Goal: Task Accomplishment & Management: Manage account settings

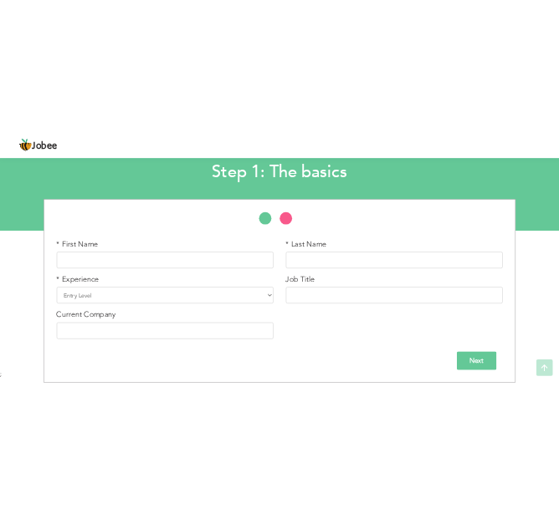
scroll to position [100, 0]
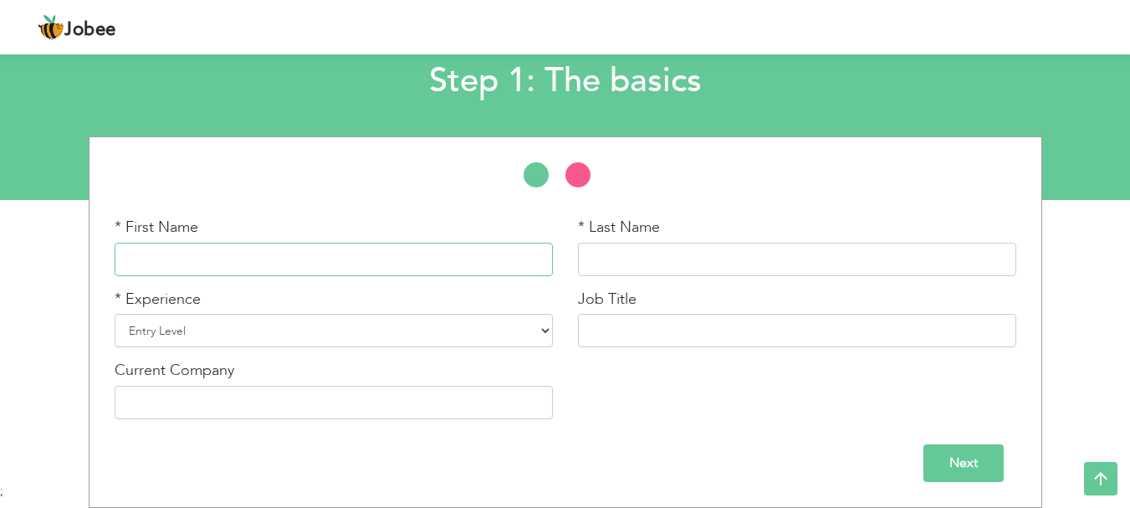
click at [341, 267] on input "text" at bounding box center [334, 258] width 438 height 33
type input "Shanzae"
click at [608, 270] on input "text" at bounding box center [797, 258] width 438 height 33
type input "Aurangzaib"
click at [648, 333] on input "text" at bounding box center [797, 330] width 438 height 33
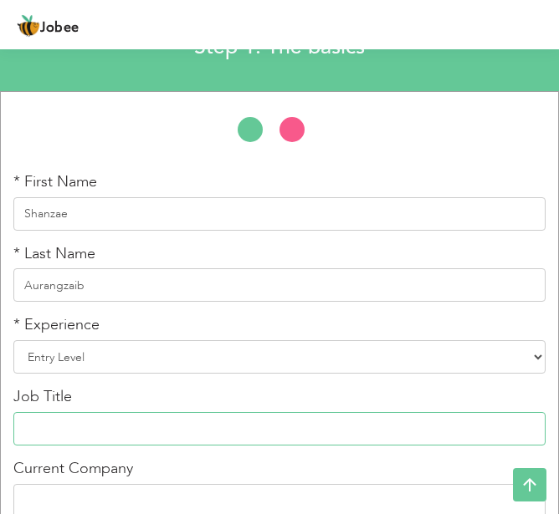
click at [219, 434] on input "text" at bounding box center [279, 428] width 532 height 33
paste input "Software Development"
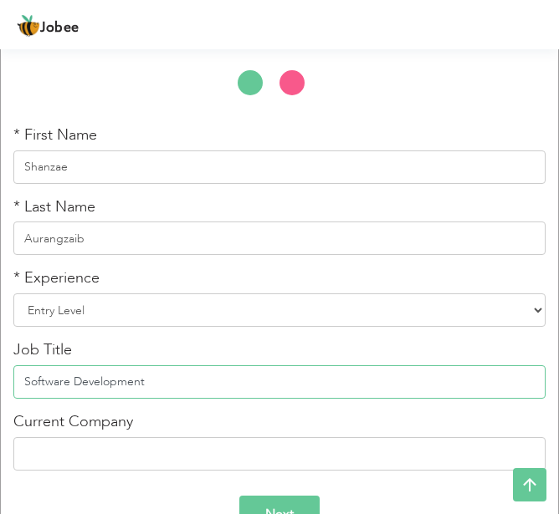
scroll to position [191, 0]
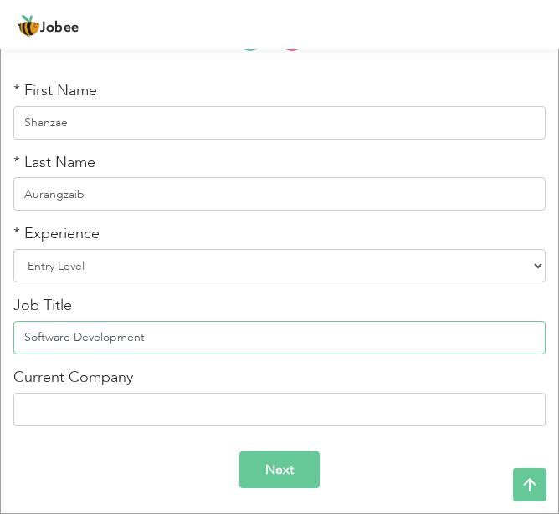
type input "Software Development"
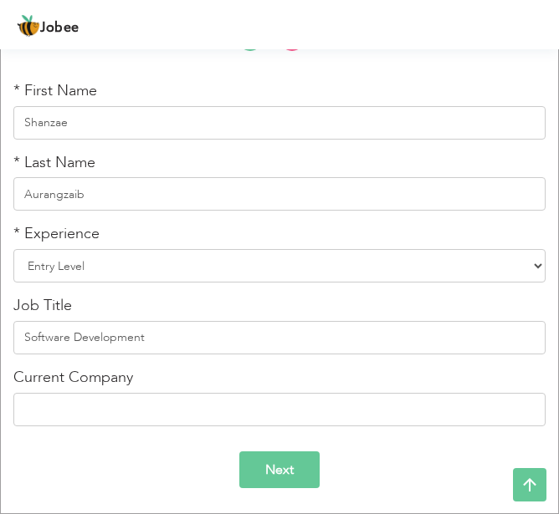
click at [317, 465] on input "Next" at bounding box center [279, 471] width 80 height 38
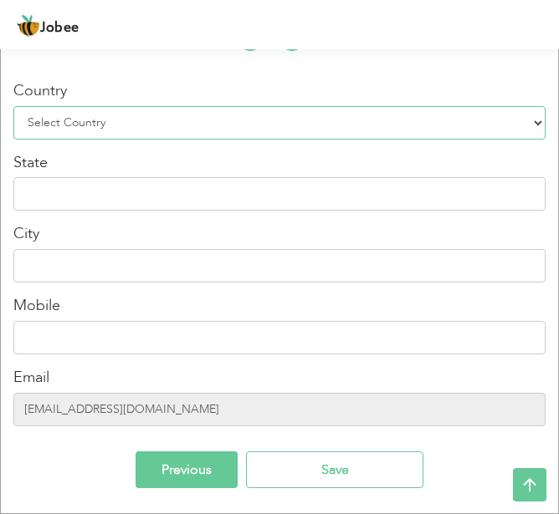
click at [173, 117] on select "Select Country Afghanistan Albania Algeria American Samoa Andorra Angola Anguil…" at bounding box center [279, 122] width 532 height 33
click at [190, 120] on select "Select Country Afghanistan Albania Algeria American Samoa Andorra Angola Anguil…" at bounding box center [279, 122] width 532 height 33
click at [189, 115] on select "Select Country Afghanistan Albania Algeria American Samoa Andorra Angola Anguil…" at bounding box center [279, 122] width 532 height 33
select select "166"
click at [13, 106] on select "Select Country Afghanistan Albania Algeria American Samoa Andorra Angola Anguil…" at bounding box center [279, 122] width 532 height 33
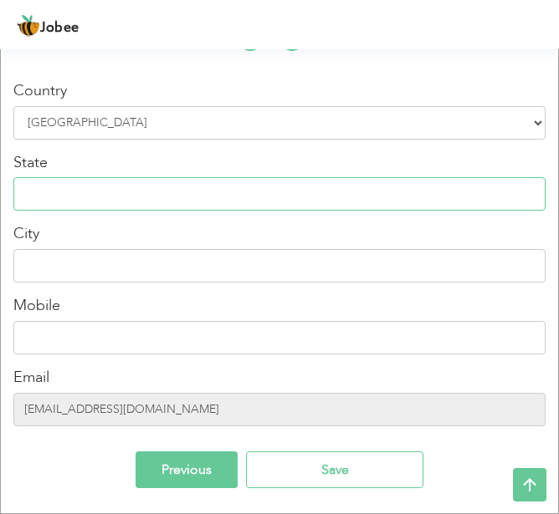
click at [166, 196] on input "text" at bounding box center [279, 193] width 532 height 33
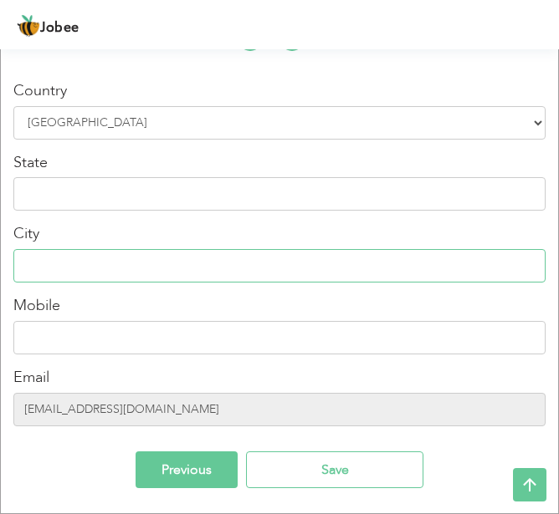
click at [146, 270] on input "text" at bounding box center [279, 265] width 532 height 33
type input "Karachi"
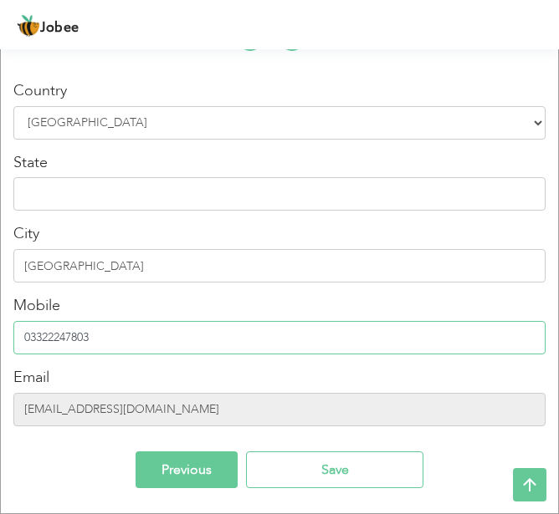
click at [151, 334] on input "03322247803" at bounding box center [279, 337] width 532 height 33
type input "0"
click at [155, 337] on input "text" at bounding box center [279, 337] width 532 height 33
paste input "03327809799"
type input "03327809799"
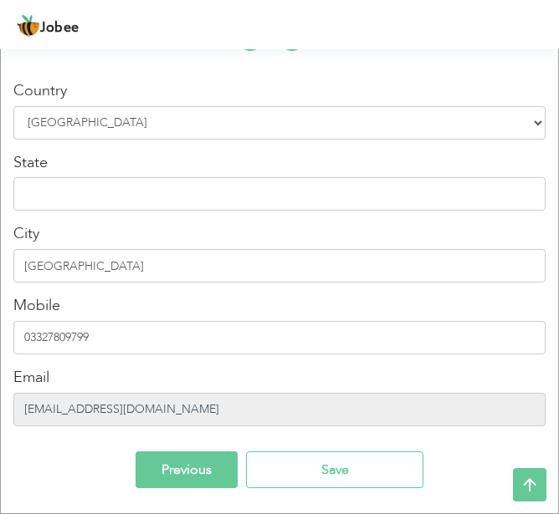
click at [241, 414] on input "annacruise64@gmail.com" at bounding box center [279, 409] width 532 height 33
click at [239, 402] on input "annacruise64@gmail.com" at bounding box center [279, 409] width 532 height 33
click at [222, 417] on input "annacruise64@gmail.com" at bounding box center [279, 409] width 532 height 33
click at [156, 410] on input "annacruise64@gmail.com" at bounding box center [279, 409] width 532 height 33
click at [153, 410] on input "annacruise64@gmail.com" at bounding box center [279, 409] width 532 height 33
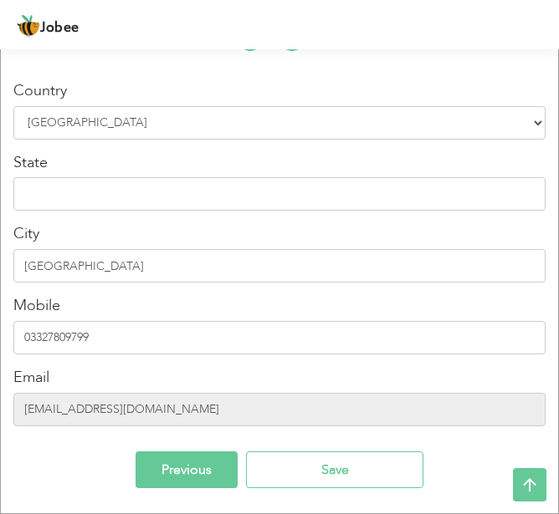
click at [62, 441] on div "Country Select Country Afghanistan Albania Algeria American Samoa Andorra Angol…" at bounding box center [279, 257] width 532 height 462
click at [63, 420] on input "annacruise64@gmail.com" at bounding box center [279, 409] width 532 height 33
click at [63, 419] on input "annacruise64@gmail.com" at bounding box center [279, 409] width 532 height 33
click at [334, 406] on input "annacruise64@gmail.com" at bounding box center [279, 409] width 532 height 33
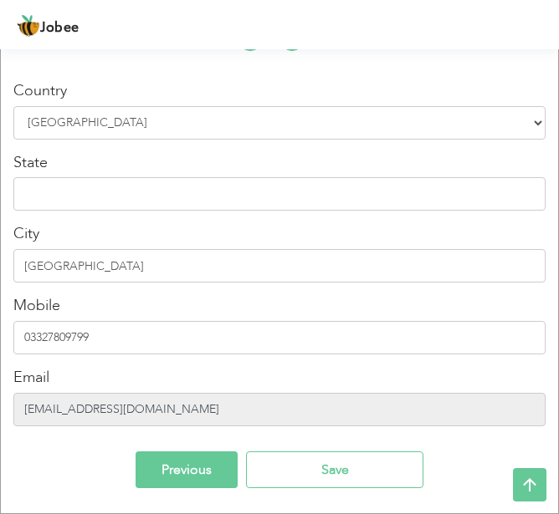
drag, startPoint x: 329, startPoint y: 422, endPoint x: 324, endPoint y: 415, distance: 9.0
click at [329, 421] on input "annacruise64@gmail.com" at bounding box center [279, 409] width 532 height 33
click at [324, 415] on input "annacruise64@gmail.com" at bounding box center [279, 409] width 532 height 33
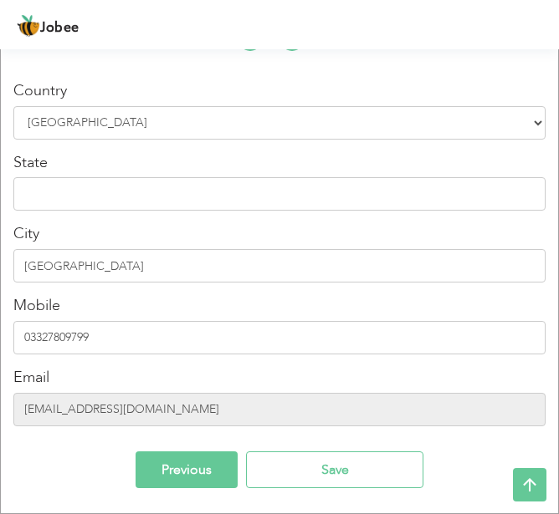
click at [59, 465] on div "Previous Save" at bounding box center [279, 471] width 532 height 38
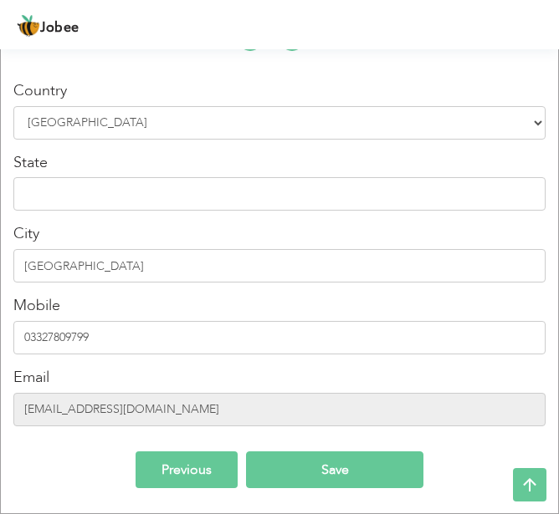
click at [321, 468] on input "Save" at bounding box center [334, 471] width 177 height 38
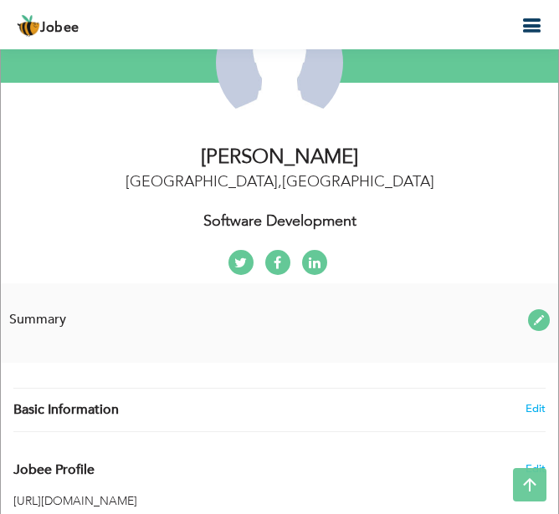
scroll to position [319, 0]
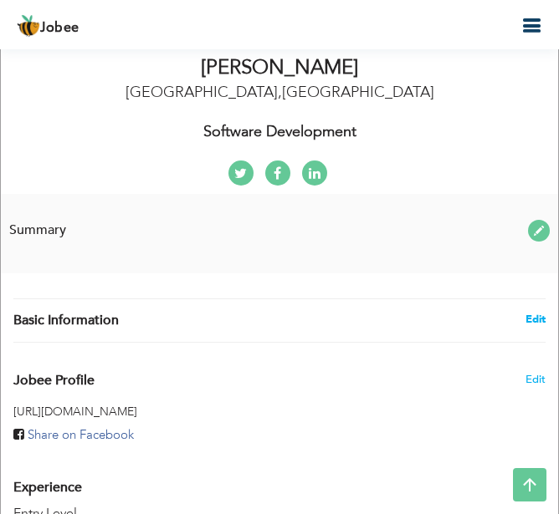
click at [530, 312] on link "Edit" at bounding box center [535, 319] width 20 height 15
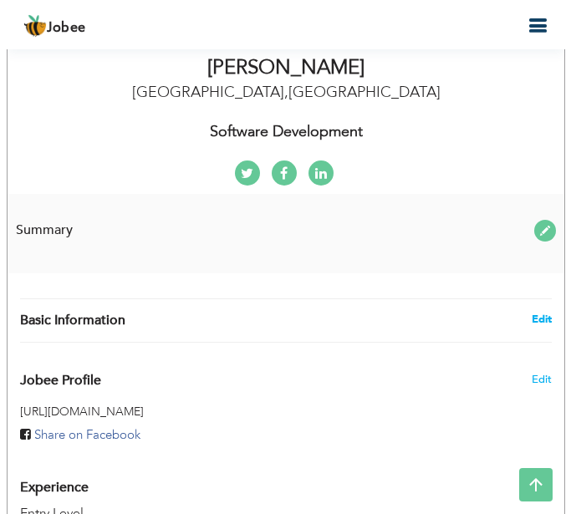
scroll to position [334, 0]
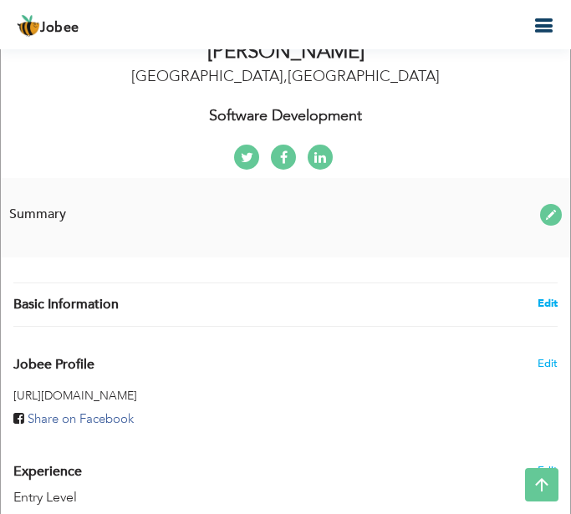
type input "Shanzae"
type input "Aurangzaib"
type input "03327809799"
select select "number:166"
type input "Karachi"
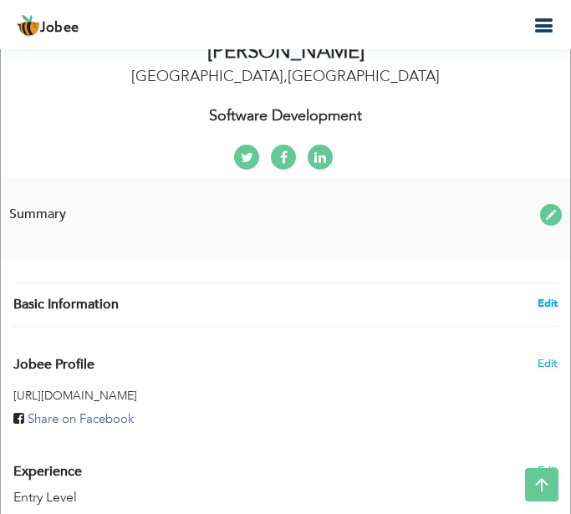
select select "number:1"
type input "Software Development"
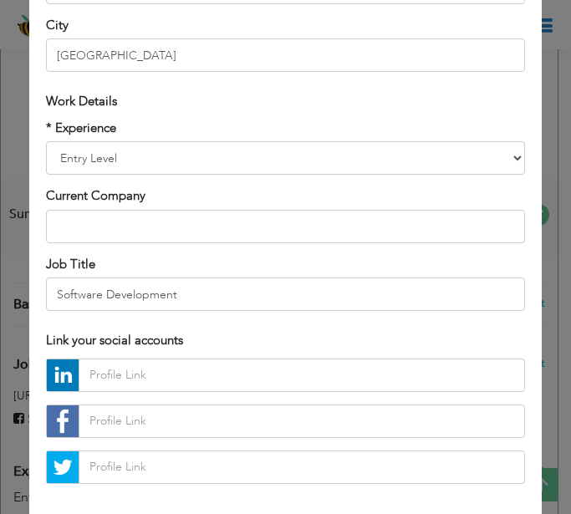
scroll to position [557, 0]
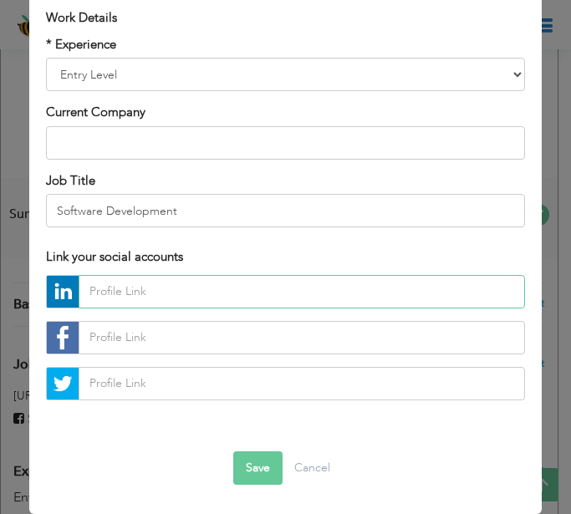
click at [272, 285] on input "text" at bounding box center [302, 291] width 447 height 33
paste input "https:// www.linkedin.com/in/sh a nzae - awan - 7930911a7"
type input "https:// www.linkedin.com/in/sh a nzae - awan - 7930911a7"
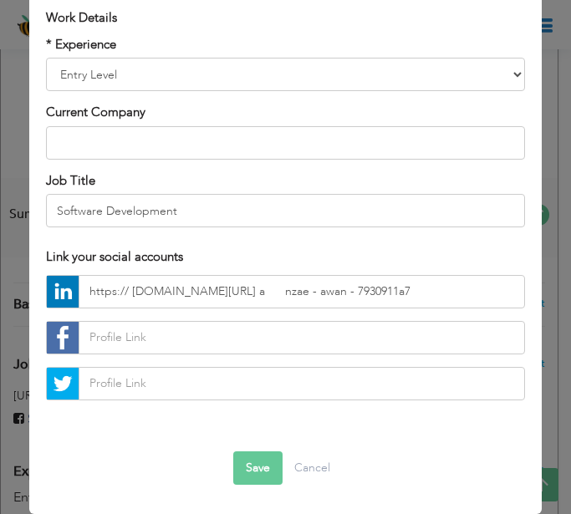
click at [265, 476] on button "Save" at bounding box center [257, 468] width 49 height 33
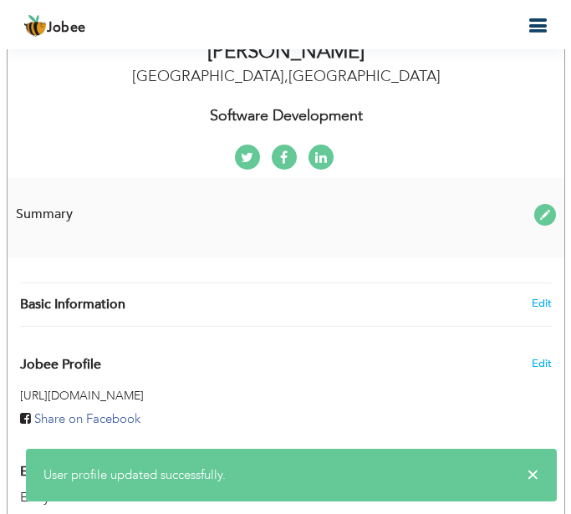
scroll to position [585, 0]
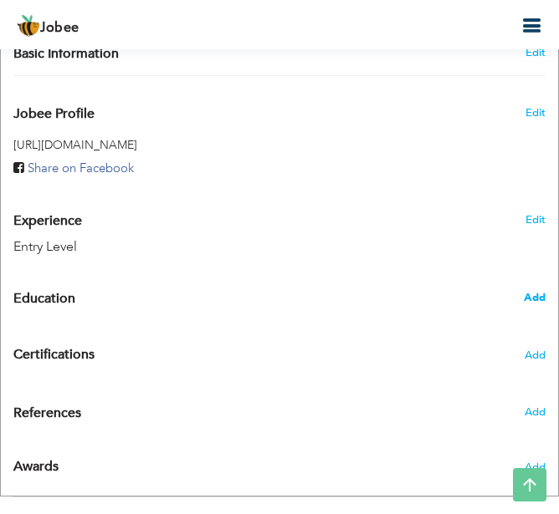
click at [524, 295] on span "Add" at bounding box center [534, 297] width 22 height 15
radio input "true"
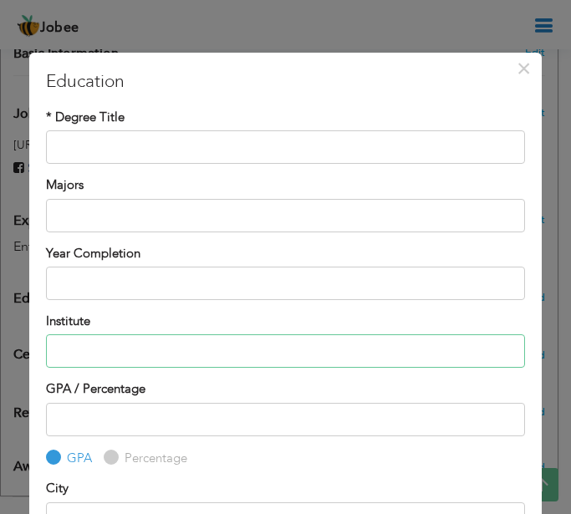
click at [164, 360] on input "text" at bounding box center [285, 350] width 479 height 33
paste input "Govt college for women"
type input "Govt college for women"
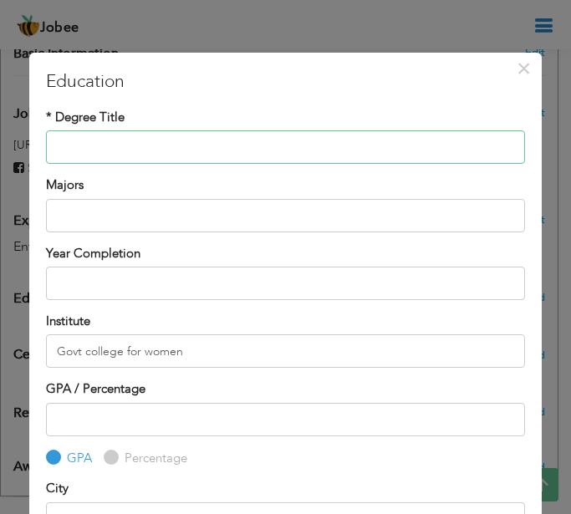
click at [244, 151] on input "text" at bounding box center [285, 146] width 479 height 33
paste input "Intermediate"
type input "Intermediate"
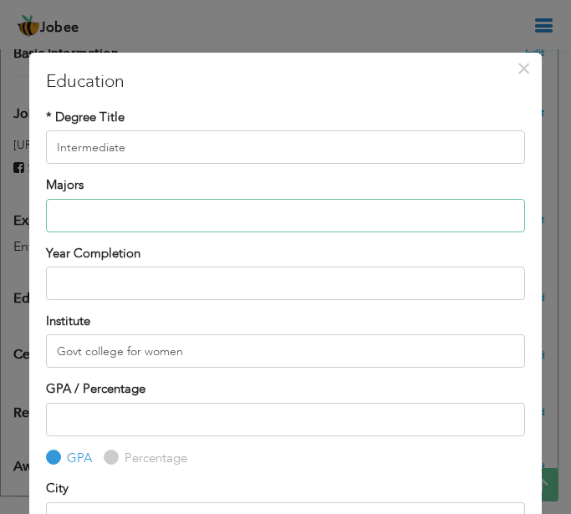
click at [178, 227] on input "text" at bounding box center [285, 215] width 479 height 33
type input "Engineering"
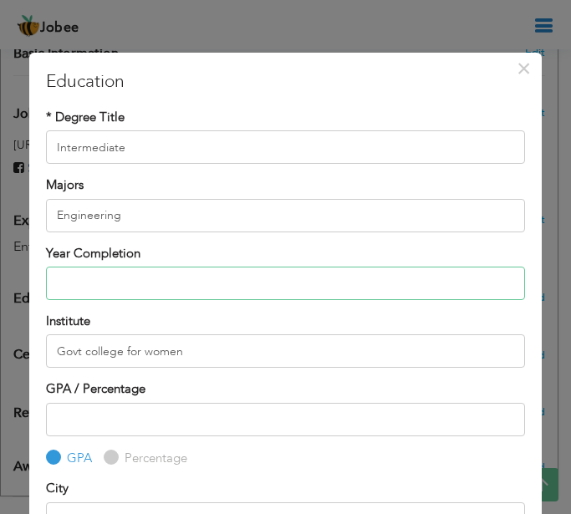
click at [219, 287] on input "text" at bounding box center [285, 283] width 479 height 33
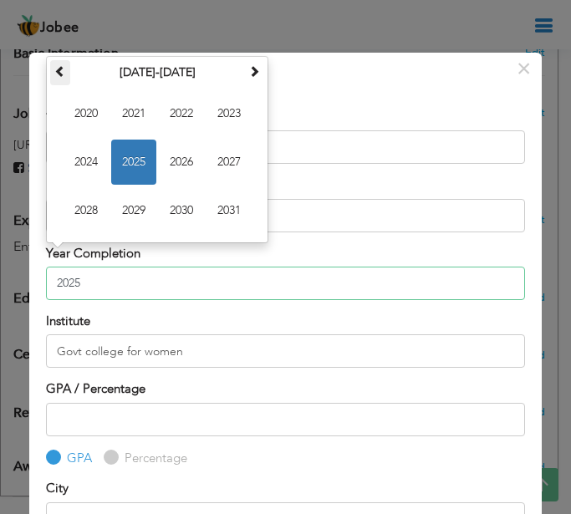
click at [56, 72] on span at bounding box center [60, 71] width 12 height 12
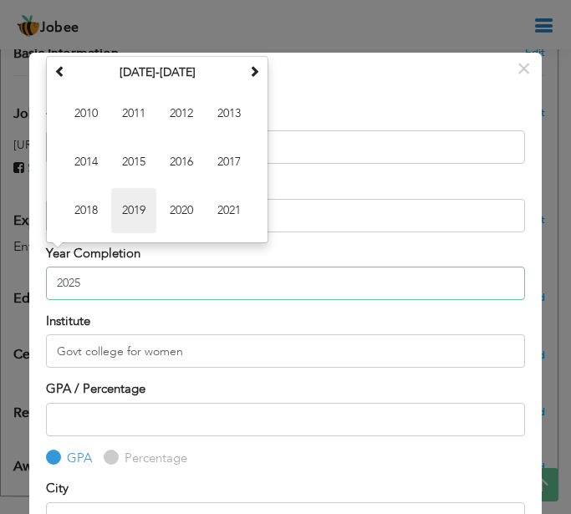
click at [139, 222] on span "2019" at bounding box center [133, 210] width 45 height 45
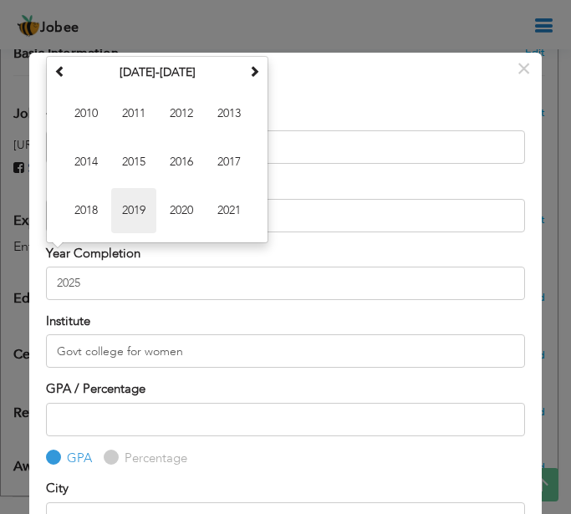
type input "2019"
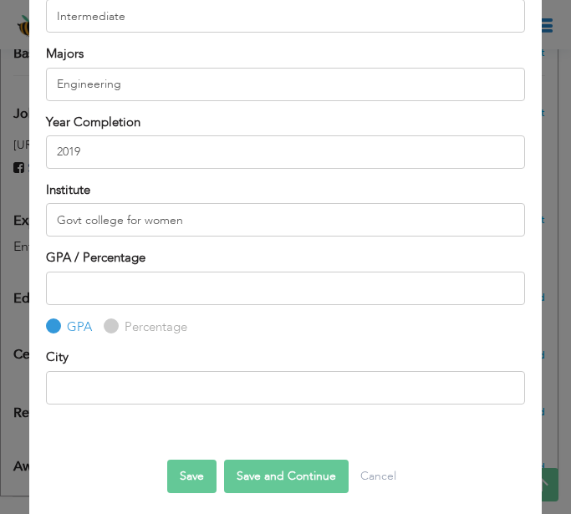
scroll to position [139, 0]
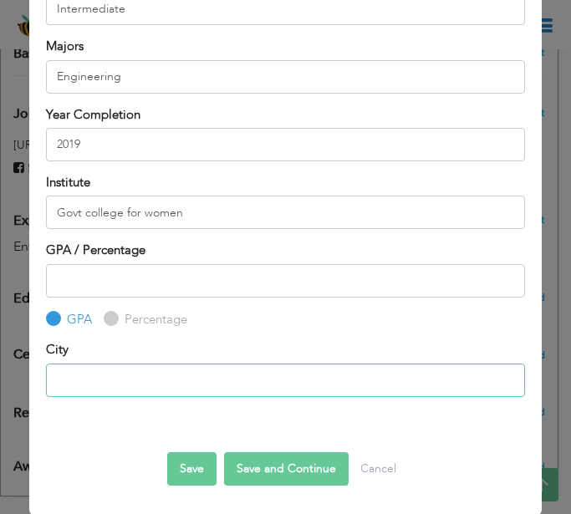
click at [154, 380] on input "text" at bounding box center [285, 380] width 479 height 33
click at [299, 467] on button "Save and Continue" at bounding box center [286, 468] width 125 height 33
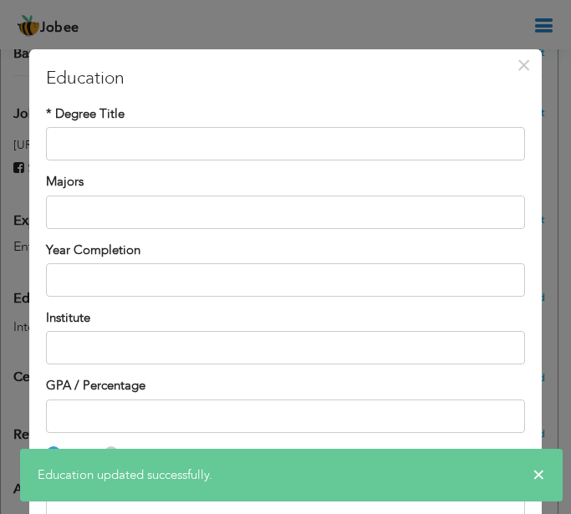
scroll to position [0, 0]
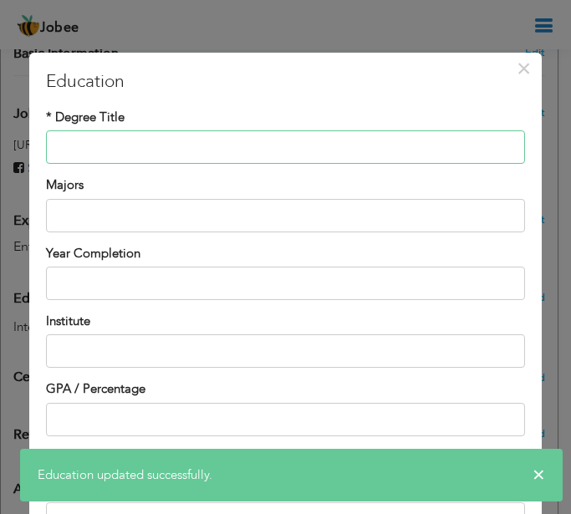
click at [126, 161] on input "text" at bounding box center [285, 146] width 479 height 33
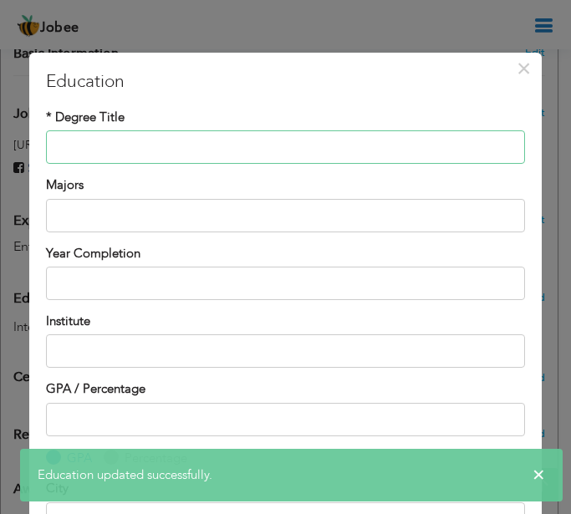
type input "Bachelors in Computer Science"
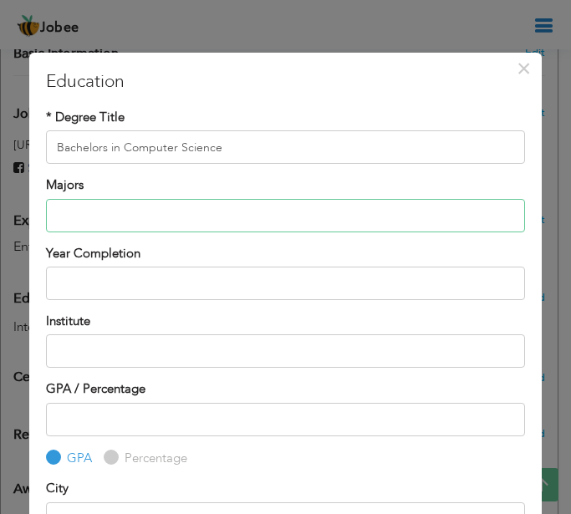
click at [273, 216] on input "text" at bounding box center [285, 215] width 479 height 33
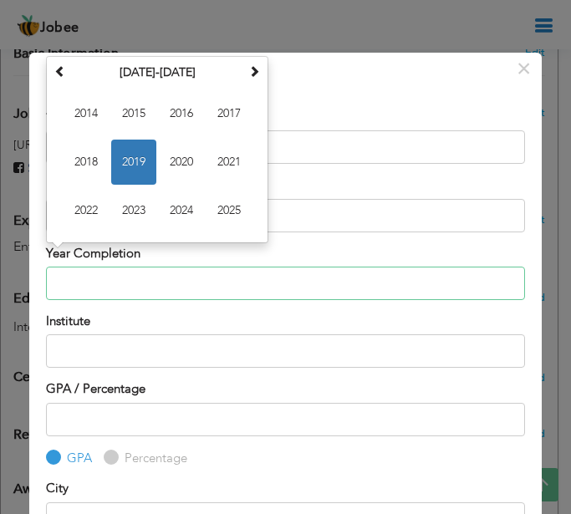
click at [275, 289] on input "text" at bounding box center [285, 283] width 479 height 33
click at [188, 201] on span "2024" at bounding box center [181, 210] width 45 height 45
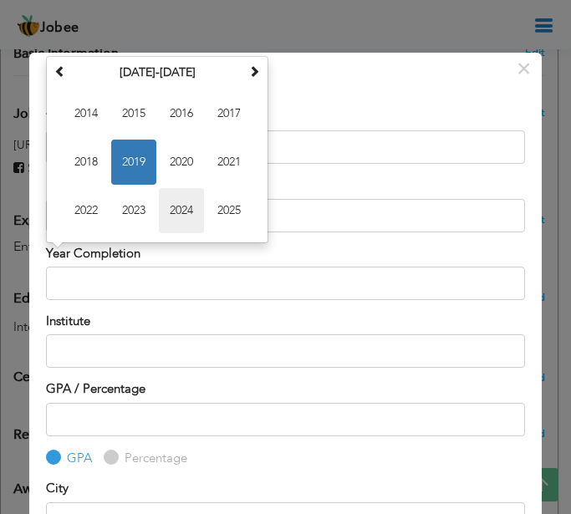
type input "2024"
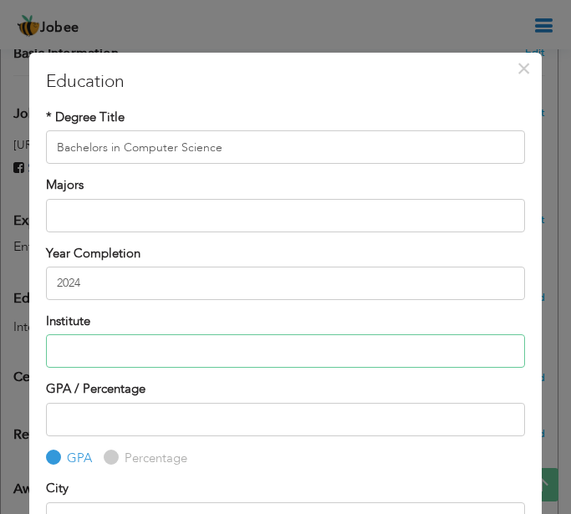
click at [107, 362] on input "text" at bounding box center [285, 350] width 479 height 33
type input "Iqra University"
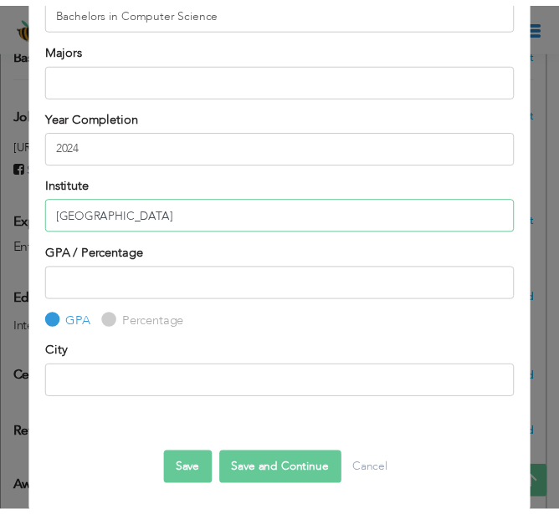
scroll to position [139, 0]
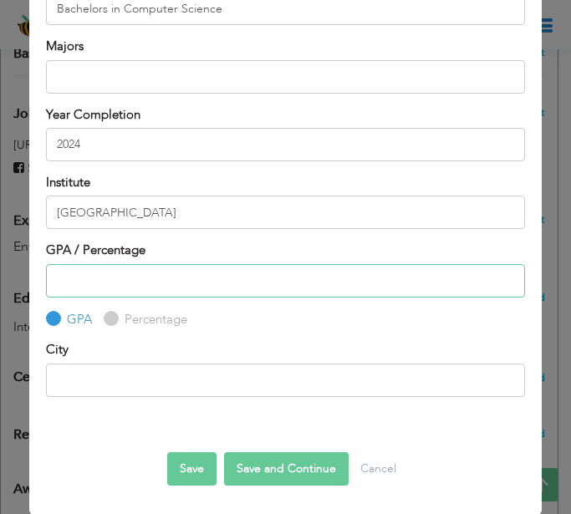
click at [173, 281] on input "number" at bounding box center [285, 280] width 479 height 33
type input "3.3"
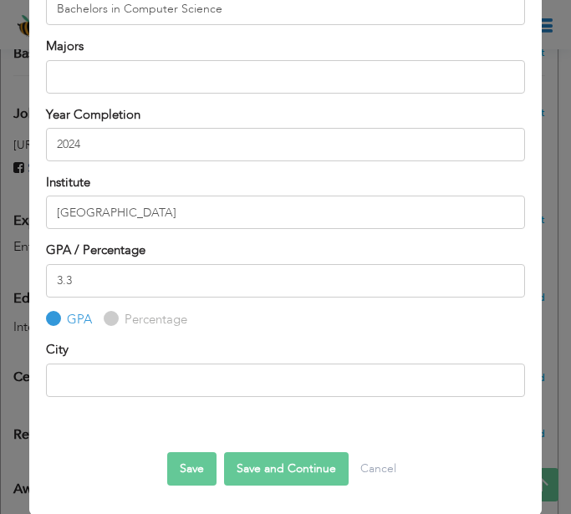
click at [171, 471] on button "Save" at bounding box center [191, 468] width 49 height 33
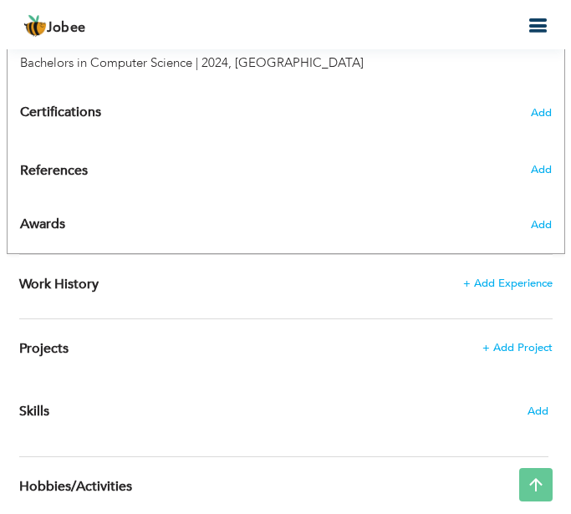
scroll to position [920, 0]
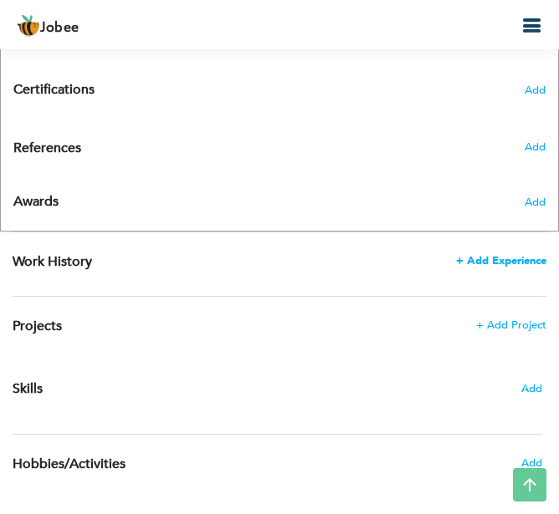
click at [485, 255] on span "+ Add Experience" at bounding box center [501, 261] width 90 height 12
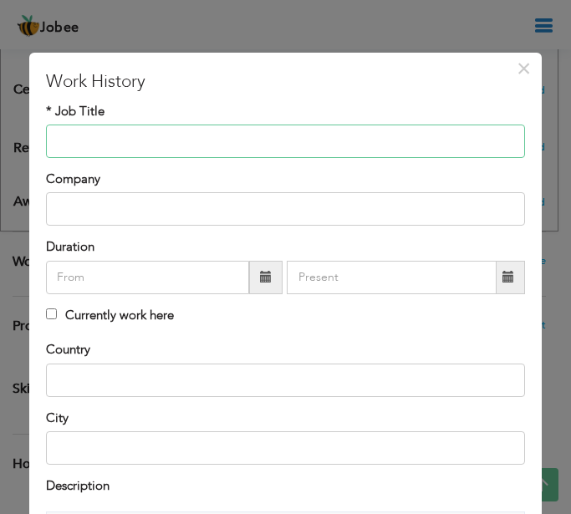
click at [150, 146] on input "text" at bounding box center [285, 141] width 479 height 33
click at [200, 134] on input "text" at bounding box center [285, 141] width 479 height 33
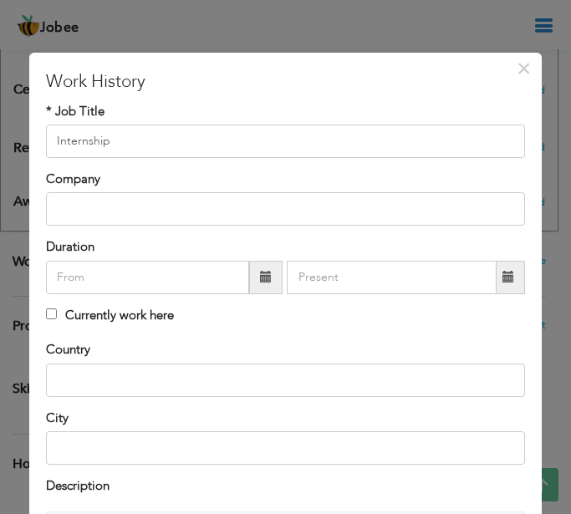
click at [221, 191] on div "Company" at bounding box center [285, 198] width 479 height 55
click at [220, 204] on input "text" at bounding box center [285, 208] width 479 height 33
drag, startPoint x: 106, startPoint y: 116, endPoint x: 141, endPoint y: 167, distance: 61.9
click at [107, 116] on div "* Job Title Internship" at bounding box center [285, 130] width 479 height 55
drag, startPoint x: 146, startPoint y: 169, endPoint x: 153, endPoint y: 140, distance: 30.0
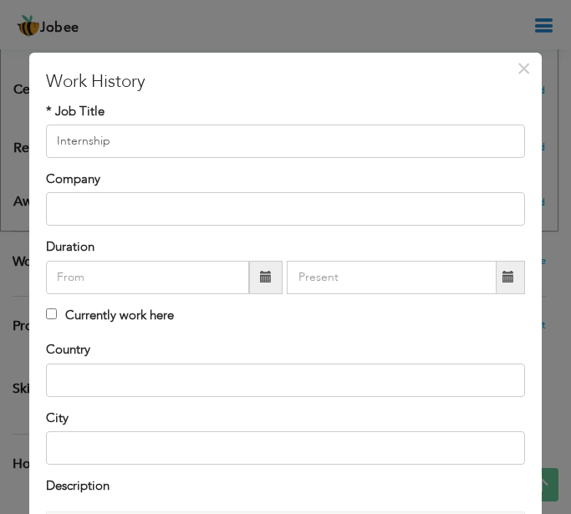
click at [148, 166] on div "* Job Title Internship Company Duration" at bounding box center [285, 222] width 504 height 239
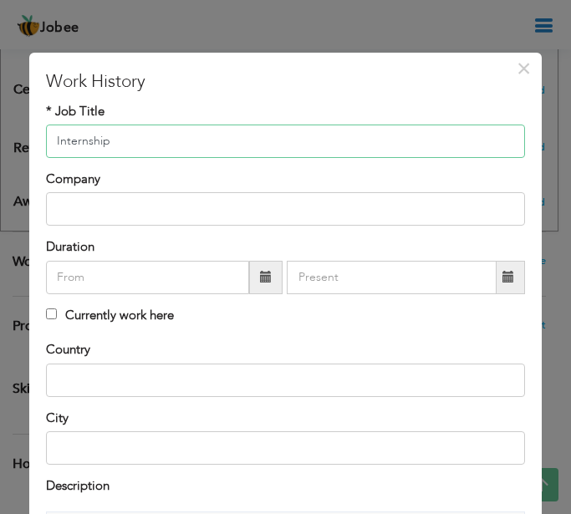
click at [154, 140] on input "Internship" at bounding box center [285, 141] width 479 height 33
type input "I"
paste input "Intermediate"
type input "Intermediate"
click at [404, 148] on input "Intermediate" at bounding box center [285, 141] width 479 height 33
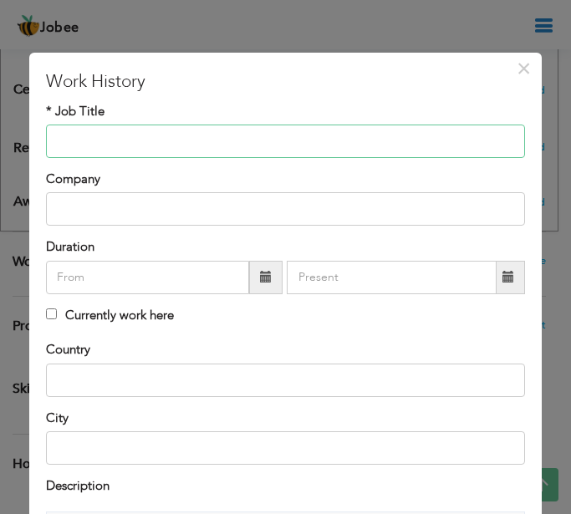
click at [367, 129] on input "text" at bounding box center [285, 141] width 479 height 33
paste input "APPLICATION DEVELOPMENT"
type input "APPLICATION DEVELOPMENT"
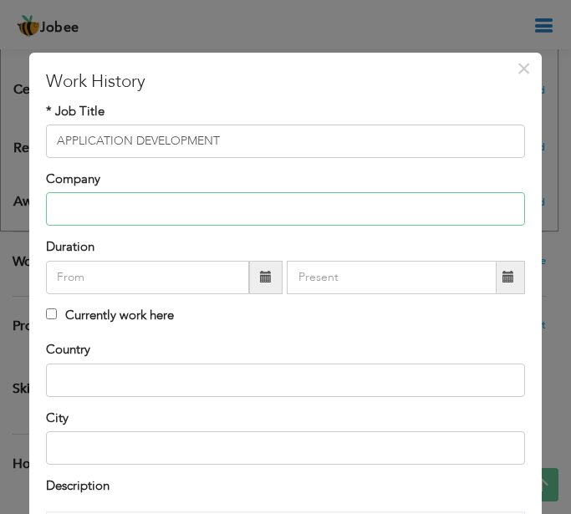
click at [319, 212] on input "text" at bounding box center [285, 208] width 479 height 33
paste input "CODESOFT"
type input "CODESOFT"
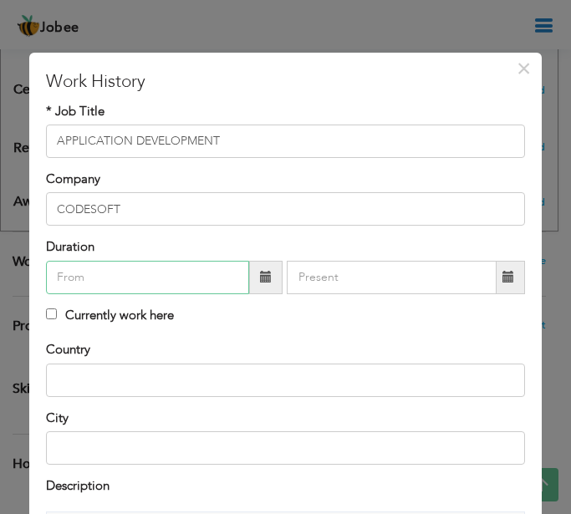
click at [91, 285] on input "text" at bounding box center [147, 277] width 203 height 33
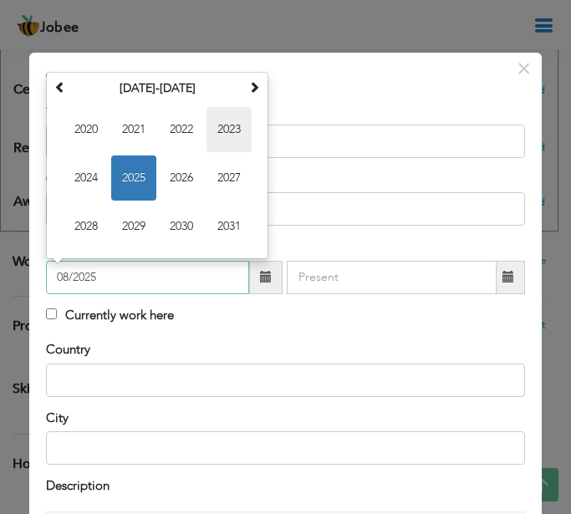
click at [232, 135] on span "2023" at bounding box center [229, 129] width 45 height 45
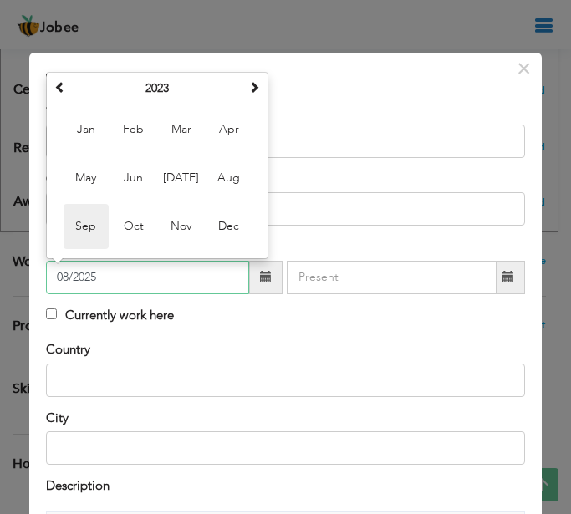
click at [76, 224] on span "Sep" at bounding box center [86, 226] width 45 height 45
type input "09/2023"
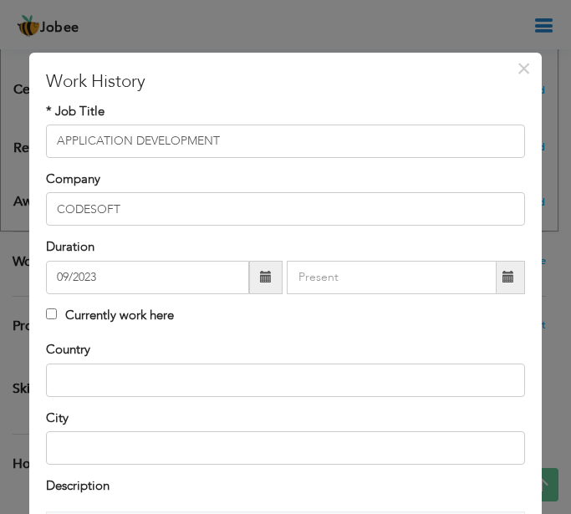
click at [503, 275] on span at bounding box center [509, 277] width 12 height 12
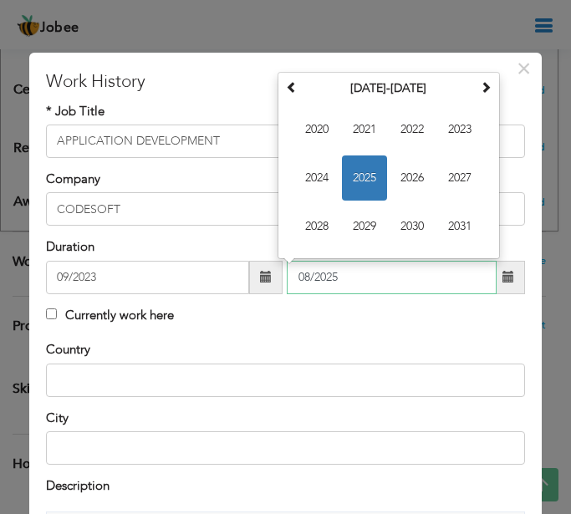
click at [462, 131] on span "2023" at bounding box center [459, 129] width 45 height 45
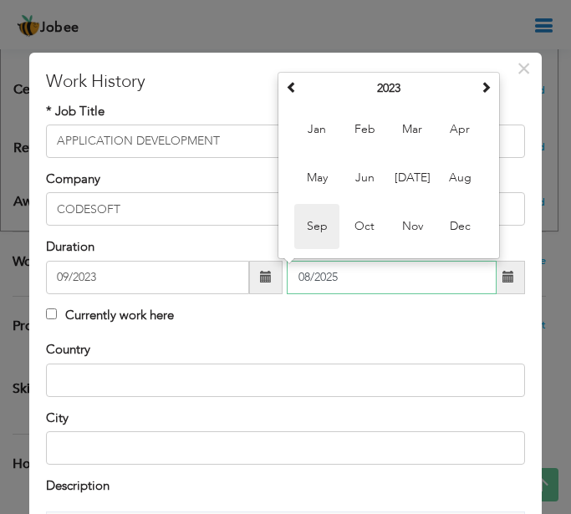
click at [324, 220] on span "Sep" at bounding box center [316, 226] width 45 height 45
type input "09/2023"
click at [304, 274] on input "09/2023" at bounding box center [391, 277] width 209 height 33
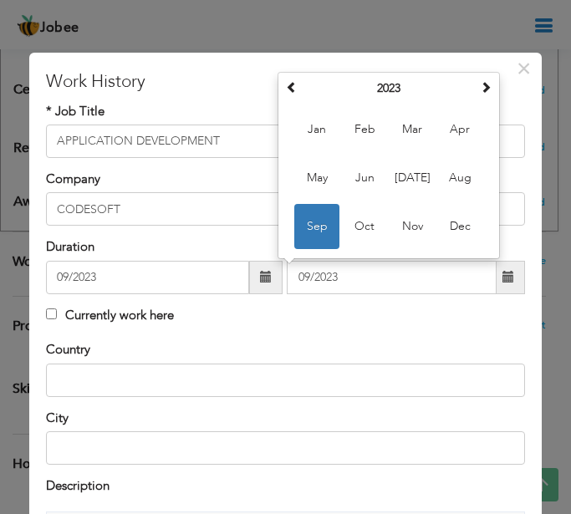
click at [405, 333] on div "* Job Title APPLICATION DEVELOPMENT Company CODESOFT Duration 09/2023 09/2023 S…" at bounding box center [285, 222] width 504 height 239
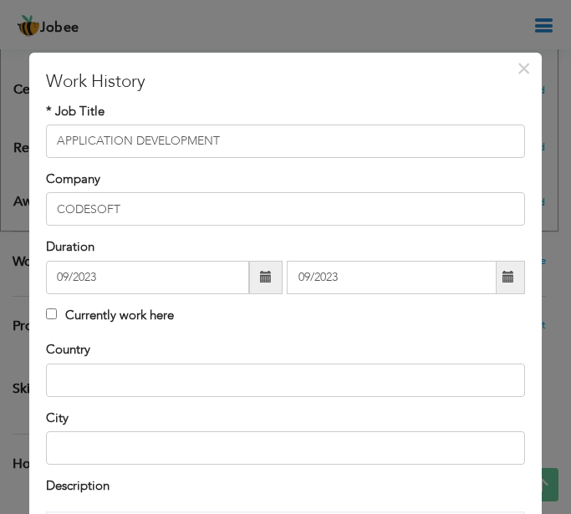
scroll to position [84, 0]
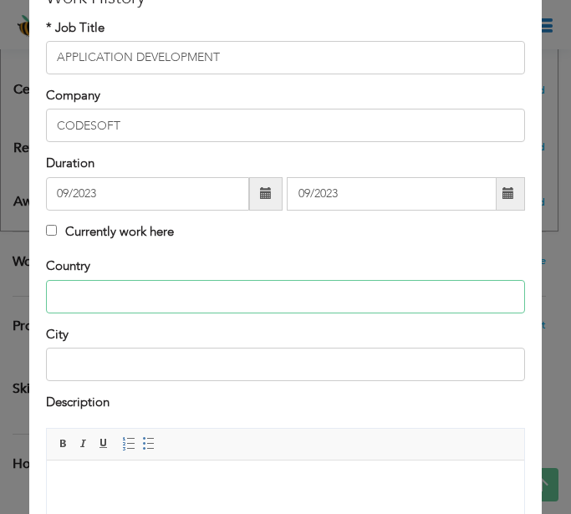
click at [165, 293] on input "text" at bounding box center [285, 296] width 479 height 33
click at [88, 434] on span "Bold Italic Underline" at bounding box center [84, 444] width 60 height 20
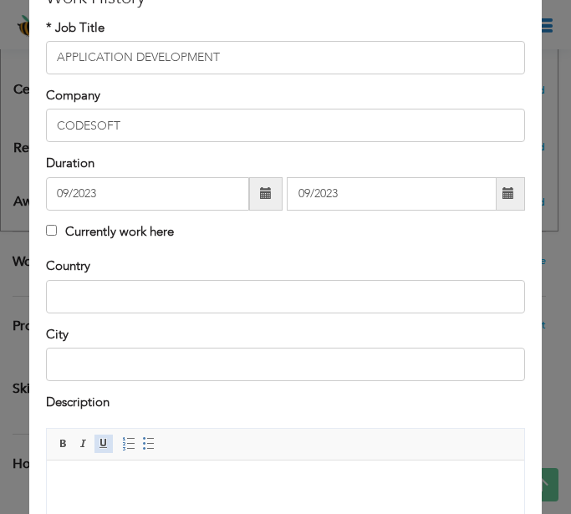
drag, startPoint x: 139, startPoint y: 459, endPoint x: 110, endPoint y: 451, distance: 30.4
click at [133, 459] on span "Editor toolbars Basic Styles Bold Italic Underline Paragraph Insert/Remove Numb…" at bounding box center [285, 445] width 477 height 32
click at [93, 449] on span "Bold Italic Underline" at bounding box center [84, 444] width 60 height 20
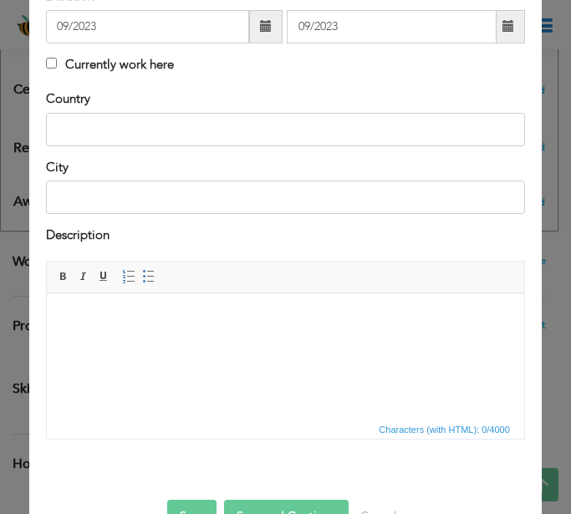
click at [231, 344] on html at bounding box center [285, 318] width 477 height 51
click at [403, 310] on body at bounding box center [286, 319] width 444 height 18
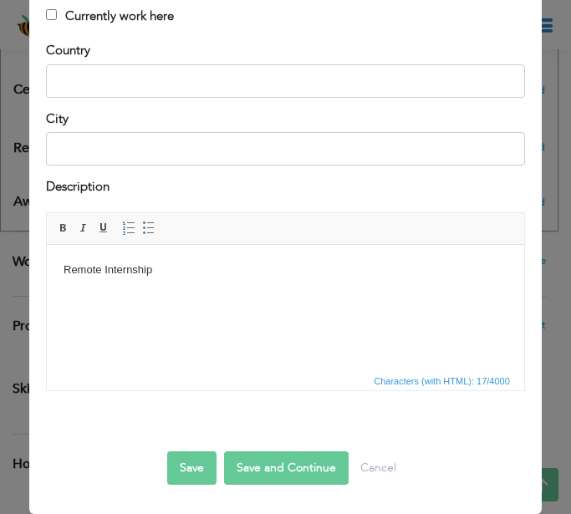
click at [253, 463] on button "Save and Continue" at bounding box center [286, 468] width 125 height 33
click at [258, 467] on button "Save and Continue" at bounding box center [286, 468] width 125 height 33
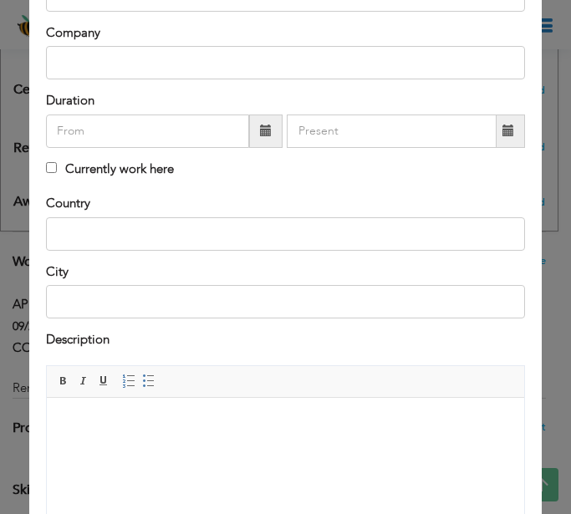
scroll to position [0, 0]
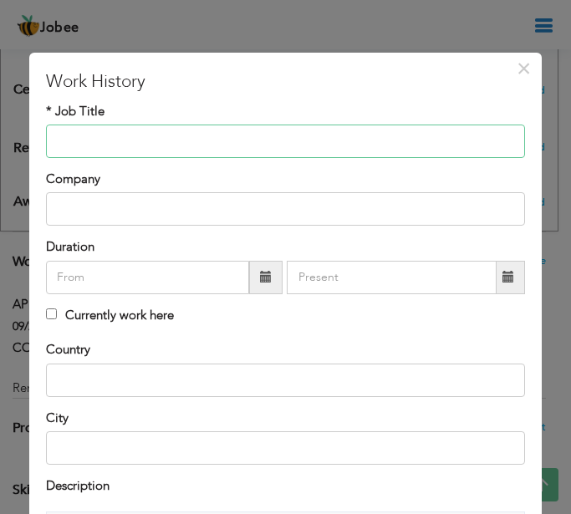
click at [140, 151] on input "text" at bounding box center [285, 141] width 479 height 33
type input "IT"
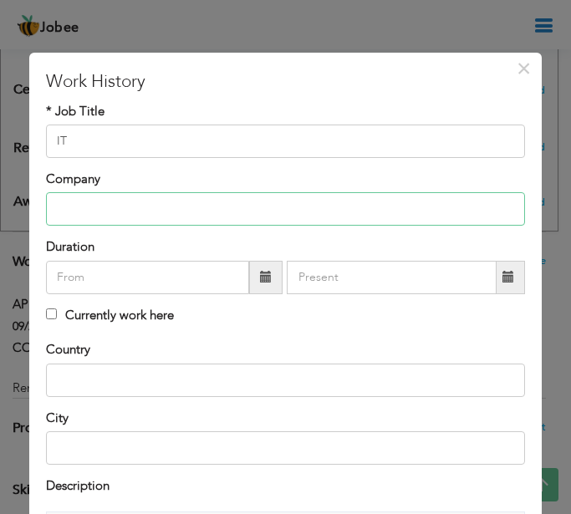
click at [126, 208] on input "text" at bounding box center [285, 208] width 479 height 33
paste input "Lucky Textile Mills Limited"
type input "Lucky Textile Mills Limited"
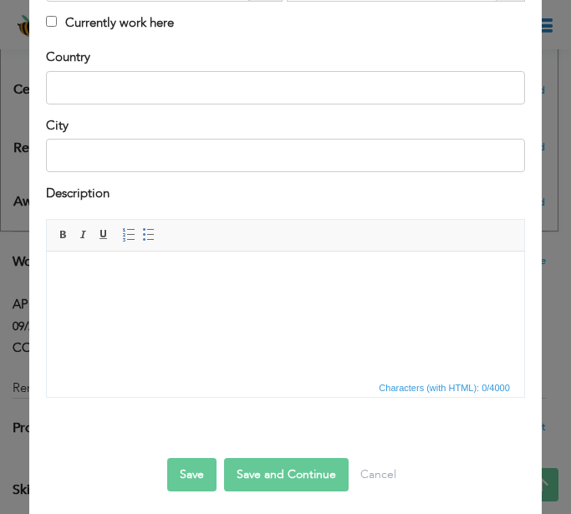
scroll to position [299, 0]
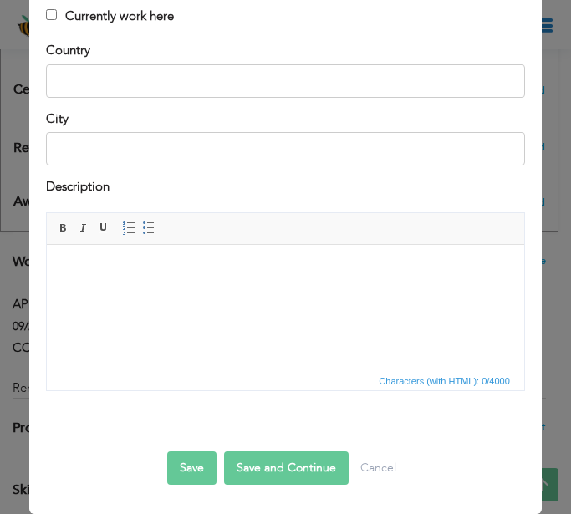
click at [194, 296] on html at bounding box center [285, 270] width 477 height 51
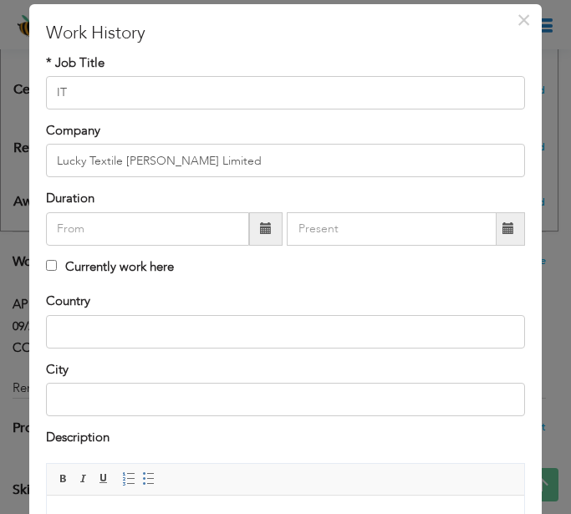
scroll to position [0, 0]
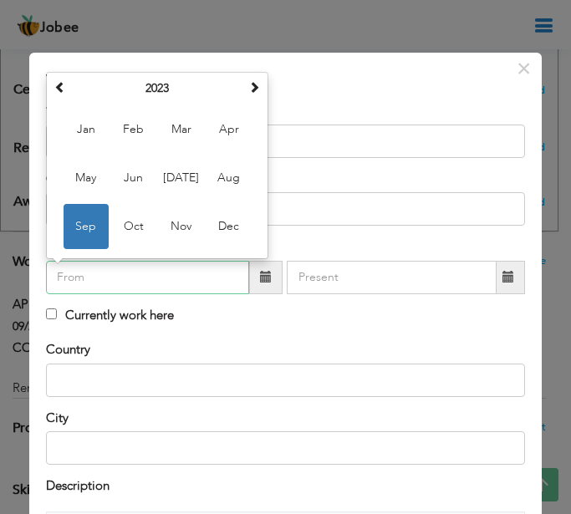
click at [197, 279] on input "text" at bounding box center [147, 277] width 203 height 33
click at [89, 125] on span "Jan" at bounding box center [86, 129] width 45 height 45
type input "01/2023"
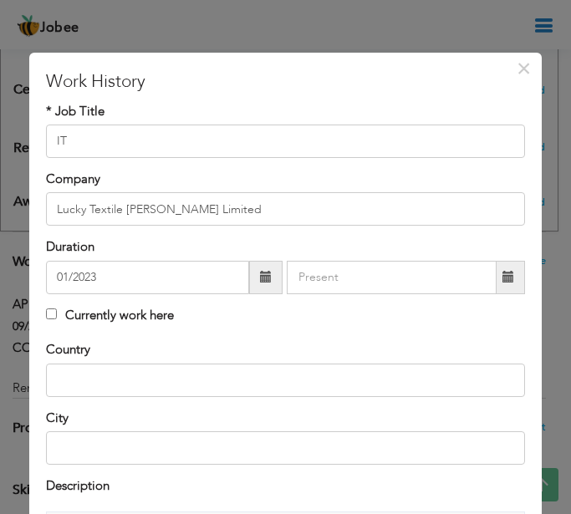
drag, startPoint x: 244, startPoint y: 282, endPoint x: 244, endPoint y: 272, distance: 10.0
click at [249, 281] on span at bounding box center [265, 277] width 33 height 33
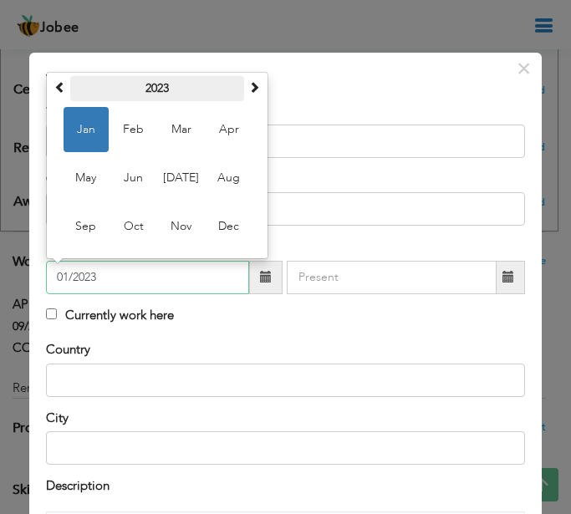
click at [172, 82] on th "2023" at bounding box center [157, 88] width 174 height 25
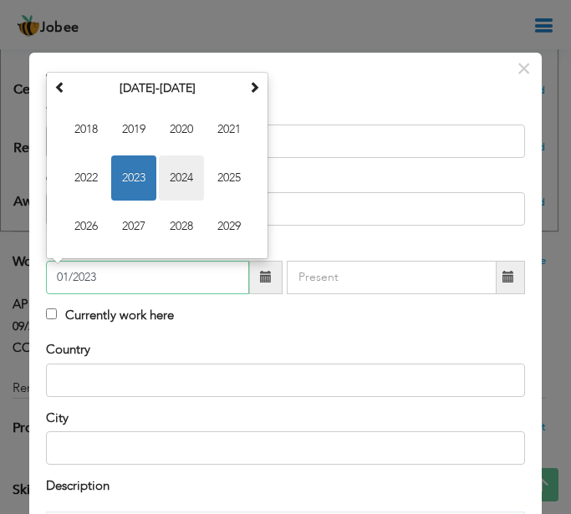
click at [202, 176] on span "2024" at bounding box center [181, 178] width 45 height 45
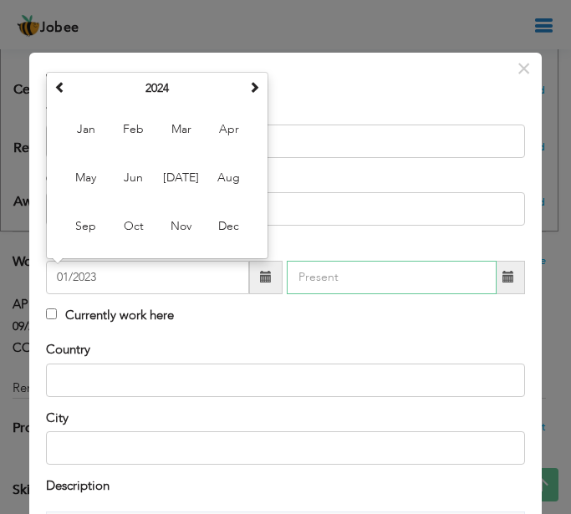
click at [473, 283] on input "text" at bounding box center [391, 277] width 209 height 33
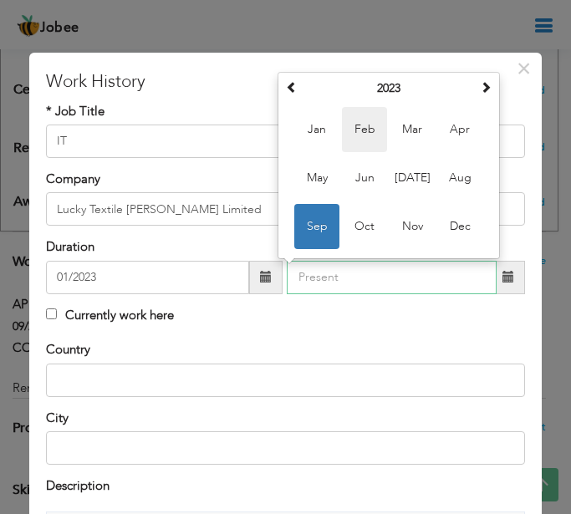
click at [370, 135] on span "Feb" at bounding box center [364, 129] width 45 height 45
type input "02/2023"
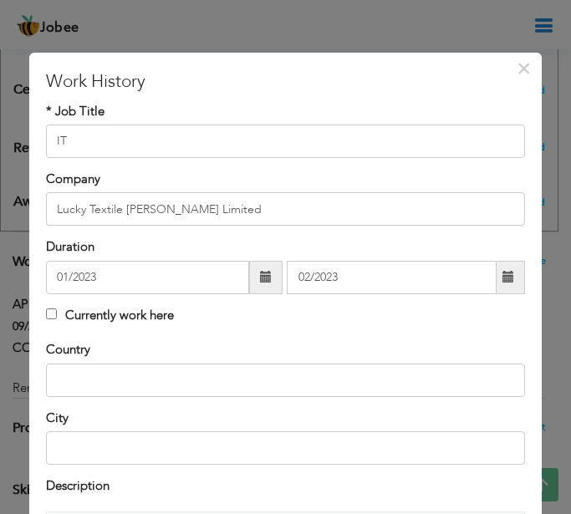
click at [503, 275] on span at bounding box center [509, 277] width 12 height 12
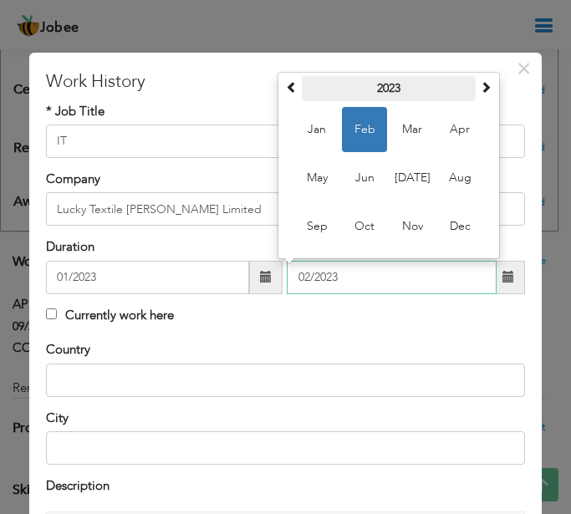
click at [395, 91] on th "2023" at bounding box center [389, 88] width 174 height 25
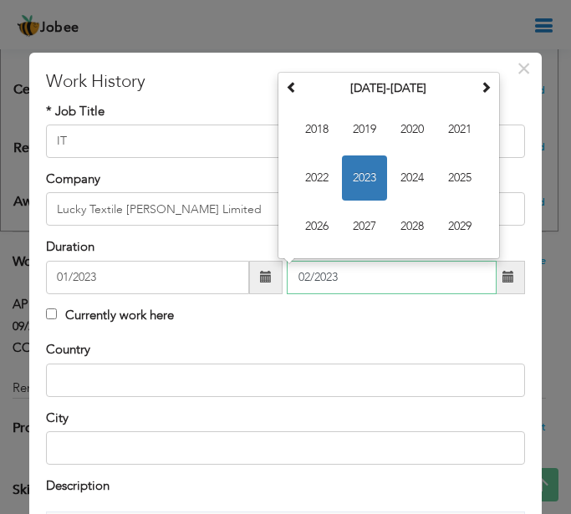
click at [410, 179] on span "2024" at bounding box center [412, 178] width 45 height 45
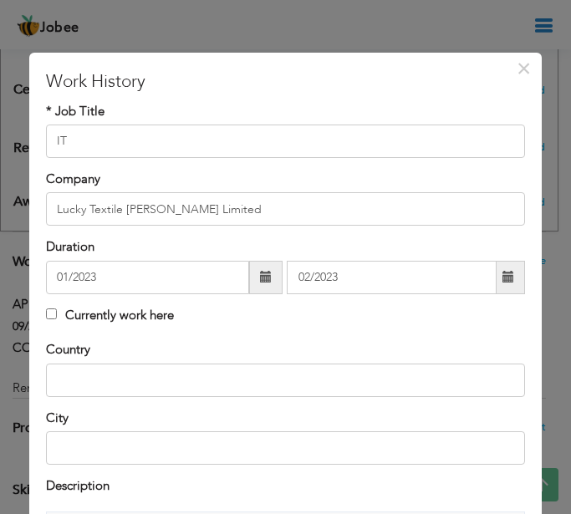
click at [255, 285] on span at bounding box center [265, 277] width 33 height 33
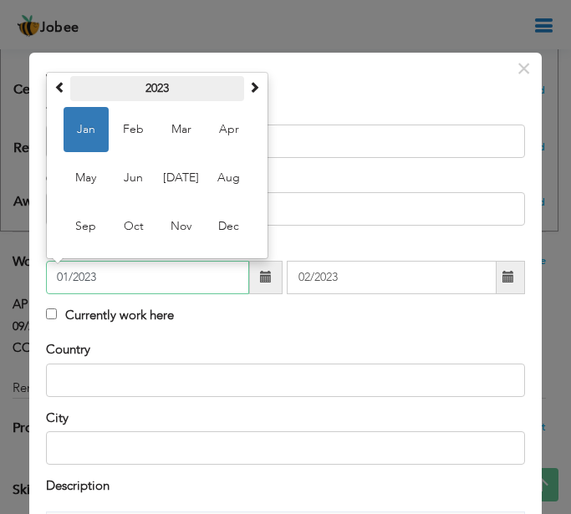
click at [178, 88] on th "2023" at bounding box center [157, 88] width 174 height 25
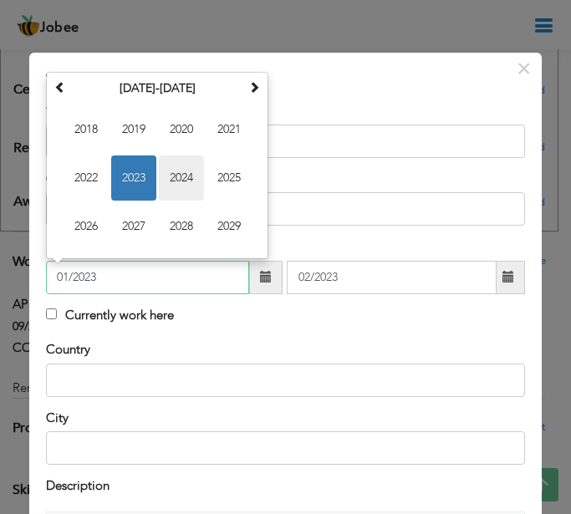
click at [188, 174] on span "2024" at bounding box center [181, 178] width 45 height 45
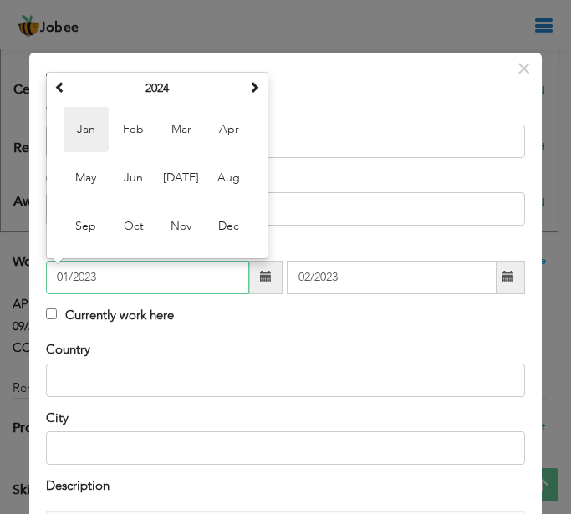
click at [92, 141] on span "Jan" at bounding box center [86, 129] width 45 height 45
type input "01/2024"
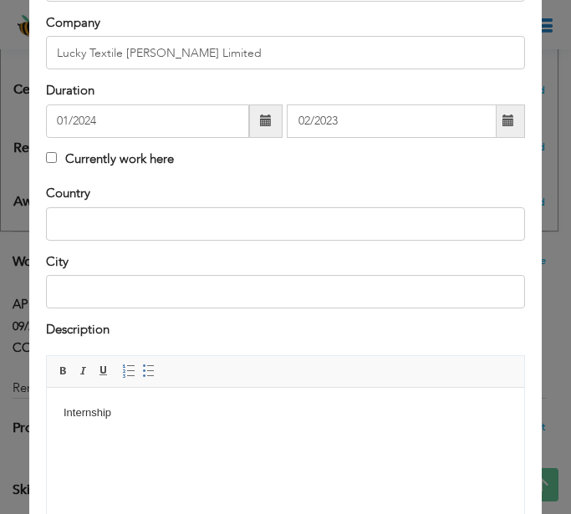
scroll to position [299, 0]
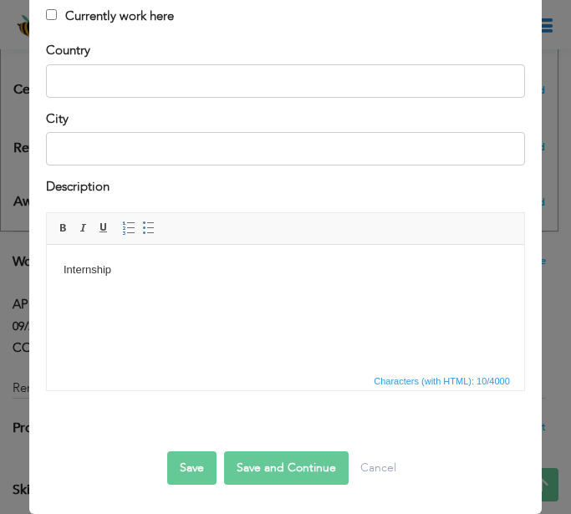
click at [191, 472] on button "Save" at bounding box center [191, 468] width 49 height 33
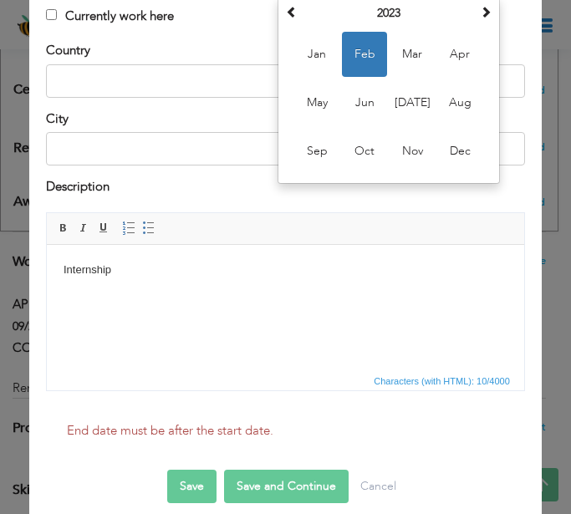
scroll to position [20, 0]
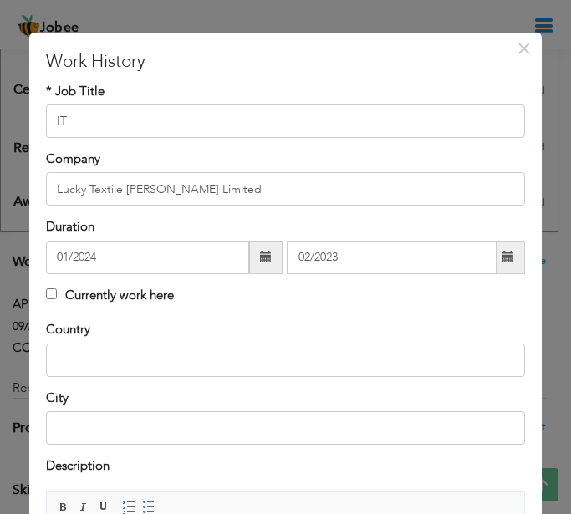
click at [429, 218] on div "Duration 01/2024 02/2023" at bounding box center [285, 245] width 479 height 55
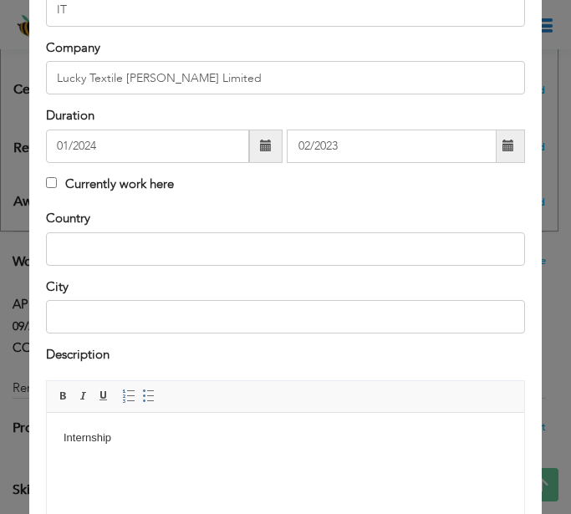
scroll to position [299, 0]
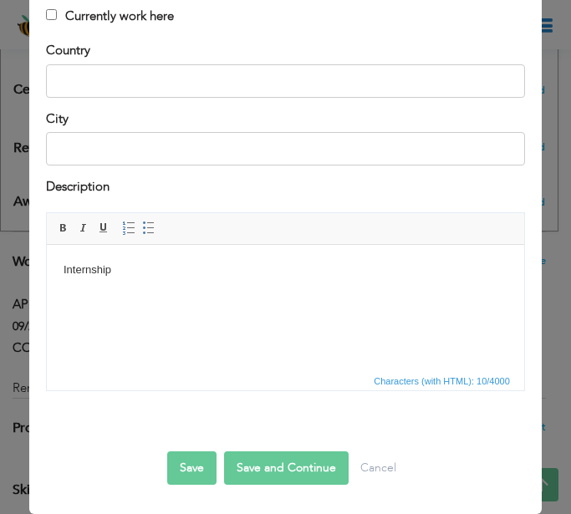
click at [182, 468] on button "Save" at bounding box center [191, 468] width 49 height 33
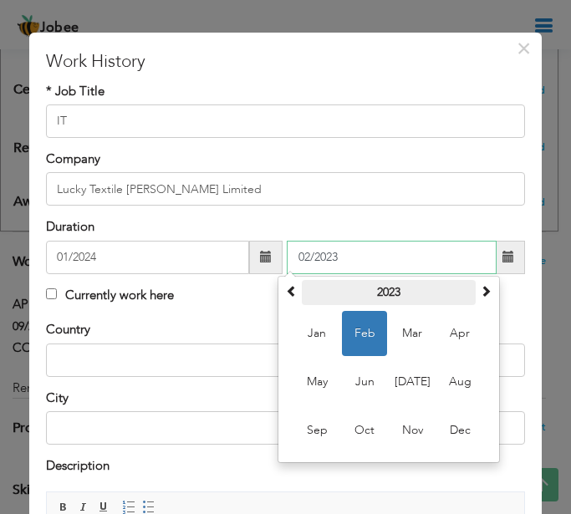
click at [416, 288] on th "2023" at bounding box center [389, 292] width 174 height 25
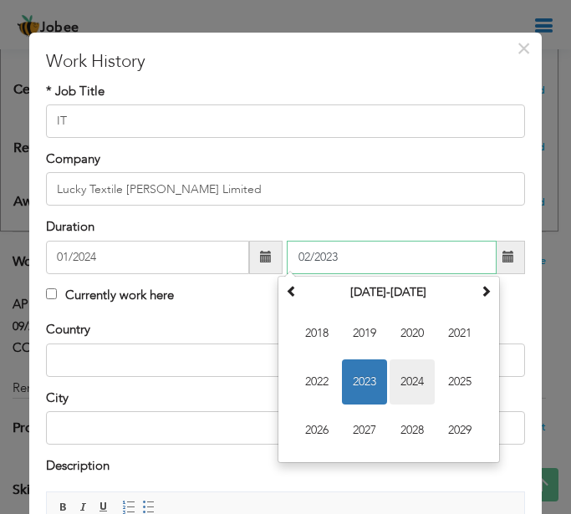
click at [418, 379] on span "2024" at bounding box center [412, 382] width 45 height 45
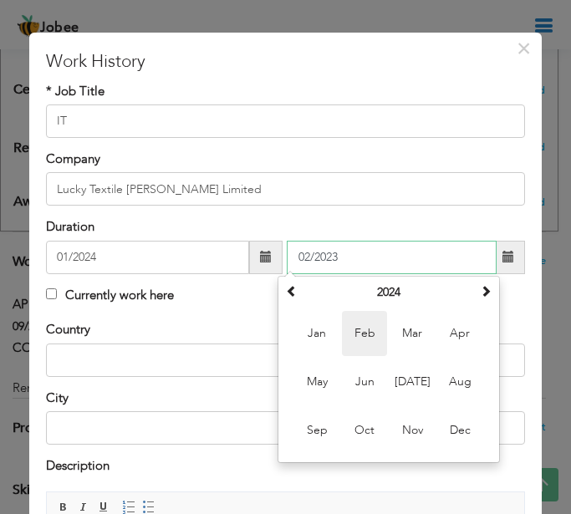
click at [372, 337] on span "Feb" at bounding box center [364, 333] width 45 height 45
type input "02/2024"
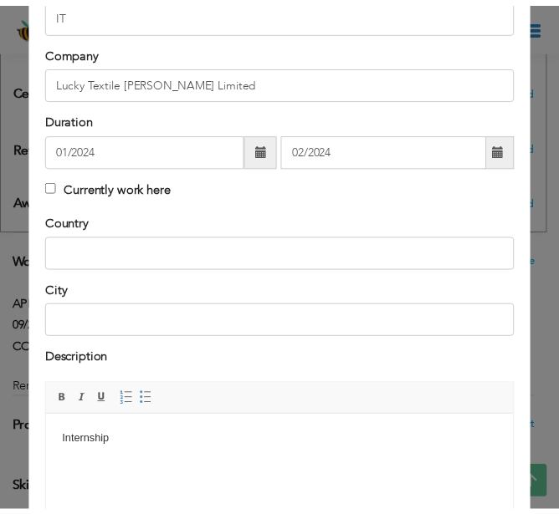
scroll to position [299, 0]
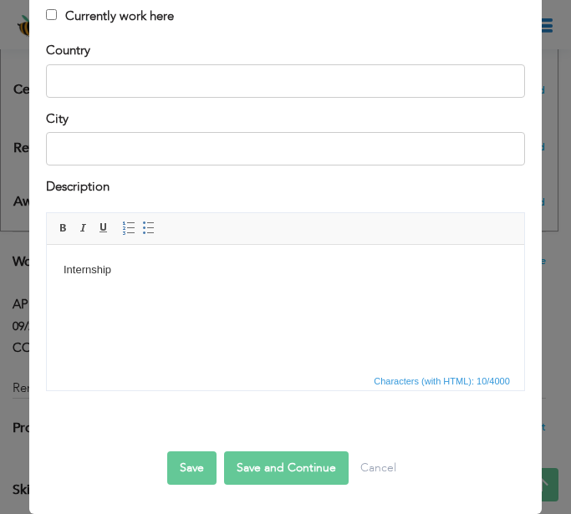
click at [204, 464] on button "Save" at bounding box center [191, 468] width 49 height 33
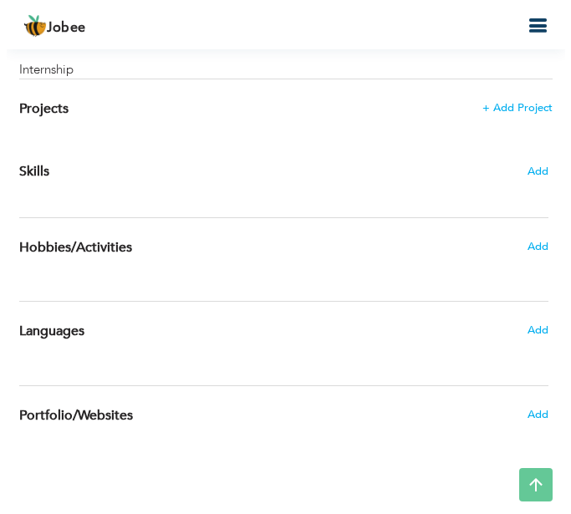
scroll to position [1375, 0]
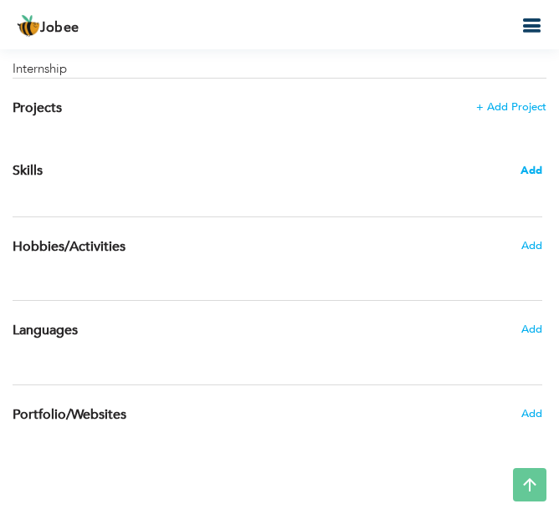
click at [532, 166] on span "Add" at bounding box center [531, 171] width 22 height 16
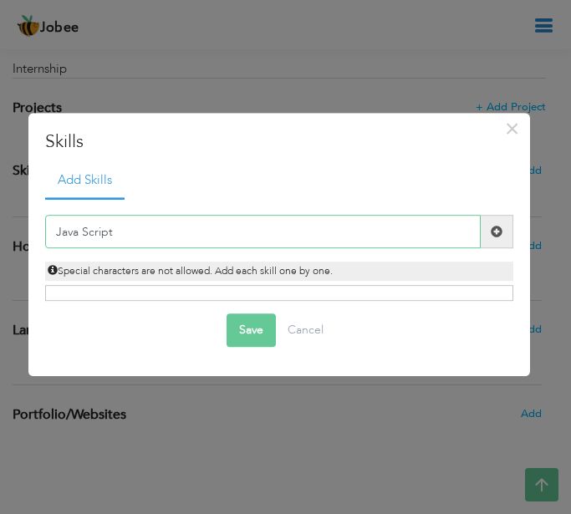
type input "Java Script"
click at [497, 236] on span at bounding box center [497, 232] width 12 height 12
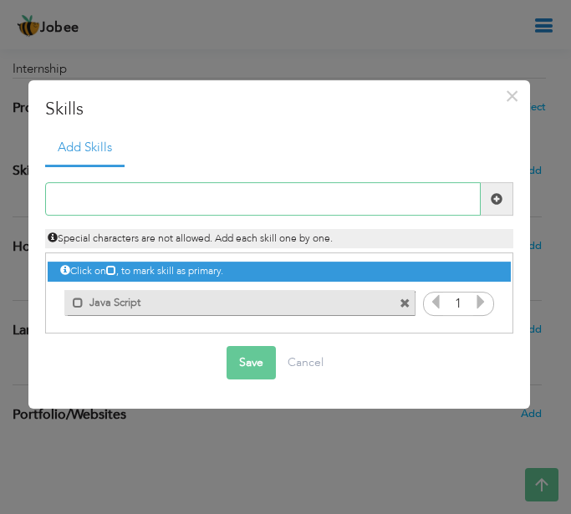
click at [154, 207] on input "text" at bounding box center [262, 198] width 435 height 33
type input "PL/SQL"
click at [491, 199] on span at bounding box center [497, 199] width 12 height 12
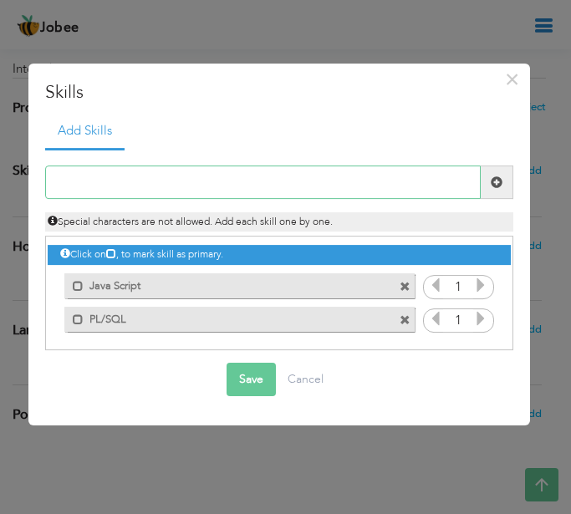
click at [299, 186] on input "text" at bounding box center [262, 182] width 435 height 33
type input "Python"
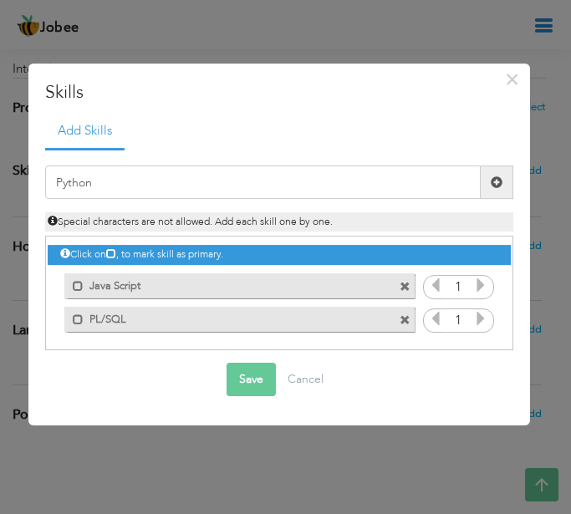
click at [496, 187] on span at bounding box center [497, 182] width 12 height 12
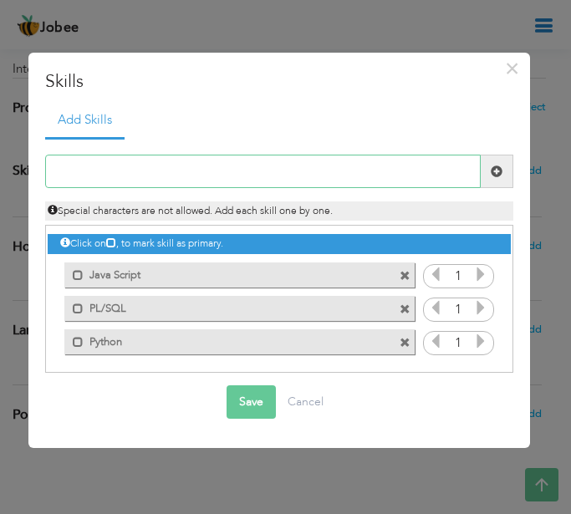
click at [383, 176] on input "text" at bounding box center [262, 171] width 435 height 33
click at [93, 174] on input "Kotlin ( Basic)" at bounding box center [262, 171] width 435 height 33
click at [97, 166] on input "Kotlin ( Basic)" at bounding box center [262, 171] width 435 height 33
type input "Kotlin (Basic)"
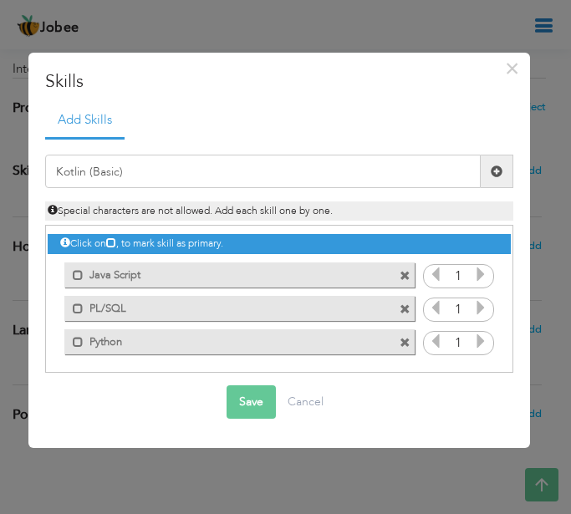
click at [498, 174] on span at bounding box center [497, 172] width 12 height 12
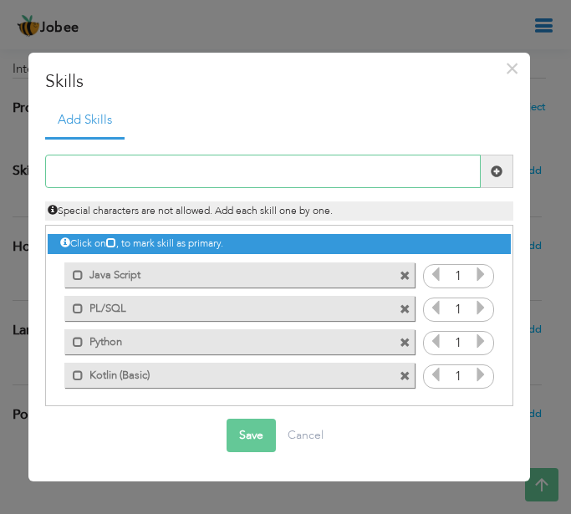
click at [370, 188] on input "text" at bounding box center [262, 171] width 435 height 33
click at [101, 170] on input "React NAtive" at bounding box center [262, 171] width 435 height 33
click at [107, 169] on input "React NAtive" at bounding box center [262, 171] width 435 height 33
type input "React Native"
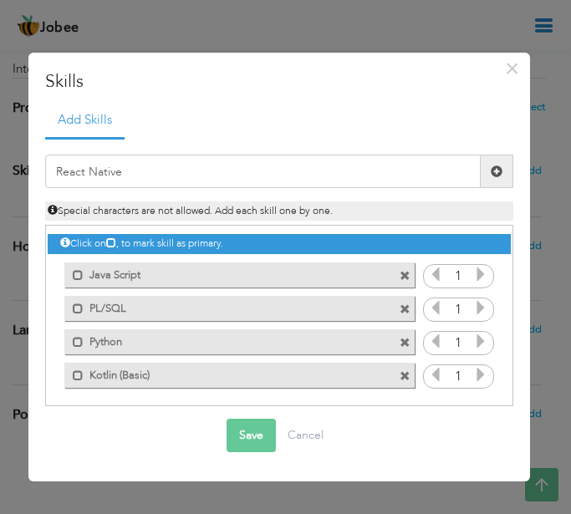
click at [487, 176] on span at bounding box center [497, 171] width 33 height 33
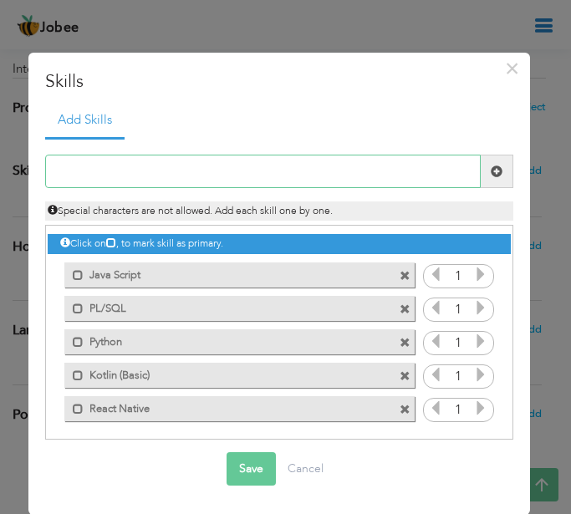
click at [397, 176] on input "text" at bounding box center [262, 171] width 435 height 33
type input "P"
type input "Oracle Apex"
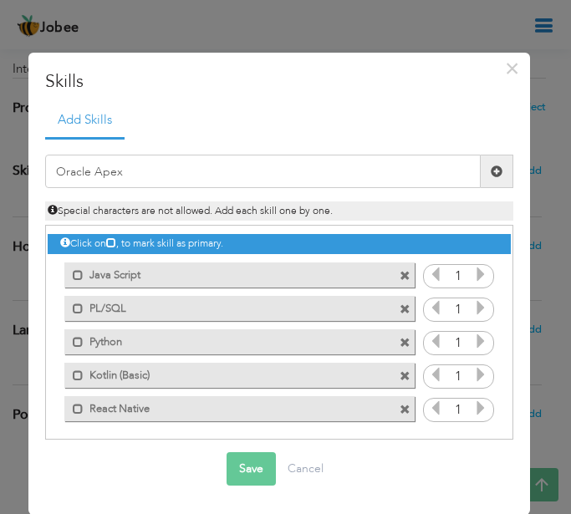
click at [482, 181] on span at bounding box center [497, 171] width 33 height 33
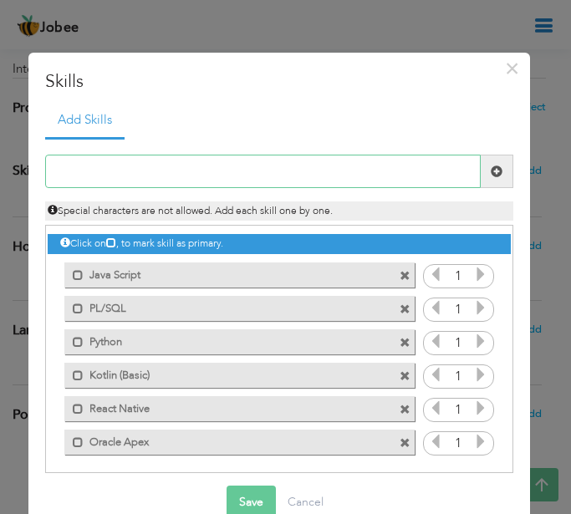
click at [441, 173] on input "text" at bounding box center [262, 171] width 435 height 33
type input "Fast Api"
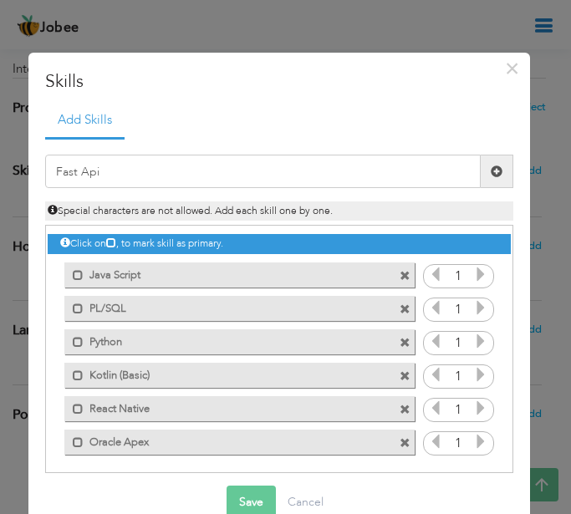
click at [481, 171] on span at bounding box center [497, 171] width 33 height 33
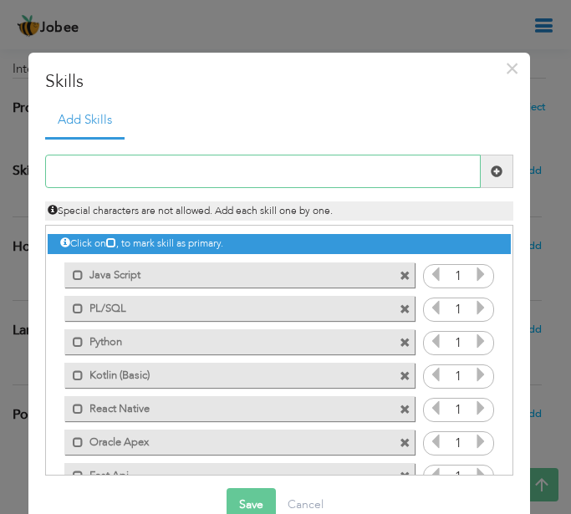
click at [353, 183] on input "text" at bounding box center [262, 171] width 435 height 33
type input "Oracle Forms"
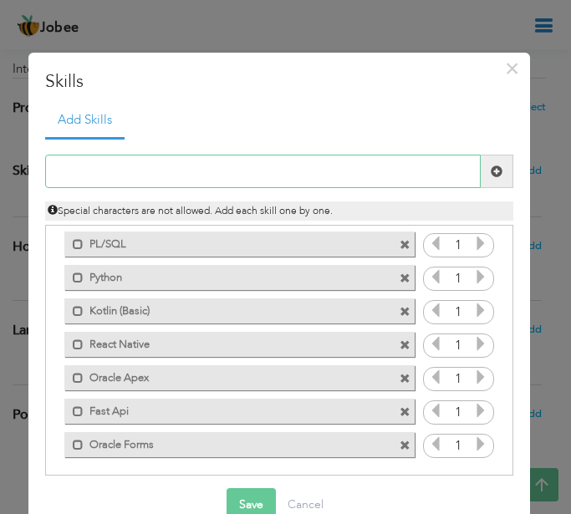
scroll to position [0, 0]
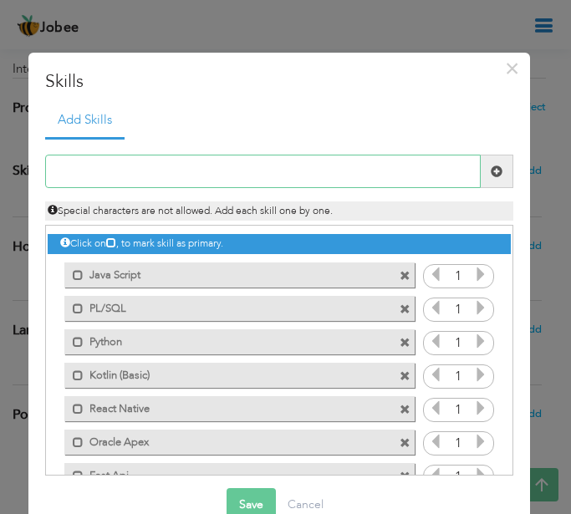
click at [218, 173] on input "text" at bounding box center [262, 171] width 435 height 33
type input "Google Collab"
type input "Toad"
type input "Firebase"
type input "Oracle Database"
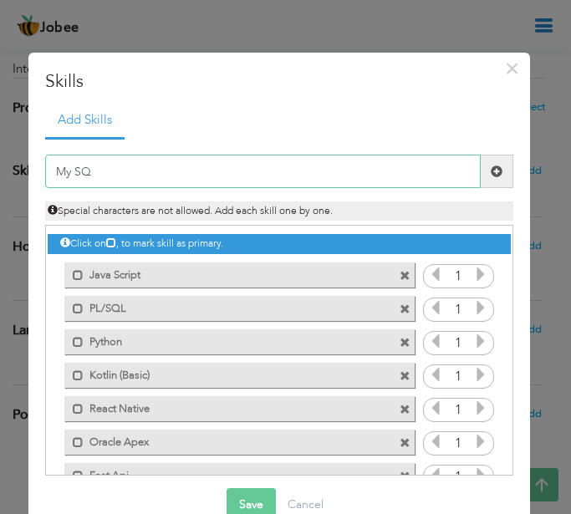
type input "My SQL"
type input "CNN"
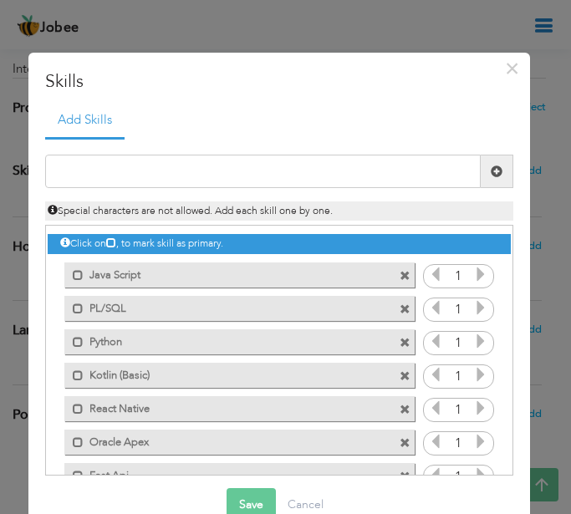
click at [473, 280] on icon at bounding box center [480, 274] width 15 height 15
click at [473, 314] on icon at bounding box center [480, 307] width 15 height 15
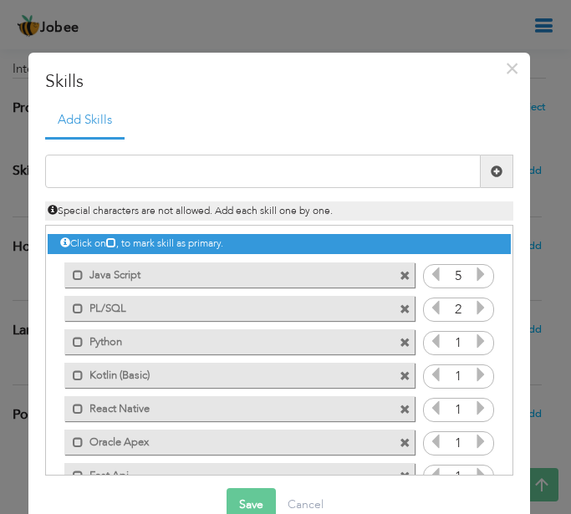
click at [473, 314] on icon at bounding box center [480, 307] width 15 height 15
click at [473, 336] on icon at bounding box center [480, 341] width 15 height 15
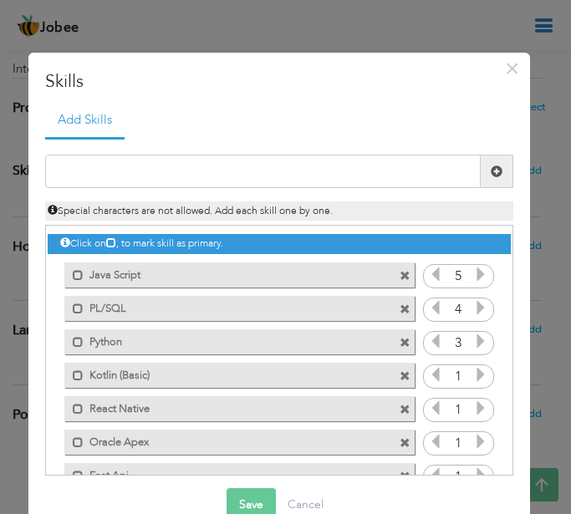
click at [473, 336] on icon at bounding box center [480, 341] width 15 height 15
click at [473, 368] on icon at bounding box center [480, 374] width 15 height 15
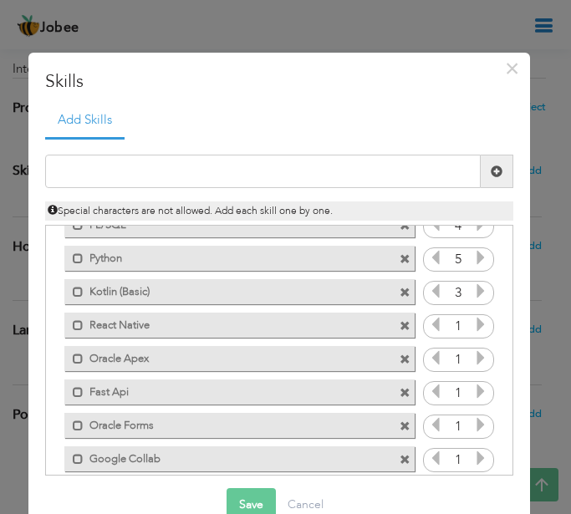
click at [473, 328] on icon at bounding box center [480, 324] width 15 height 15
click at [473, 329] on icon at bounding box center [480, 324] width 15 height 15
click at [473, 328] on icon at bounding box center [480, 324] width 15 height 15
click at [473, 362] on icon at bounding box center [480, 357] width 15 height 15
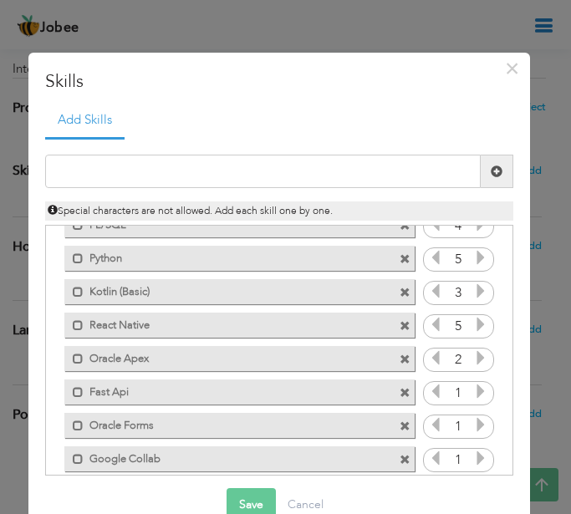
click at [473, 361] on icon at bounding box center [480, 357] width 15 height 15
click at [475, 390] on div "1" at bounding box center [458, 393] width 71 height 25
click at [473, 395] on icon at bounding box center [480, 391] width 15 height 15
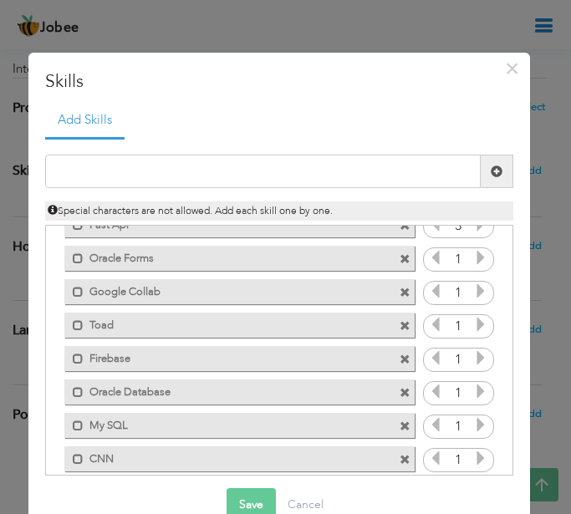
scroll to position [167, 0]
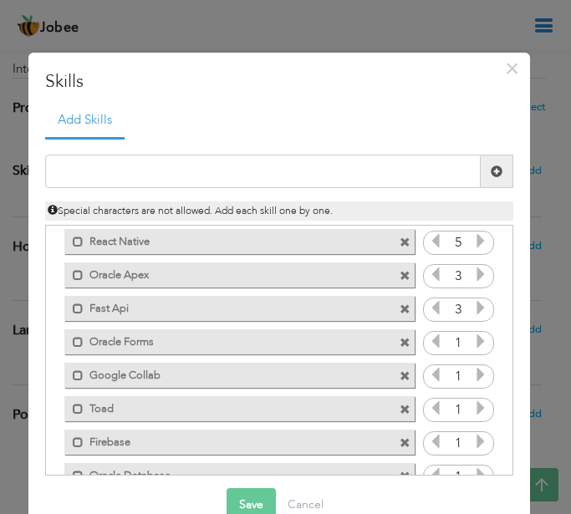
click at [473, 337] on icon at bounding box center [480, 341] width 15 height 15
click at [473, 338] on icon at bounding box center [480, 341] width 15 height 15
click at [473, 367] on icon at bounding box center [480, 374] width 15 height 15
click at [473, 401] on icon at bounding box center [480, 408] width 15 height 15
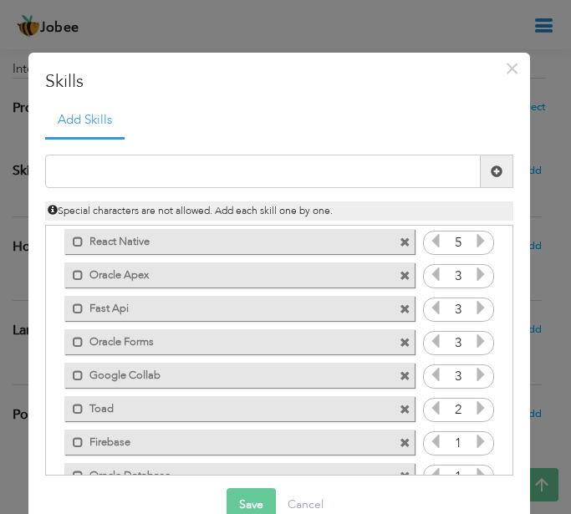
click at [468, 398] on div "1" at bounding box center [458, 410] width 71 height 25
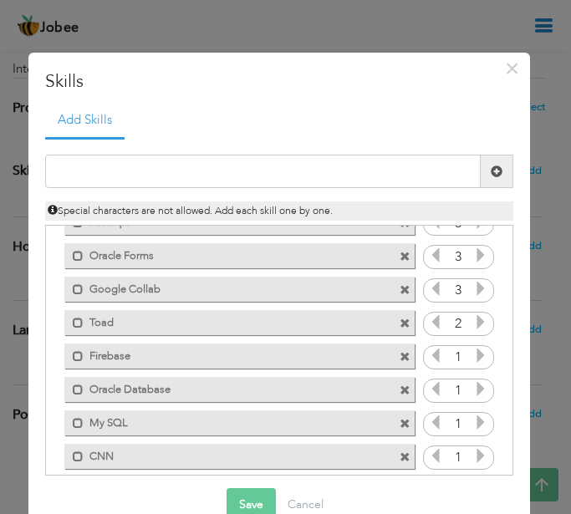
scroll to position [265, 0]
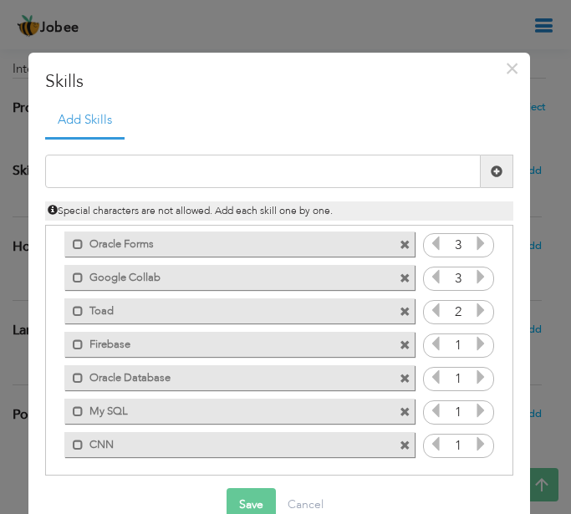
click at [473, 313] on icon at bounding box center [480, 310] width 15 height 15
click at [473, 269] on icon at bounding box center [480, 276] width 15 height 15
click at [473, 340] on icon at bounding box center [480, 343] width 15 height 15
click at [473, 339] on icon at bounding box center [480, 343] width 15 height 15
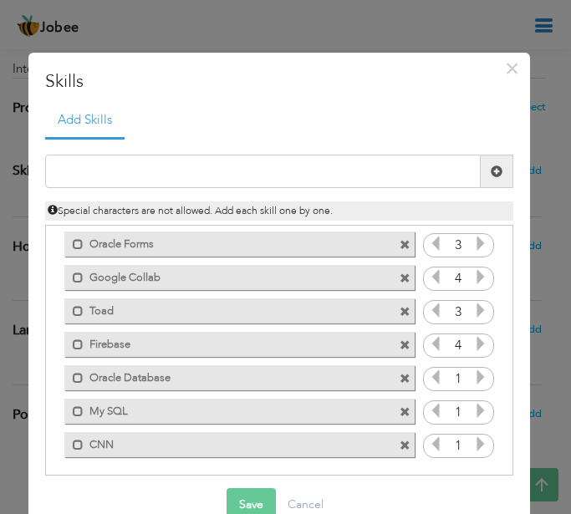
click at [473, 339] on icon at bounding box center [480, 343] width 15 height 15
click at [473, 370] on icon at bounding box center [480, 377] width 15 height 15
click at [473, 404] on icon at bounding box center [480, 410] width 15 height 15
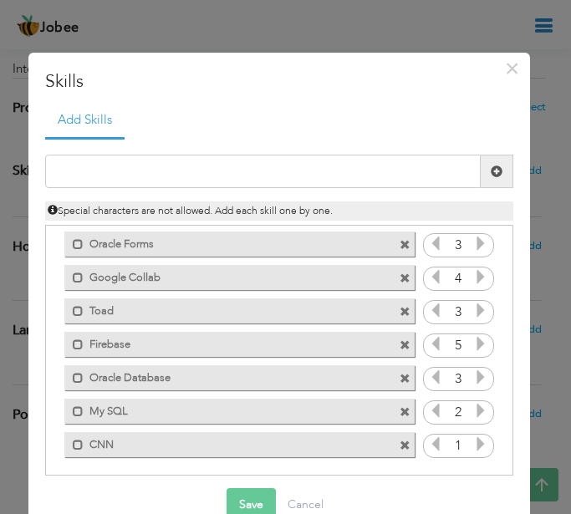
click at [473, 404] on icon at bounding box center [480, 410] width 15 height 15
click at [473, 441] on icon at bounding box center [480, 443] width 15 height 15
click at [256, 492] on button "Save" at bounding box center [251, 504] width 49 height 33
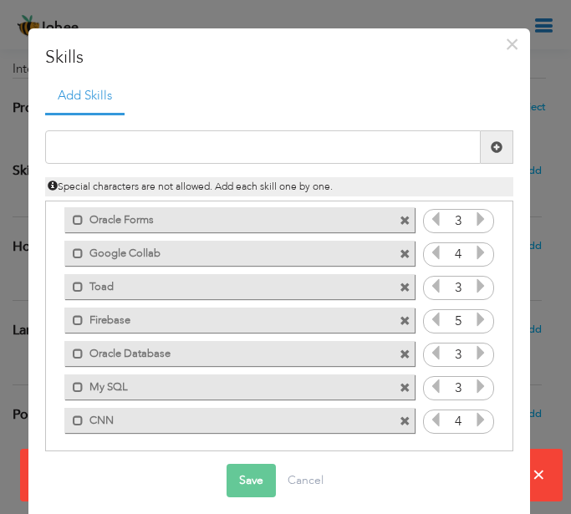
scroll to position [37, 0]
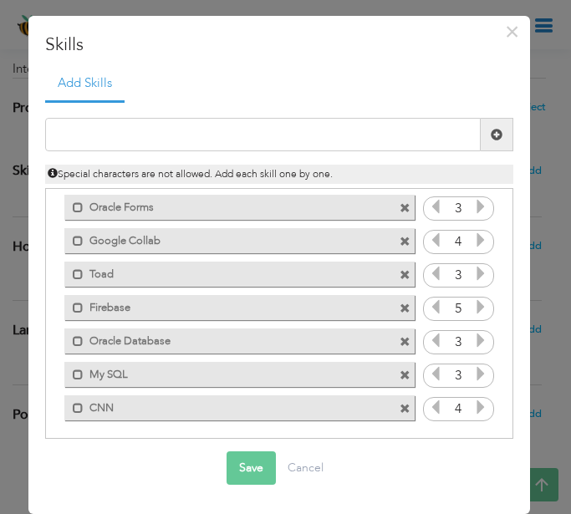
click at [237, 472] on button "Save" at bounding box center [251, 468] width 49 height 33
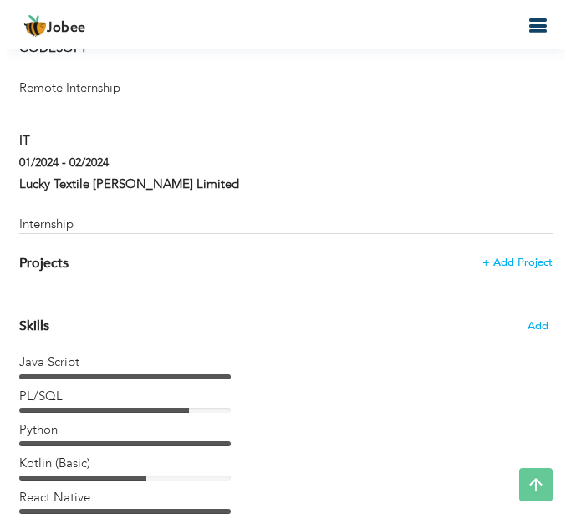
scroll to position [1180, 0]
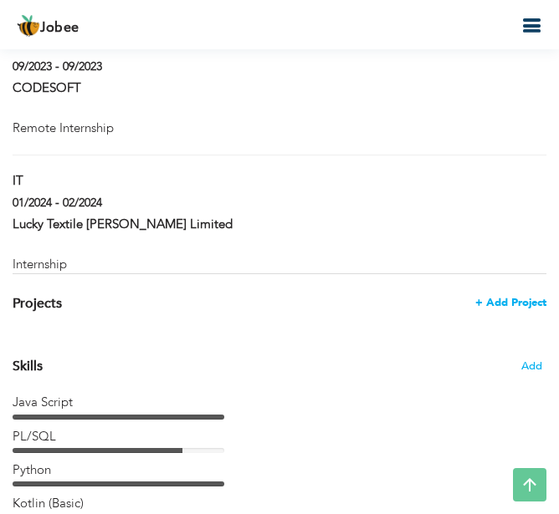
click at [478, 305] on span "+ Add Project" at bounding box center [510, 303] width 71 height 12
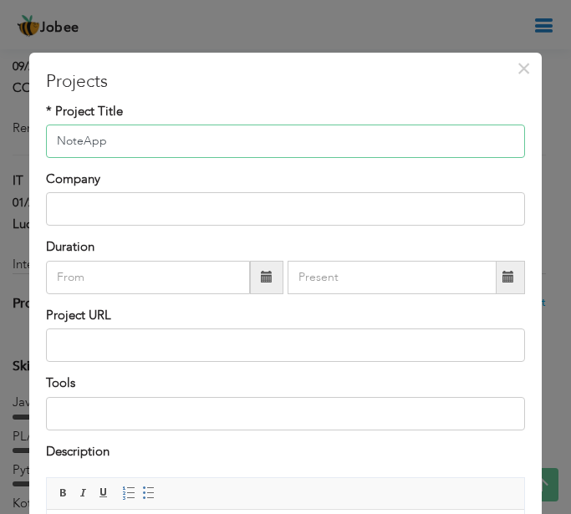
type input "NoteApp"
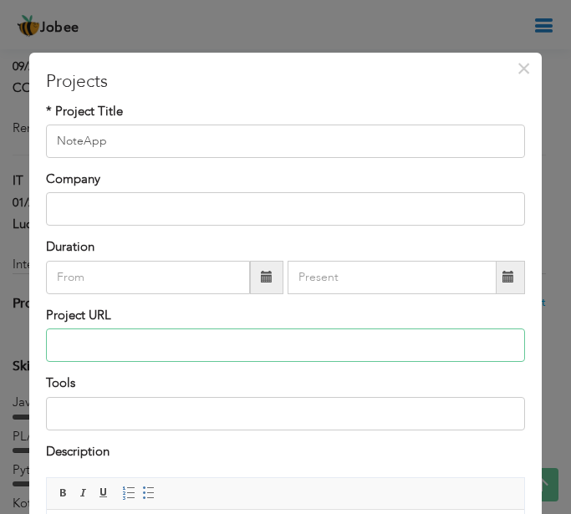
click at [176, 344] on input "text" at bounding box center [285, 345] width 479 height 33
paste input "gh repo clone Shanzae124/React_NoteApp- Firebase_Auth"
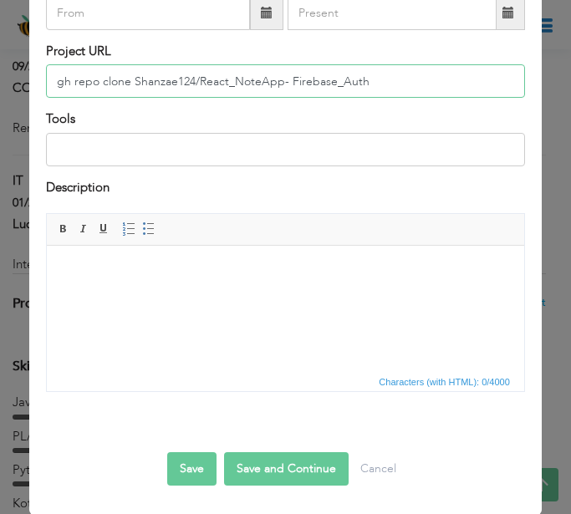
scroll to position [265, 0]
type input "gh repo clone Shanzae124/React_NoteApp- Firebase_Auth"
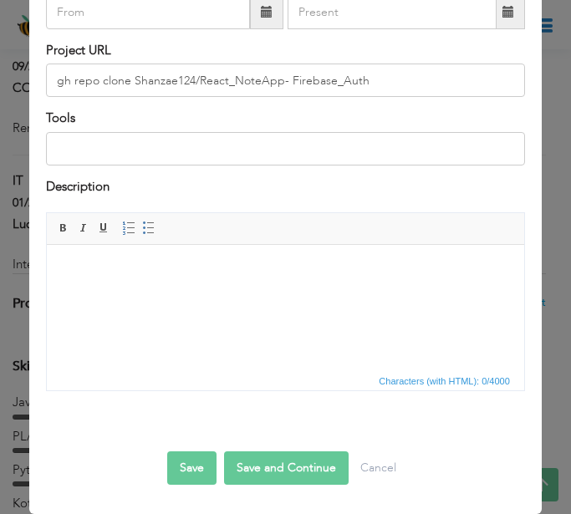
click at [188, 467] on button "Save" at bounding box center [191, 468] width 49 height 33
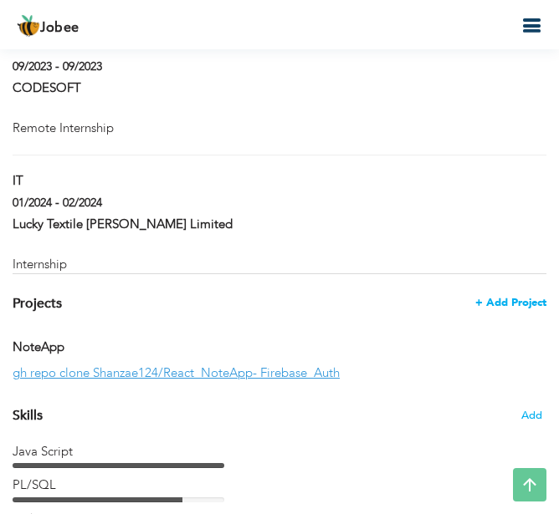
click at [514, 297] on span "+ Add Project" at bounding box center [510, 303] width 71 height 12
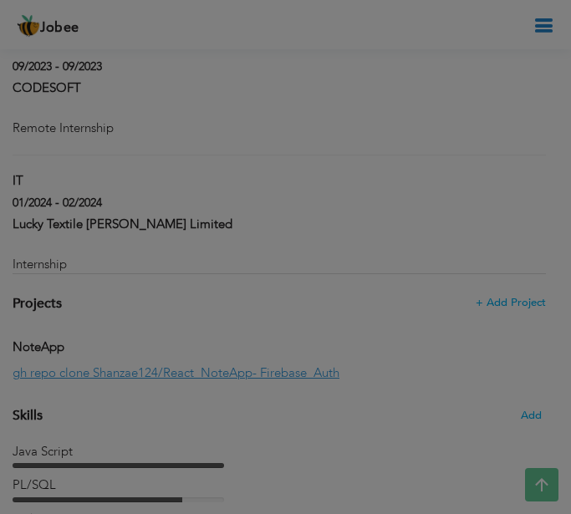
scroll to position [0, 0]
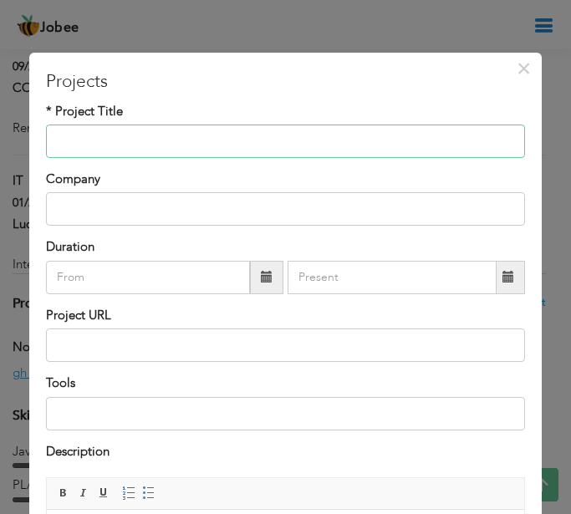
click at [201, 145] on input "text" at bounding box center [285, 141] width 479 height 33
type input "A"
type input "Quiz App"
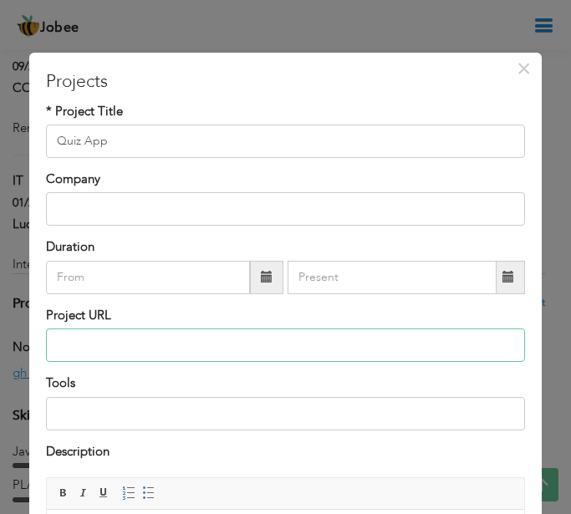
click at [207, 334] on input "text" at bounding box center [285, 345] width 479 height 33
paste input "gh repo clone Shanzae124/Quiz-App"
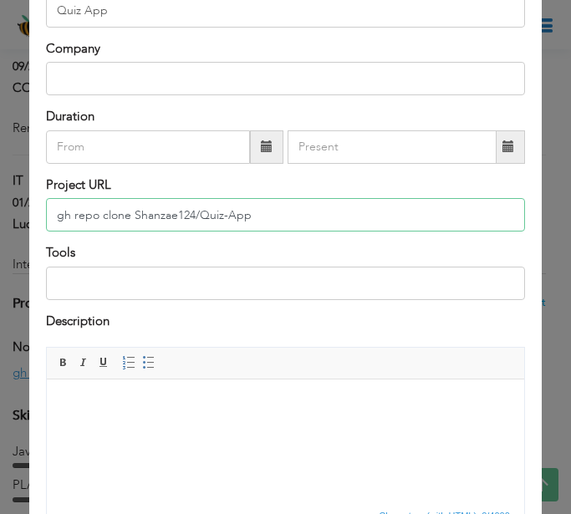
scroll to position [265, 0]
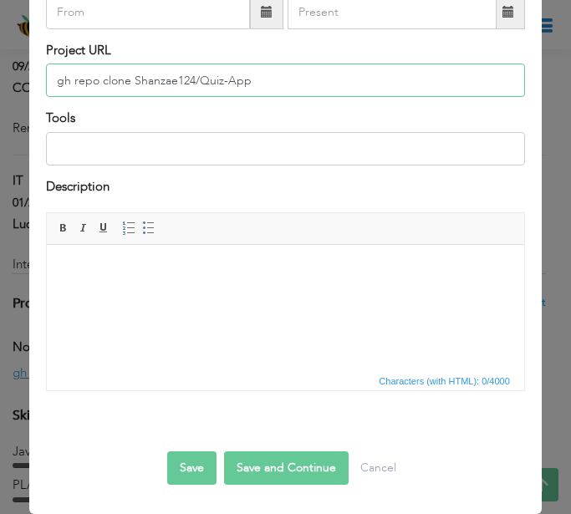
type input "gh repo clone Shanzae124/Quiz-App"
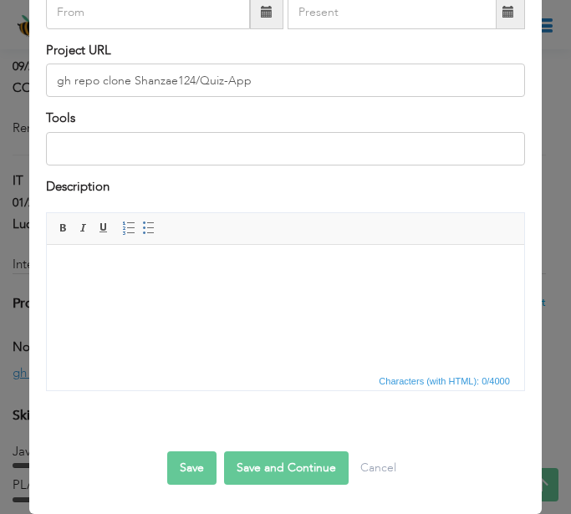
click at [294, 469] on button "Save and Continue" at bounding box center [286, 468] width 125 height 33
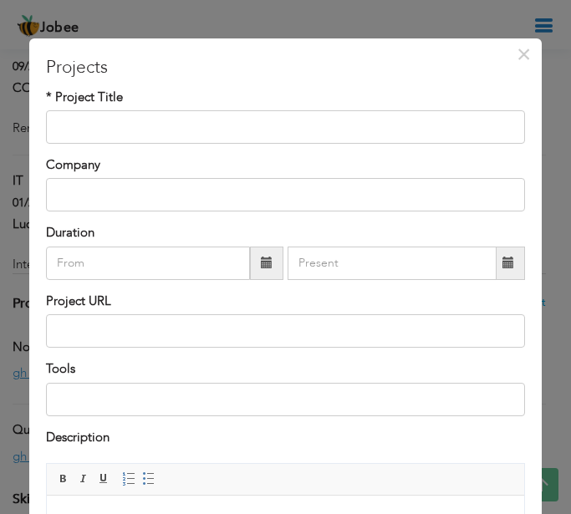
scroll to position [0, 0]
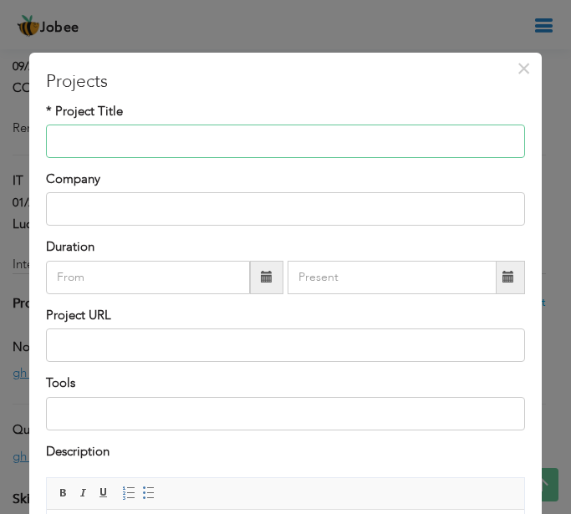
click at [180, 139] on input "text" at bounding box center [285, 141] width 479 height 33
paste input "To Do List:"
type input "To Do List:"
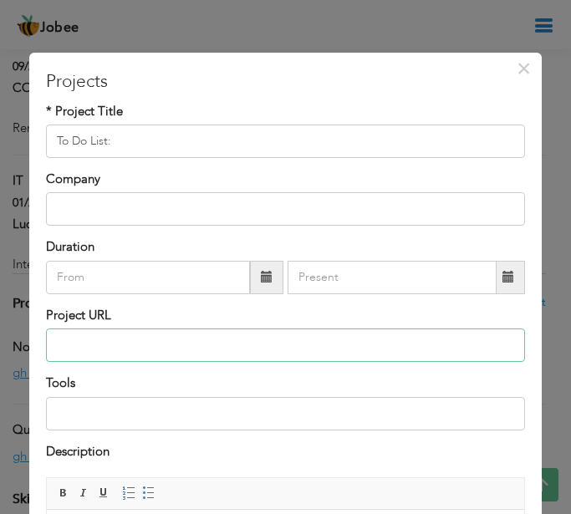
click at [128, 339] on input "text" at bounding box center [285, 345] width 479 height 33
click at [273, 343] on input "text" at bounding box center [285, 345] width 479 height 33
paste input "gh repo clone Shanzae124/CODSOFT_TASK_1"
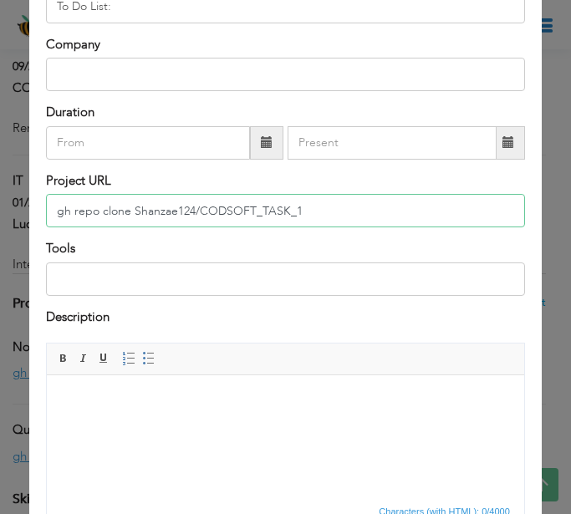
scroll to position [265, 0]
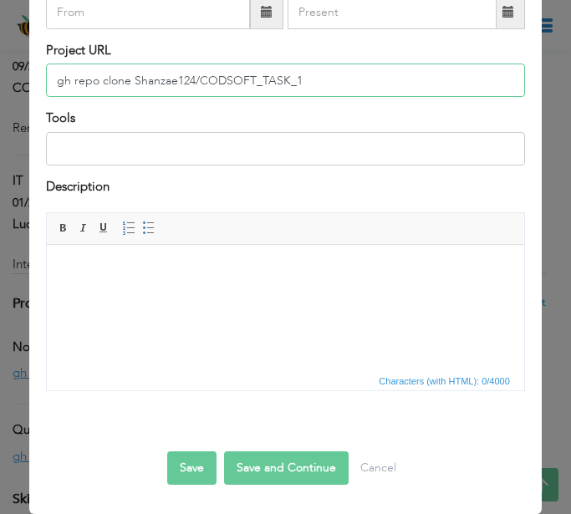
type input "gh repo clone Shanzae124/CODSOFT_TASK_1"
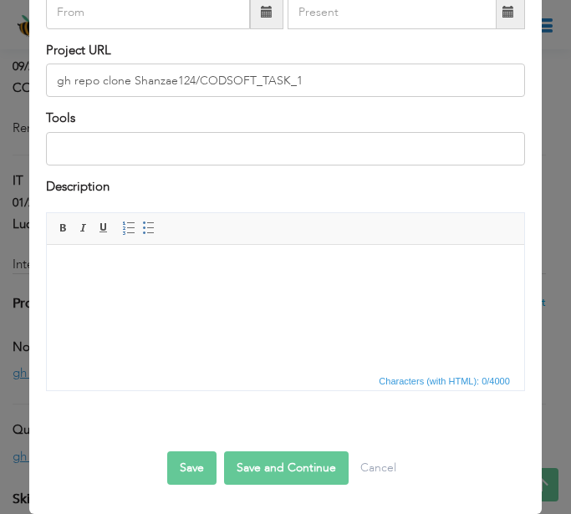
click at [176, 464] on button "Save" at bounding box center [191, 468] width 49 height 33
click at [233, 472] on button "Save and Continue" at bounding box center [286, 468] width 125 height 33
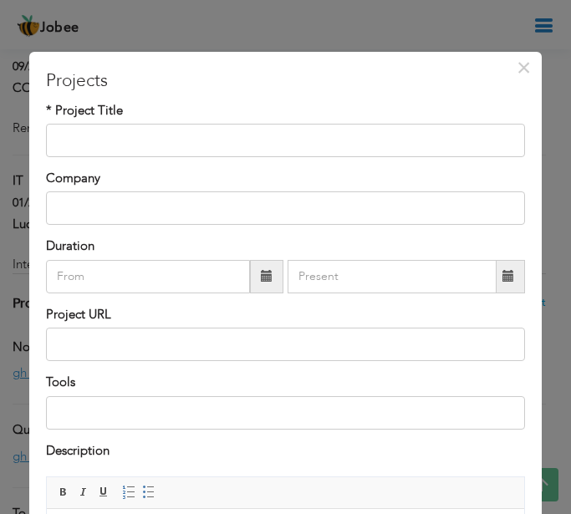
scroll to position [0, 0]
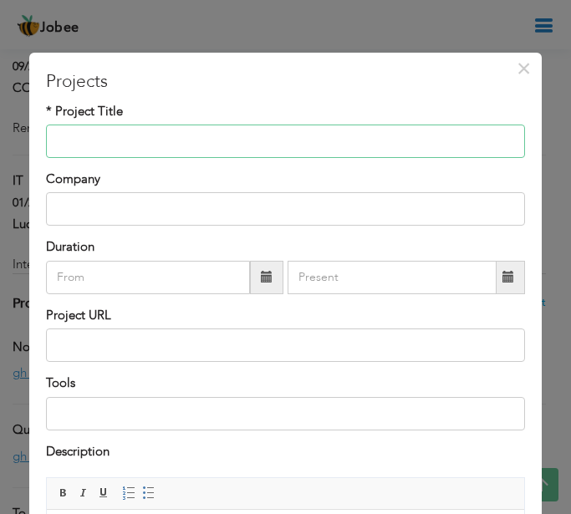
click at [247, 138] on input "text" at bounding box center [285, 141] width 479 height 33
paste input "NFC Based Parking System"
type input "NFC Based Parking System"
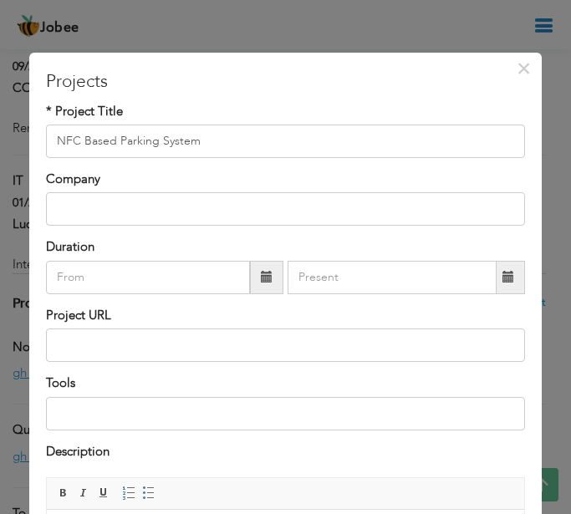
scroll to position [251, 0]
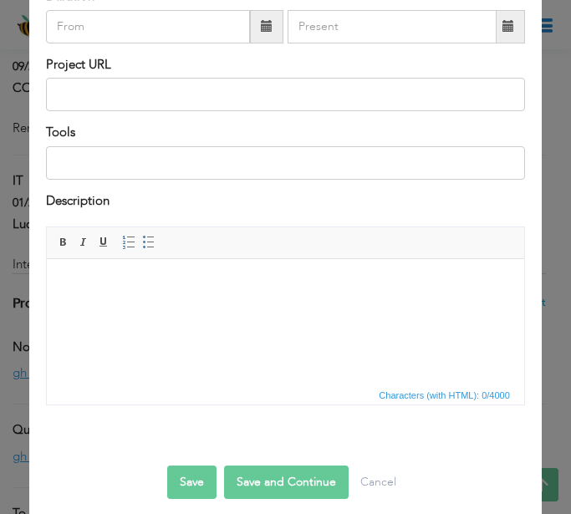
click at [268, 487] on button "Save and Continue" at bounding box center [286, 482] width 125 height 33
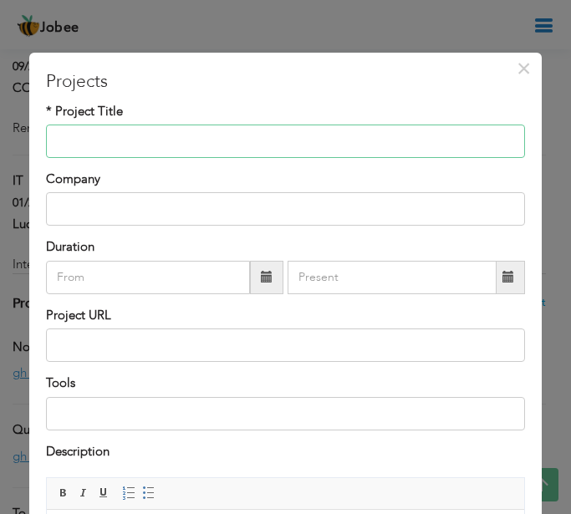
click at [242, 128] on input "text" at bounding box center [285, 141] width 479 height 33
paste input "Cyber Bully Detection App"
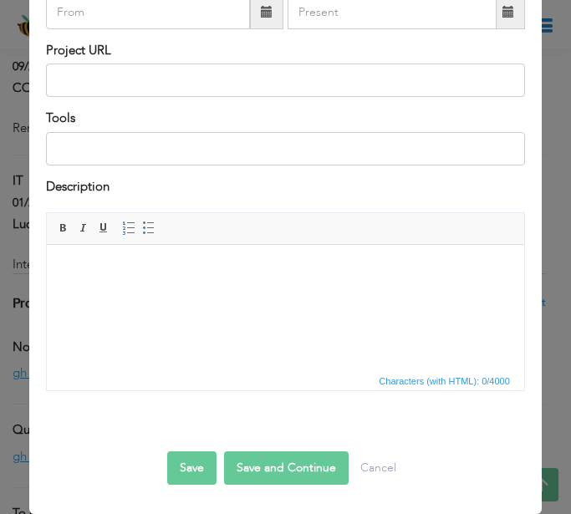
type input "Cyber Bully Detection App"
click at [266, 476] on button "Save and Continue" at bounding box center [286, 468] width 125 height 33
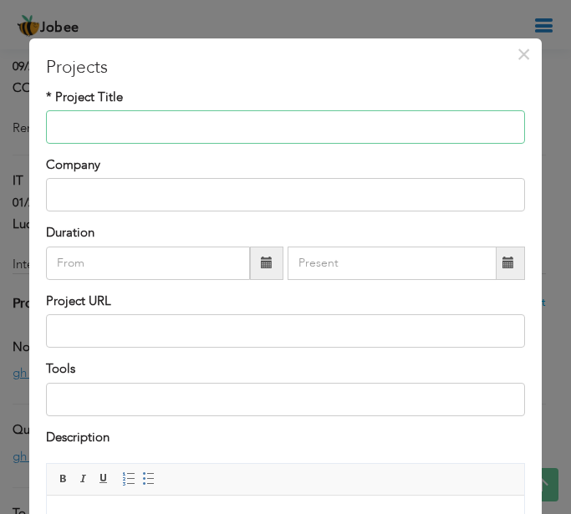
scroll to position [98, 0]
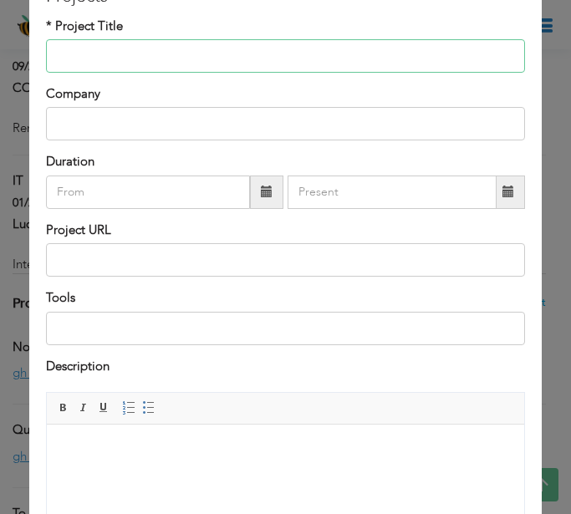
click at [224, 108] on div "* Project Title Company Duration" at bounding box center [285, 120] width 504 height 204
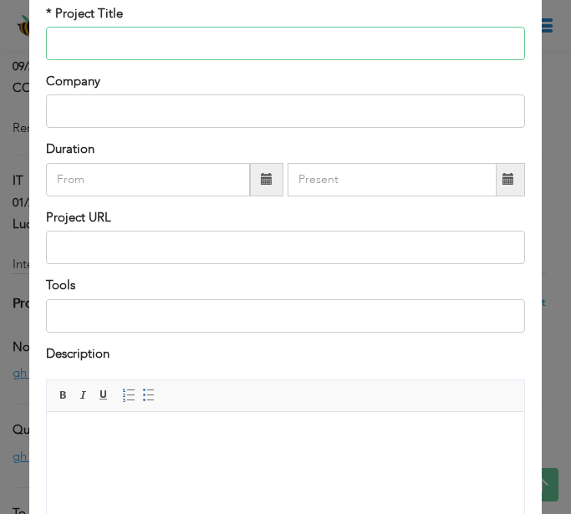
paste input "Daily Quotes App"
type input "Daily Quotes App"
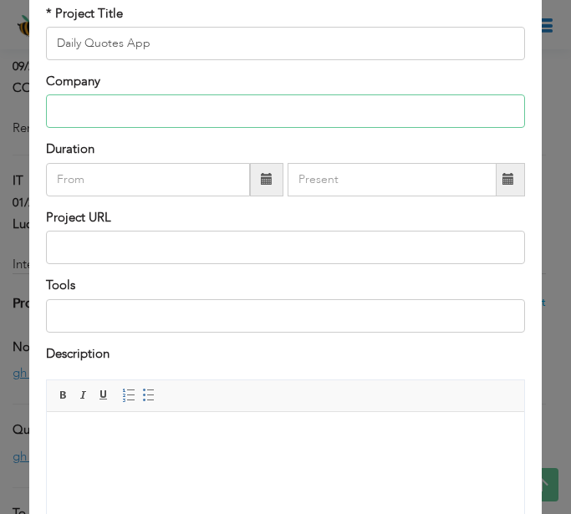
click at [201, 109] on input "text" at bounding box center [285, 110] width 479 height 33
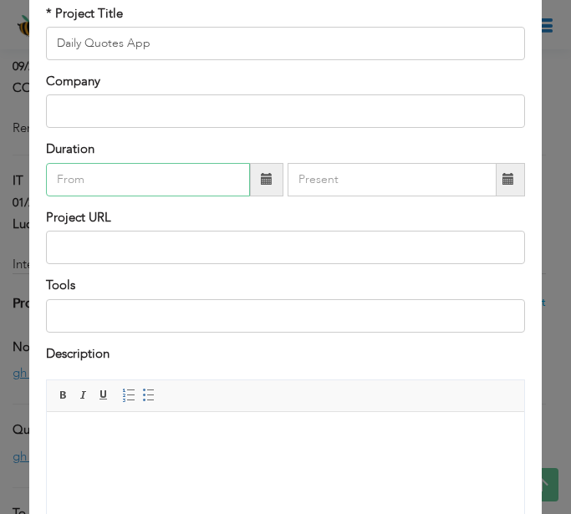
type input "08/2025"
click at [82, 191] on input "08/2025" at bounding box center [147, 179] width 203 height 33
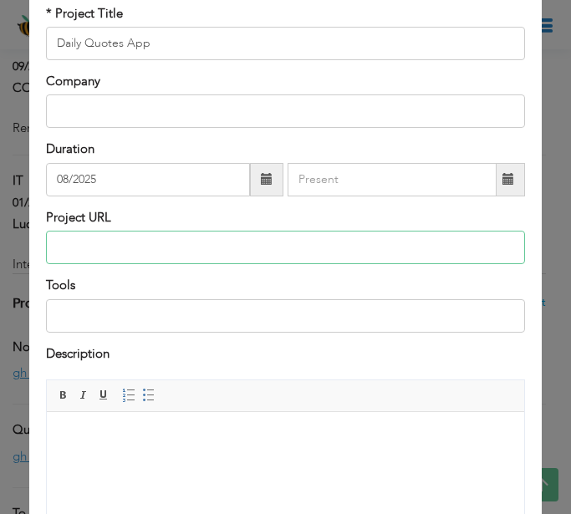
click at [335, 253] on input "text" at bounding box center [285, 247] width 479 height 33
paste input "https://github.com/Shanzae124/Daily-Quotes.git"
type input "https://github.com/Shanzae124/Daily-Quotes.git"
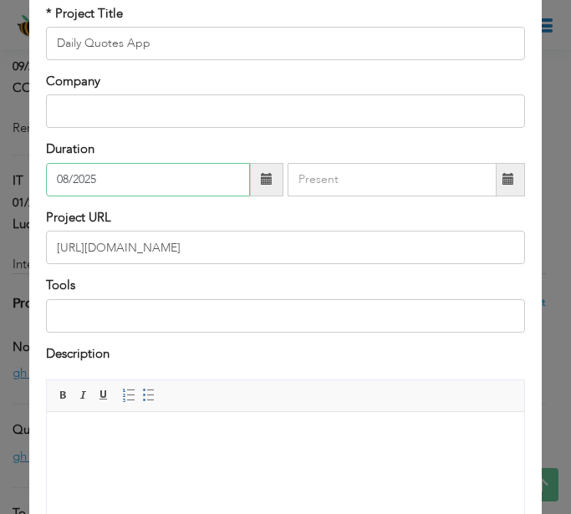
click at [112, 177] on input "08/2025" at bounding box center [147, 179] width 203 height 33
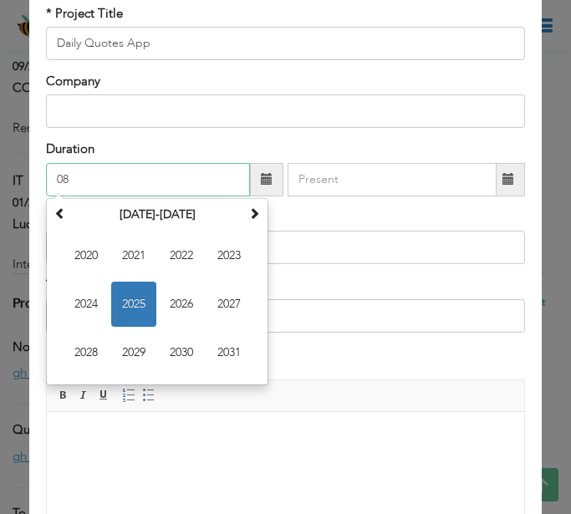
type input "0"
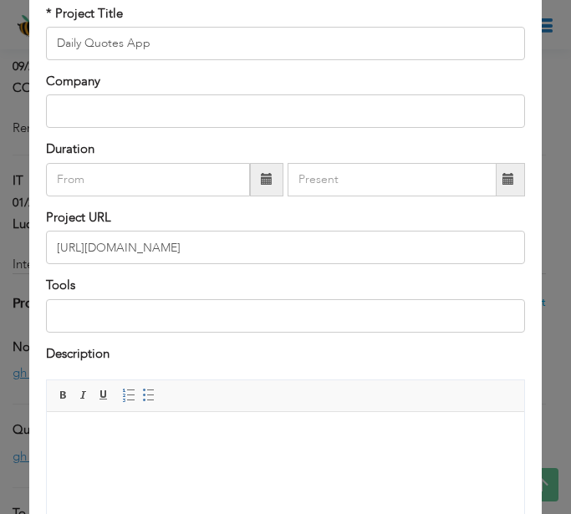
drag, startPoint x: 429, startPoint y: 449, endPoint x: 426, endPoint y: 438, distance: 11.4
click at [428, 447] on html at bounding box center [285, 437] width 477 height 51
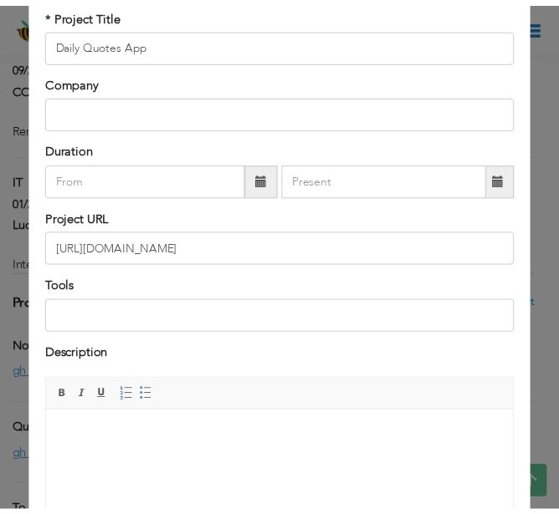
scroll to position [265, 0]
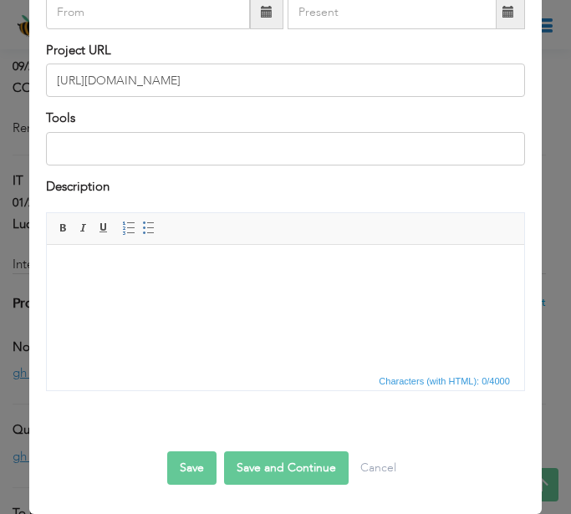
click at [147, 469] on div "Save Save and Continue Delete Cancel" at bounding box center [285, 451] width 479 height 94
click at [177, 474] on button "Save" at bounding box center [191, 468] width 49 height 33
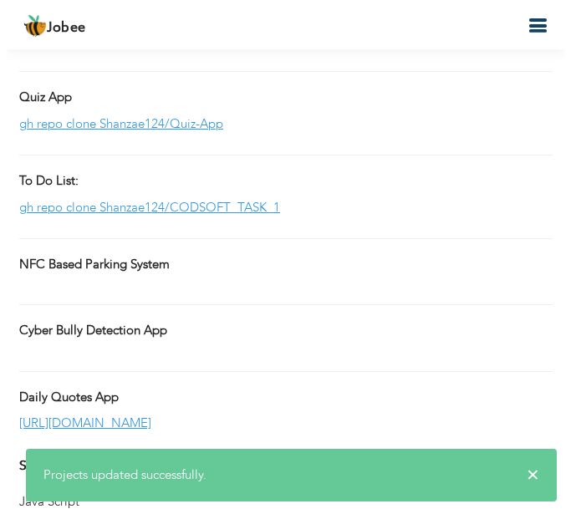
scroll to position [1514, 0]
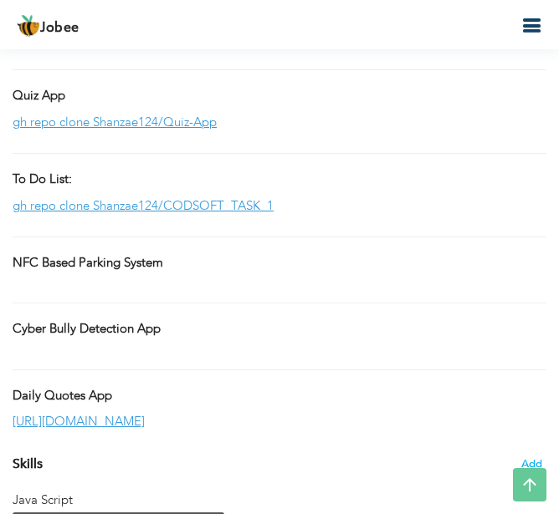
click at [163, 326] on div "Cyber Bully Detection App" at bounding box center [279, 331] width 559 height 22
type input "Cyber Bully Detection App"
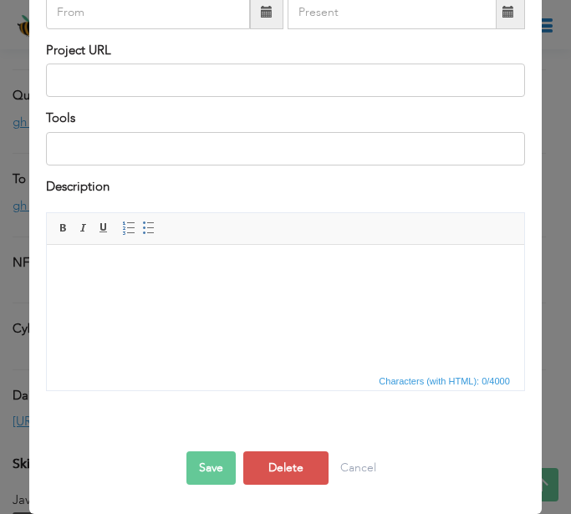
scroll to position [0, 0]
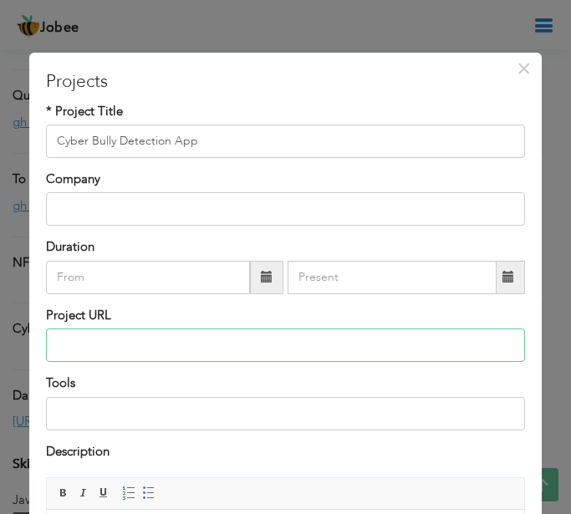
click at [133, 339] on input "text" at bounding box center [285, 345] width 479 height 33
paste input "https://github.com/Shanzae124/Unicef_Safe4Kidz.git"
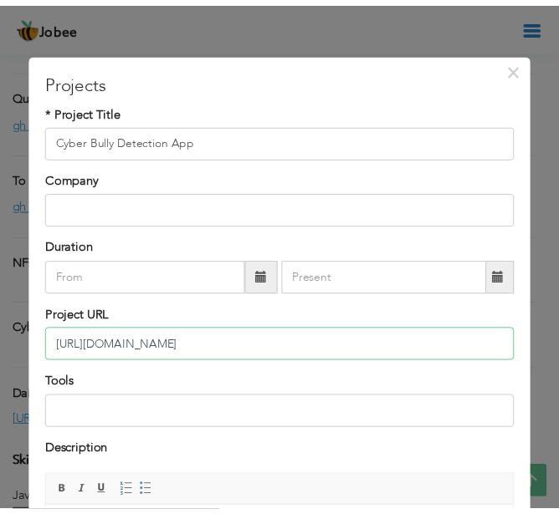
scroll to position [265, 0]
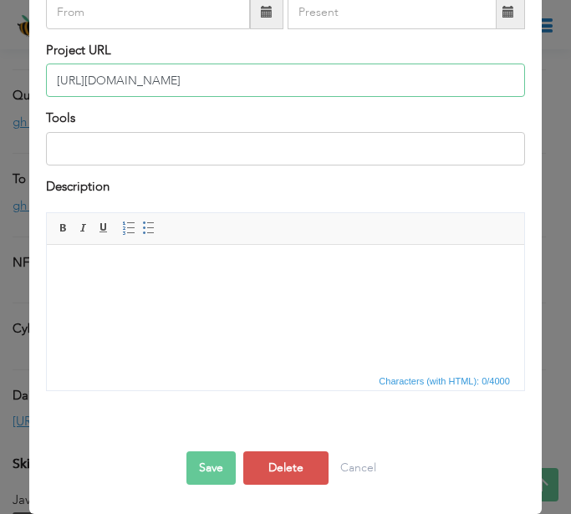
type input "https://github.com/Shanzae124/Unicef_Safe4Kidz.git"
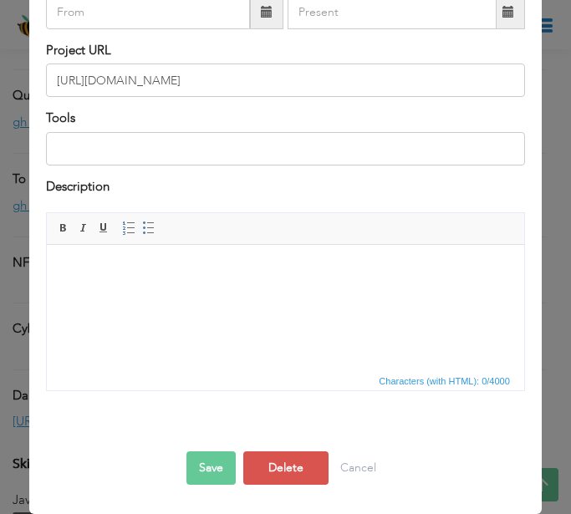
drag, startPoint x: 211, startPoint y: 475, endPoint x: 212, endPoint y: 462, distance: 13.4
click at [212, 470] on button "Save" at bounding box center [210, 468] width 49 height 33
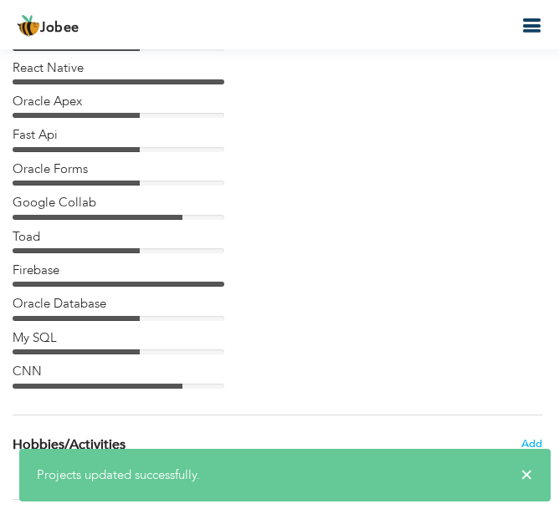
scroll to position [2299, 0]
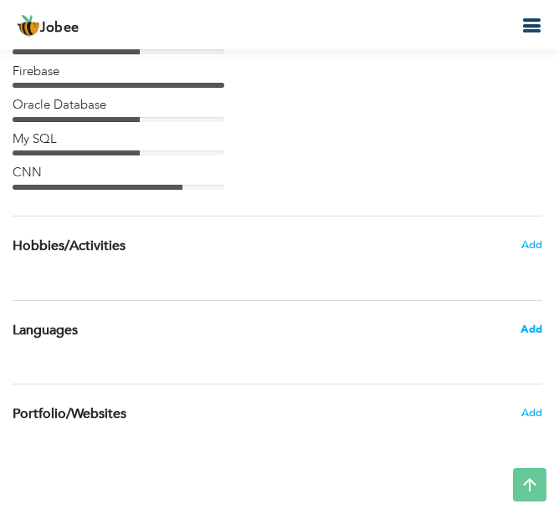
click at [529, 329] on span "Add" at bounding box center [531, 329] width 22 height 15
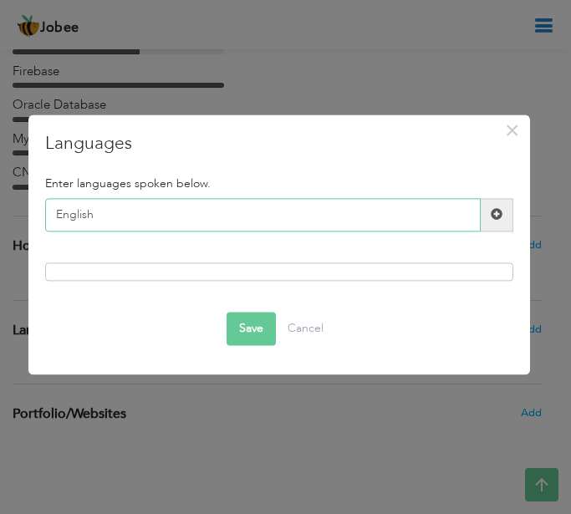
type input "English"
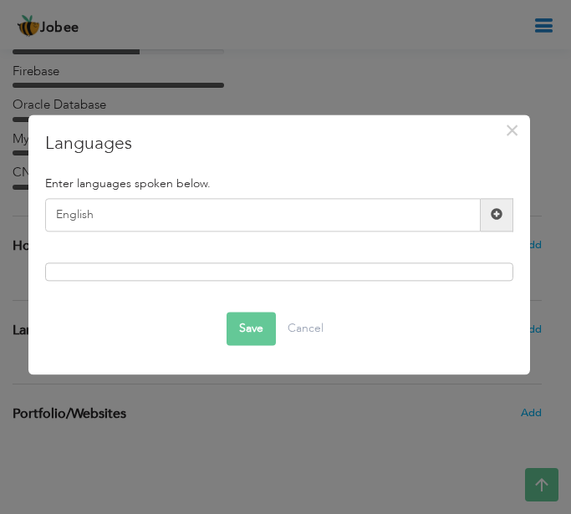
click at [492, 217] on span at bounding box center [497, 215] width 12 height 12
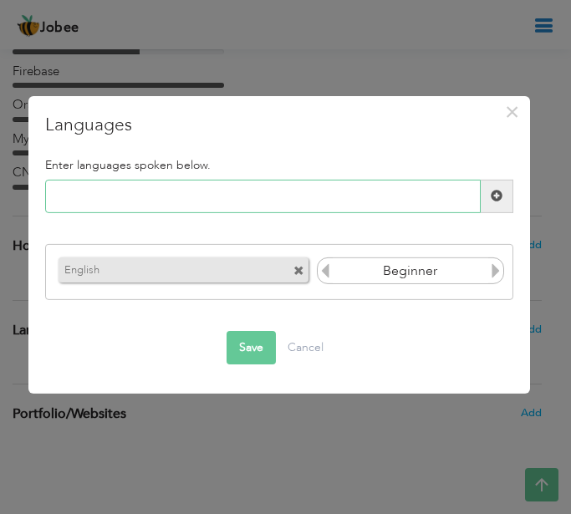
click at [362, 196] on input "text" at bounding box center [262, 196] width 435 height 33
type input "Urdu"
click at [491, 198] on span at bounding box center [497, 196] width 12 height 12
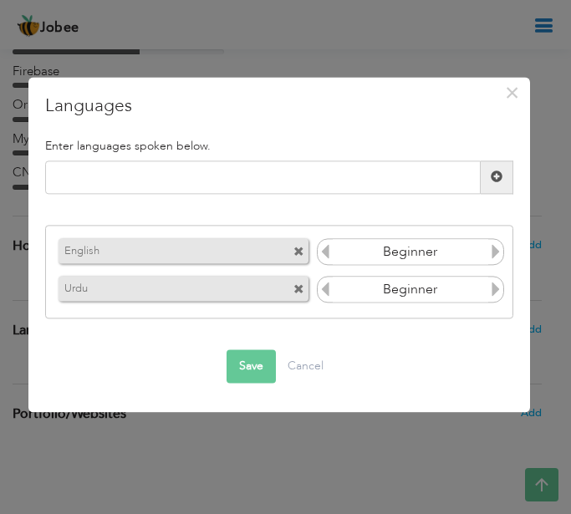
click at [489, 249] on icon at bounding box center [495, 251] width 15 height 15
click at [329, 249] on icon at bounding box center [325, 251] width 15 height 15
click at [493, 292] on icon at bounding box center [495, 289] width 15 height 15
click at [492, 289] on icon at bounding box center [495, 289] width 15 height 15
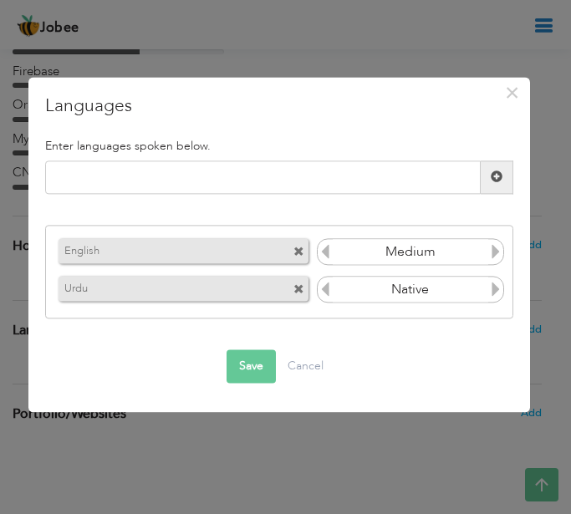
click at [252, 354] on button "Save" at bounding box center [251, 366] width 49 height 33
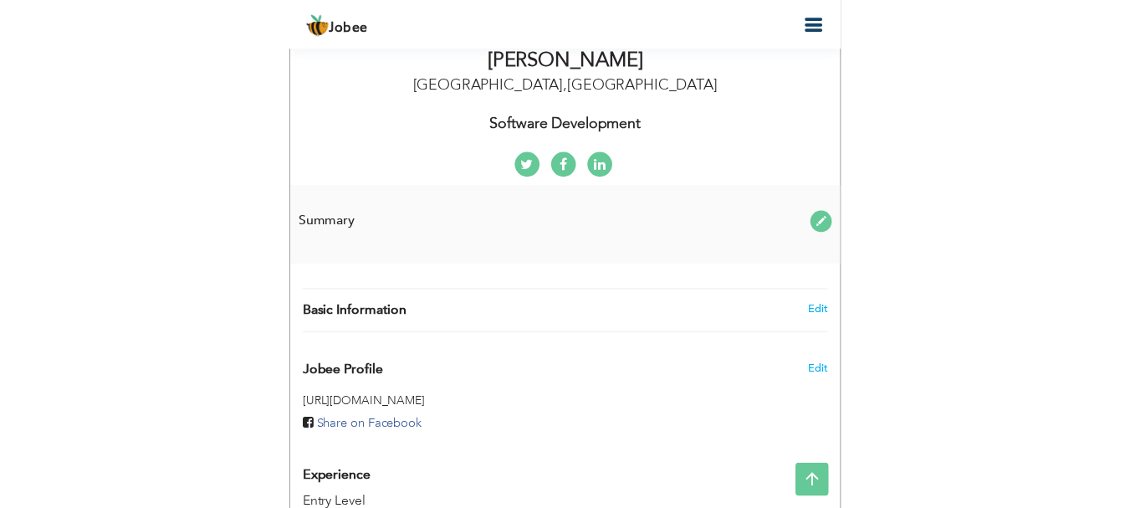
scroll to position [328, 0]
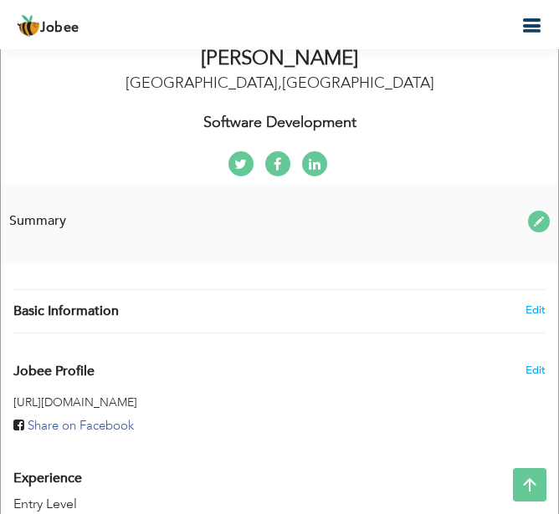
click at [538, 225] on span at bounding box center [539, 222] width 22 height 22
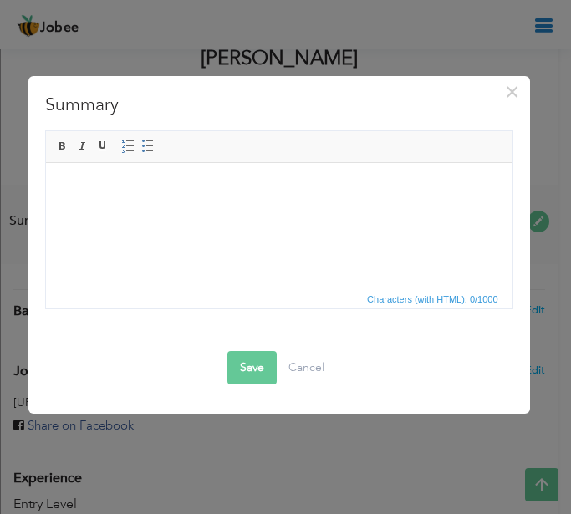
click at [309, 213] on html at bounding box center [279, 187] width 466 height 51
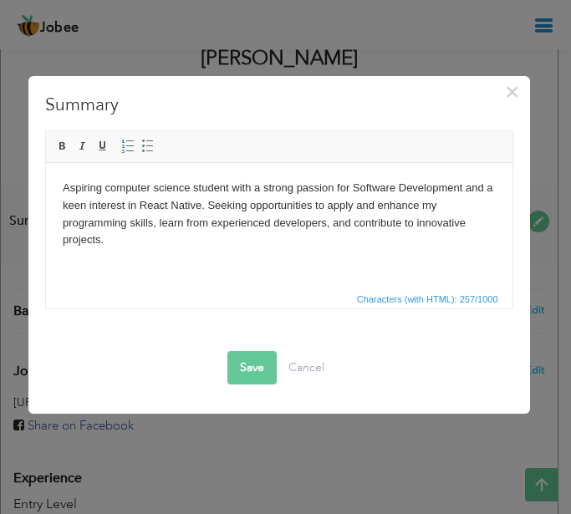
click at [252, 377] on button "Save" at bounding box center [251, 367] width 49 height 33
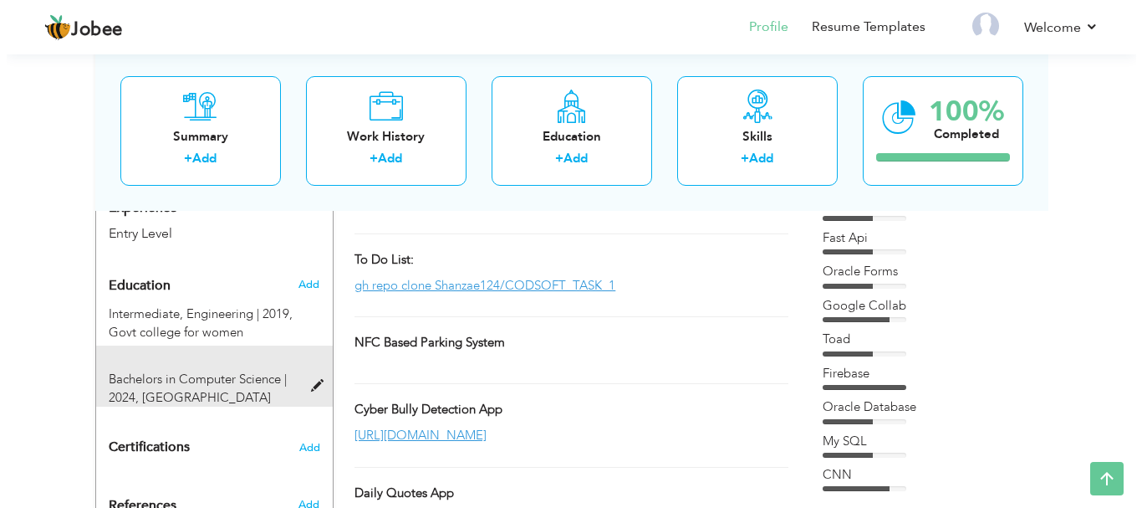
scroll to position [416, 0]
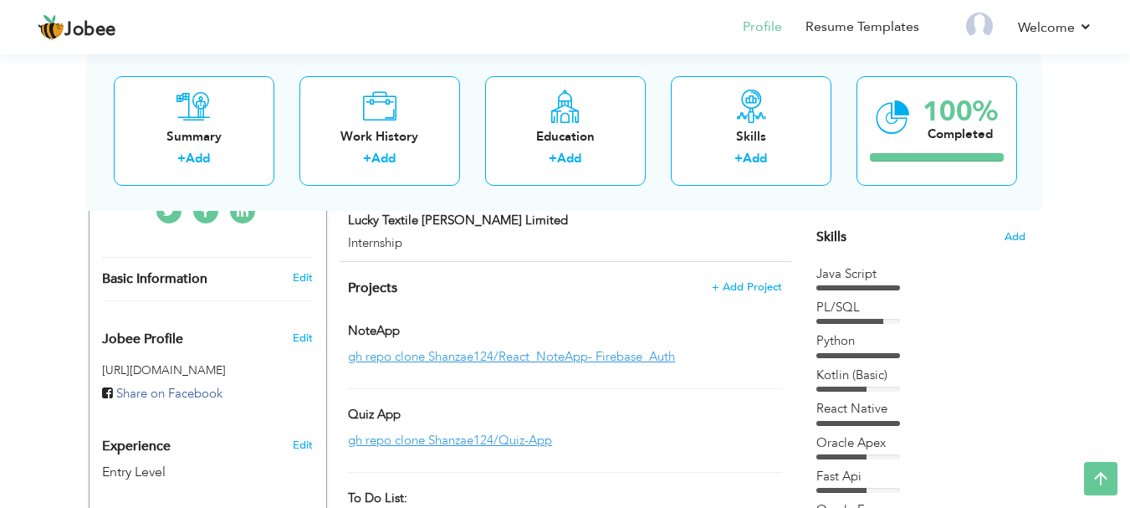
click at [305, 266] on div "Basic Information Edit" at bounding box center [207, 279] width 237 height 43
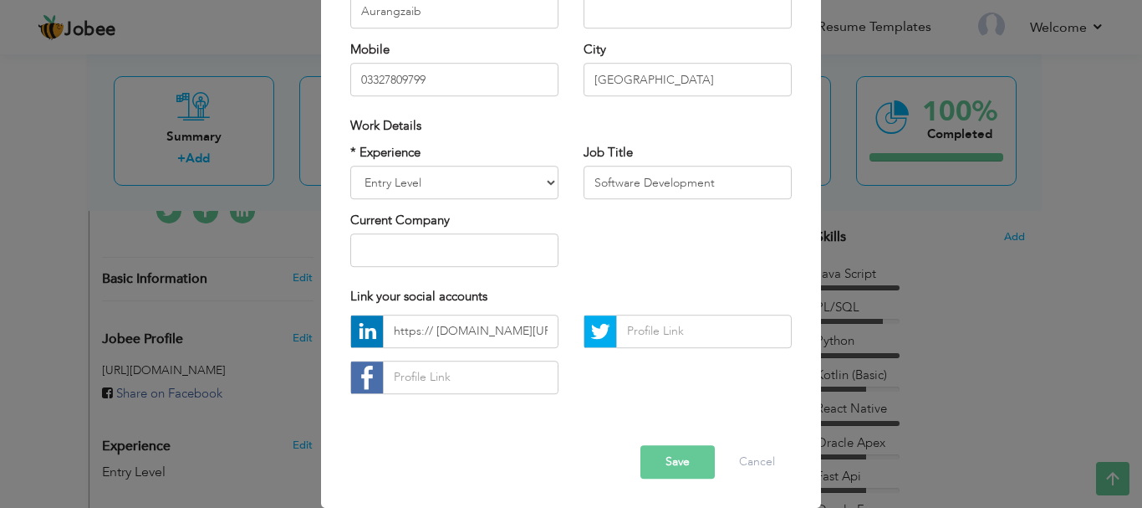
scroll to position [0, 0]
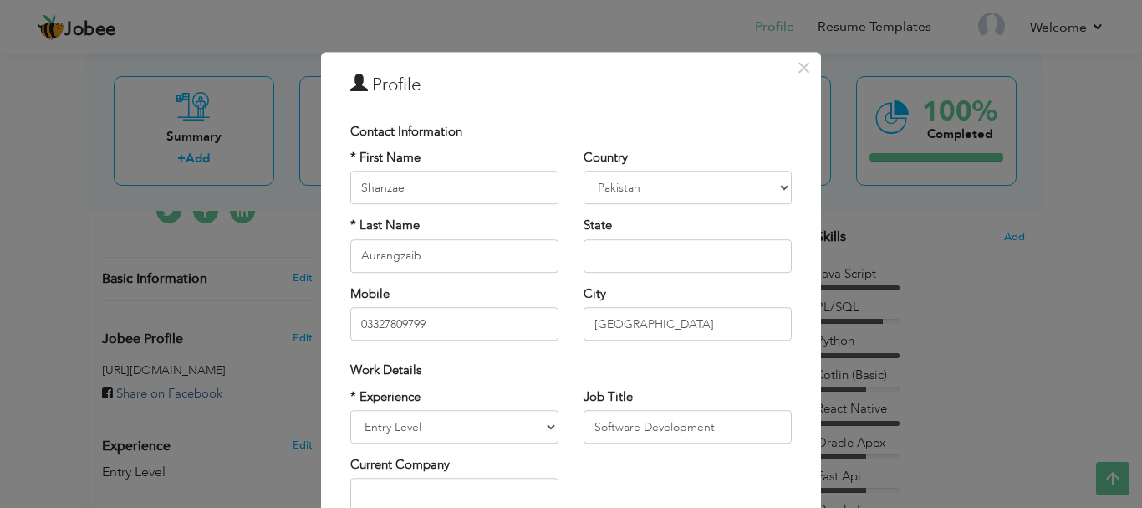
click at [305, 263] on div "× Profile Contact Information * First Name Shanzae * Last Name Angola" at bounding box center [571, 254] width 1142 height 508
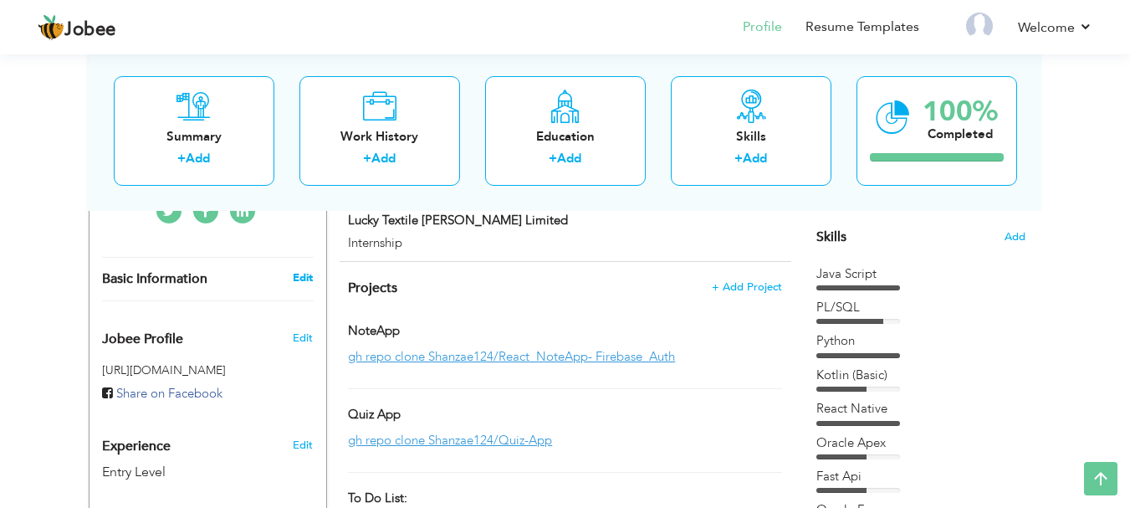
click at [299, 270] on link "Edit" at bounding box center [303, 277] width 20 height 15
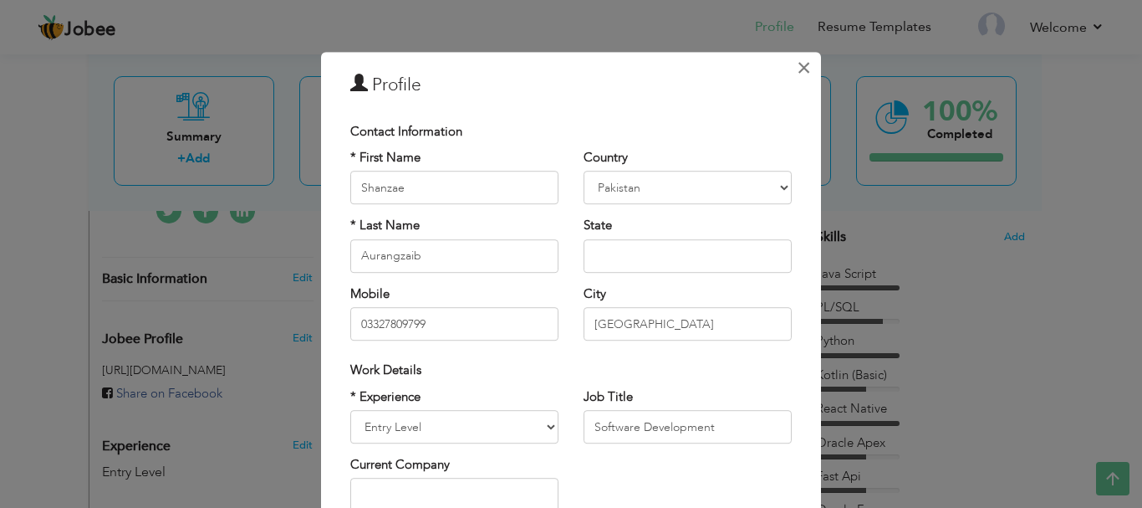
click at [570, 79] on span "×" at bounding box center [804, 68] width 14 height 30
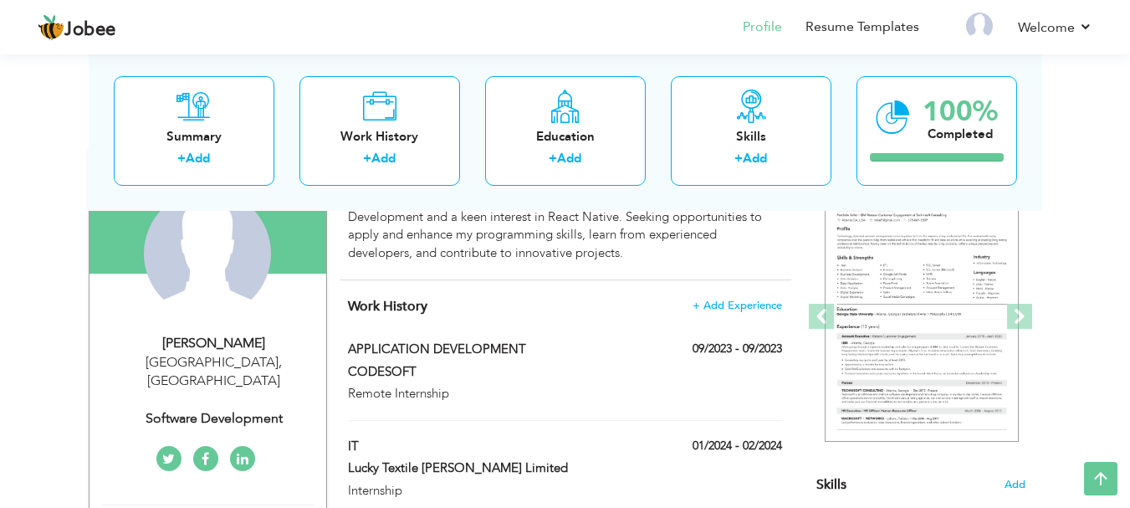
scroll to position [165, 0]
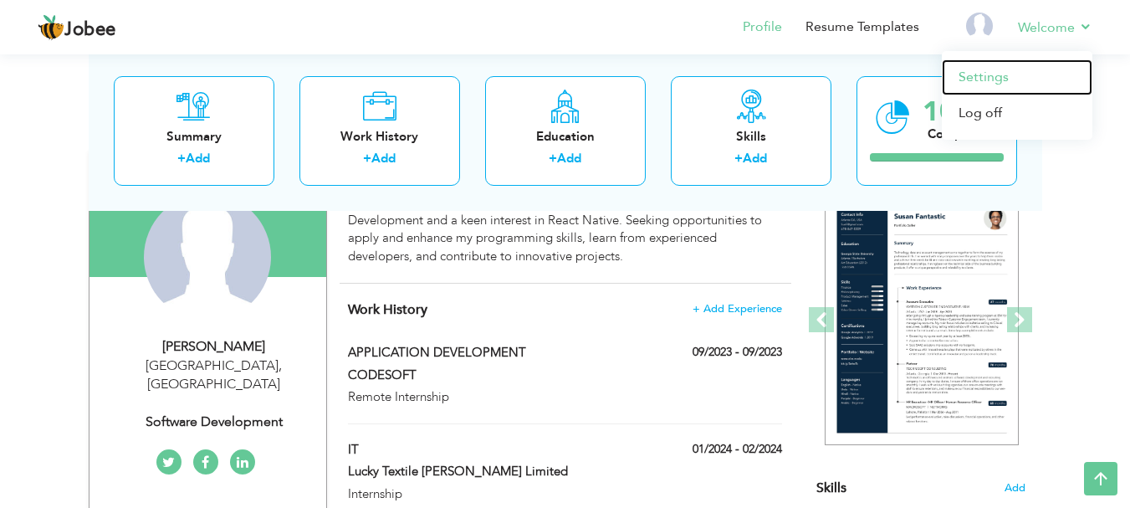
click at [570, 91] on link "Settings" at bounding box center [1017, 77] width 151 height 36
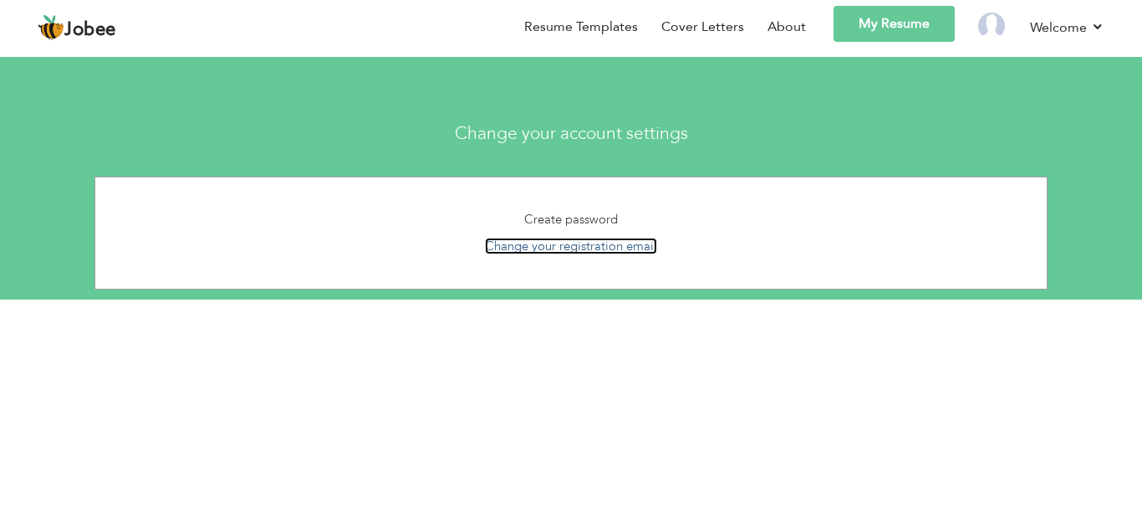
click at [620, 244] on link "Change your registration email" at bounding box center [571, 245] width 172 height 17
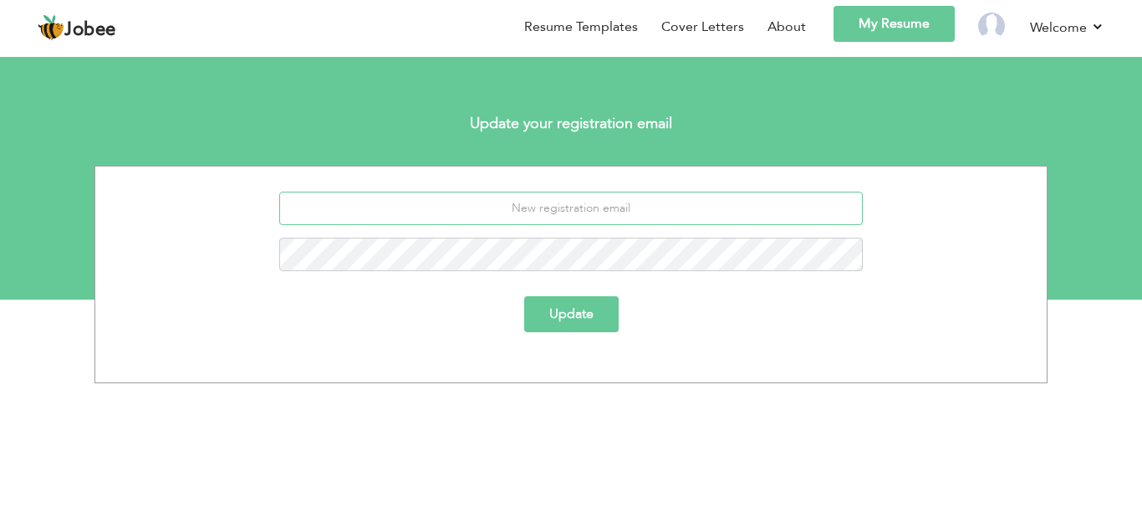
drag, startPoint x: 665, startPoint y: 213, endPoint x: 507, endPoint y: 213, distance: 158.0
click at [665, 213] on input "email" at bounding box center [571, 207] width 584 height 33
click at [785, 357] on div "Update" at bounding box center [570, 274] width 953 height 217
click at [628, 201] on input "email" at bounding box center [571, 207] width 584 height 33
paste input "Shanzaeorangzaib08@gmail.com"
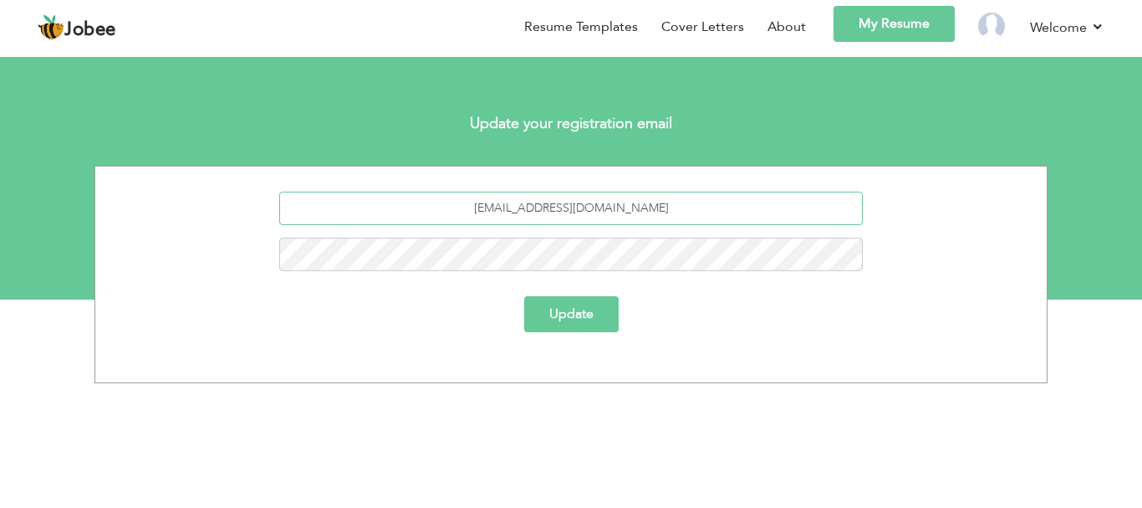
click at [490, 210] on input "Shanzaeorangzaib08@gmail.com" at bounding box center [571, 207] width 584 height 33
type input "shanzaeorangzaib08@gmail.com"
drag, startPoint x: 576, startPoint y: 334, endPoint x: 574, endPoint y: 323, distance: 11.2
click at [574, 328] on div "Update" at bounding box center [571, 320] width 952 height 48
click at [573, 321] on button "Update" at bounding box center [571, 314] width 94 height 36
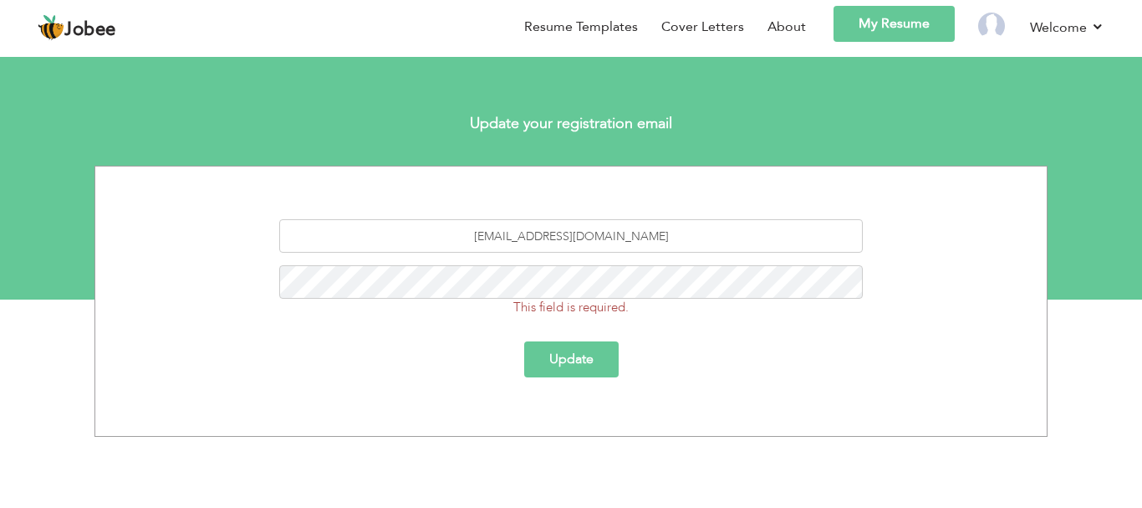
drag, startPoint x: 645, startPoint y: 313, endPoint x: 646, endPoint y: 299, distance: 13.4
click at [646, 311] on div "This field is required." at bounding box center [572, 290] width 610 height 51
click at [589, 367] on button "Update" at bounding box center [571, 359] width 94 height 36
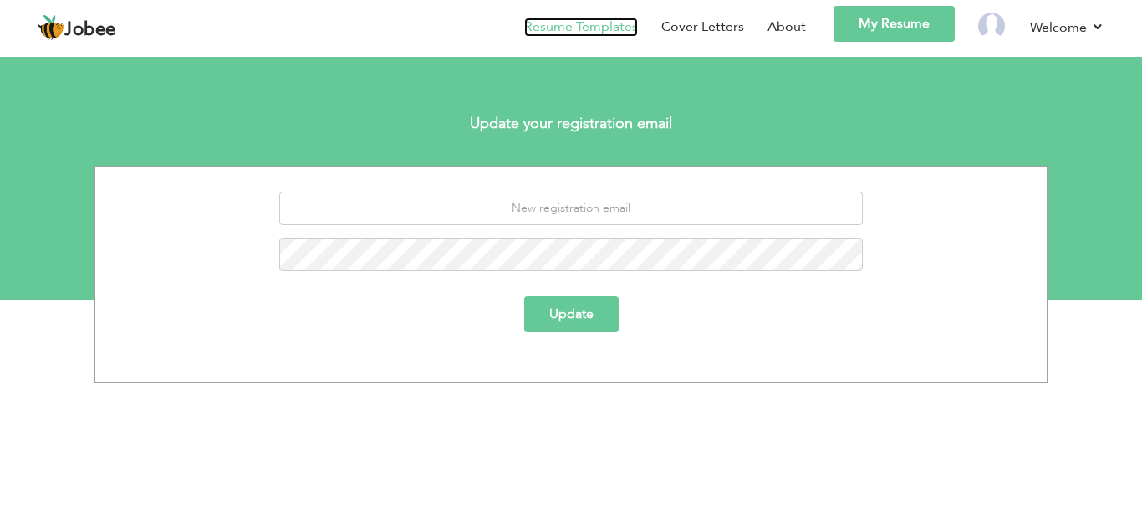
click at [595, 32] on link "Resume Templates" at bounding box center [581, 27] width 114 height 19
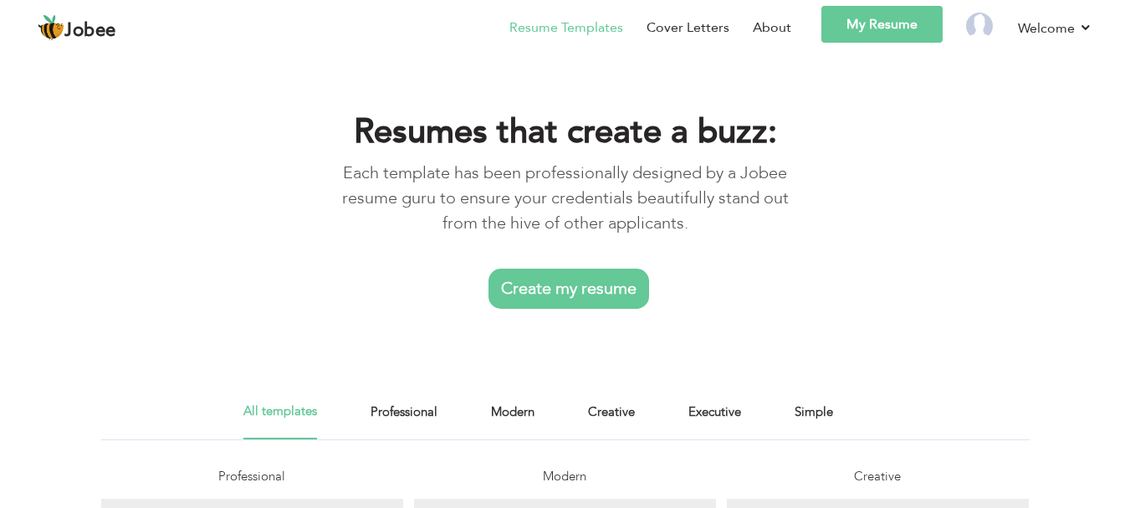
click at [898, 23] on link "My Resume" at bounding box center [881, 24] width 121 height 37
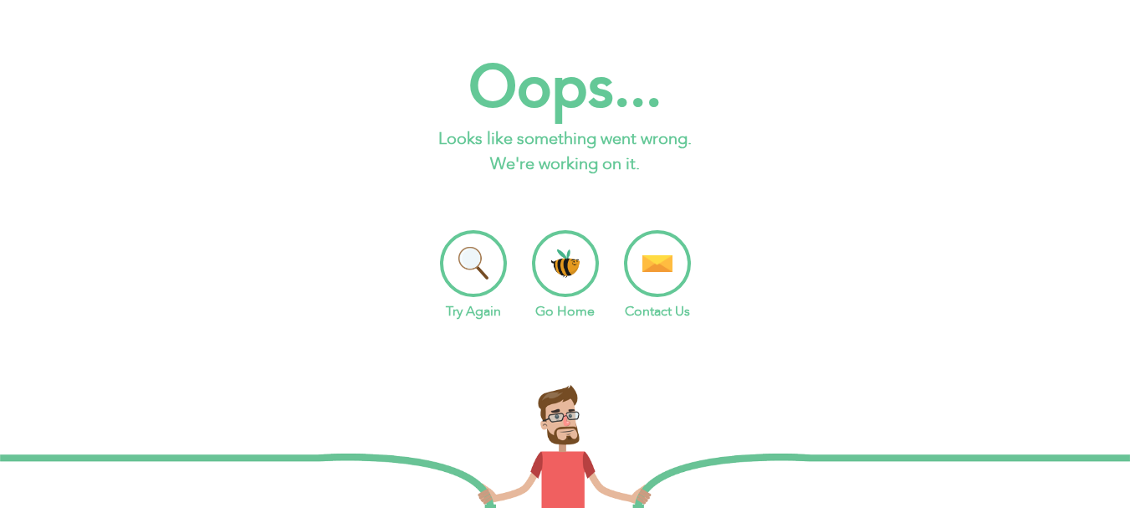
click at [570, 282] on li "Go Home" at bounding box center [565, 275] width 67 height 91
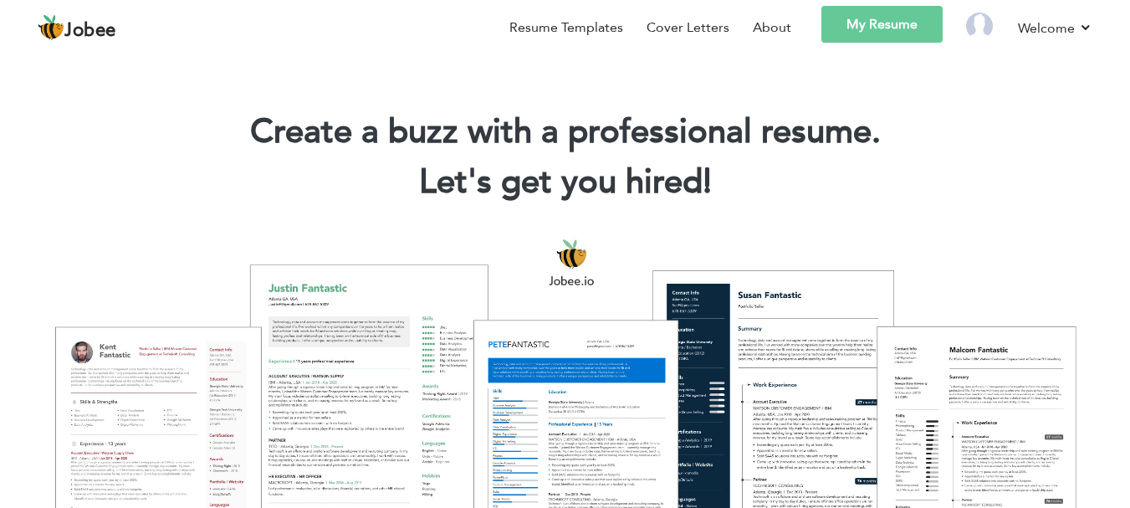
click at [854, 25] on link "My Resume" at bounding box center [881, 24] width 121 height 37
